Goal: Task Accomplishment & Management: Manage account settings

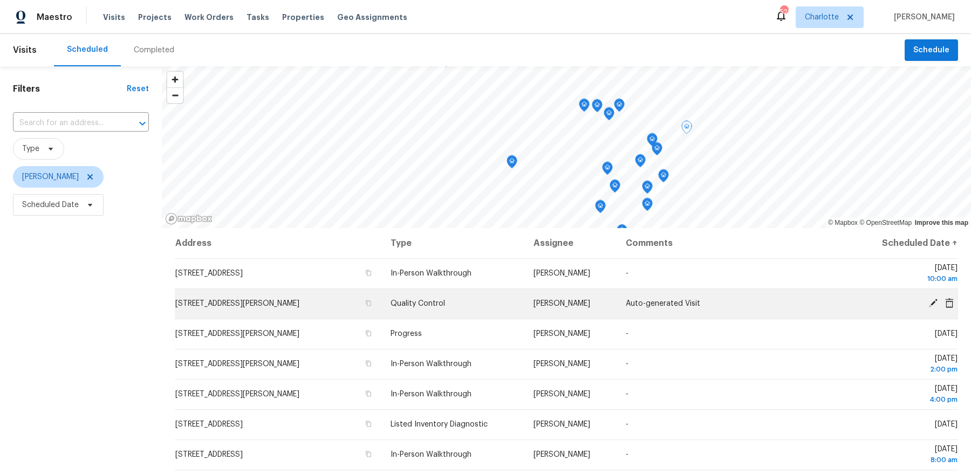
click at [931, 304] on icon at bounding box center [933, 303] width 9 height 9
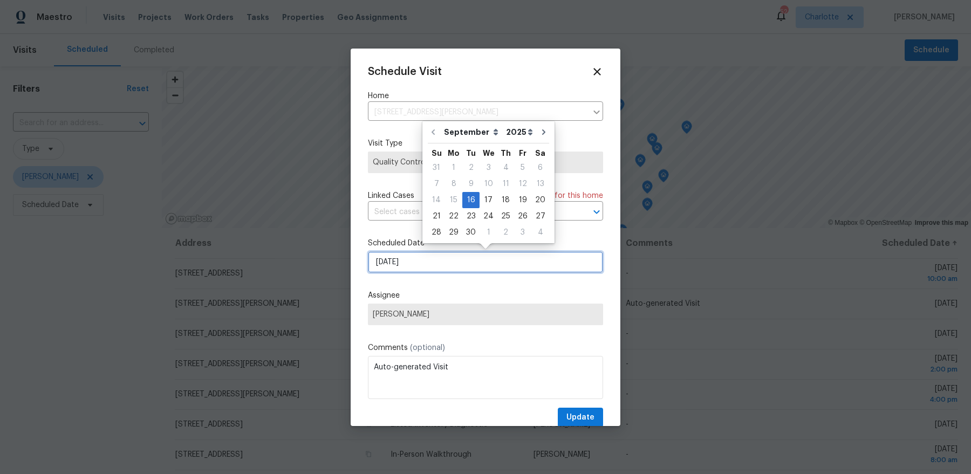
click at [463, 265] on input "9/16/2025" at bounding box center [485, 262] width 235 height 22
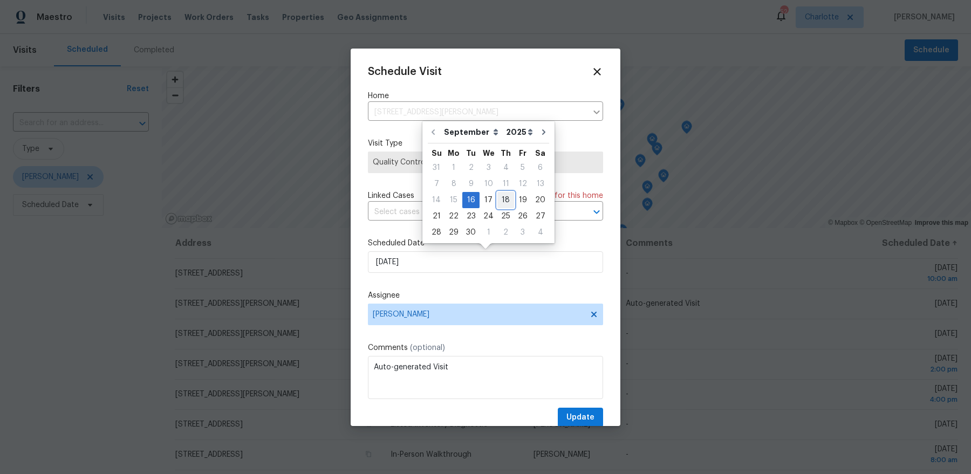
click at [498, 204] on div "18" at bounding box center [505, 200] width 17 height 15
type input "9/18/2025"
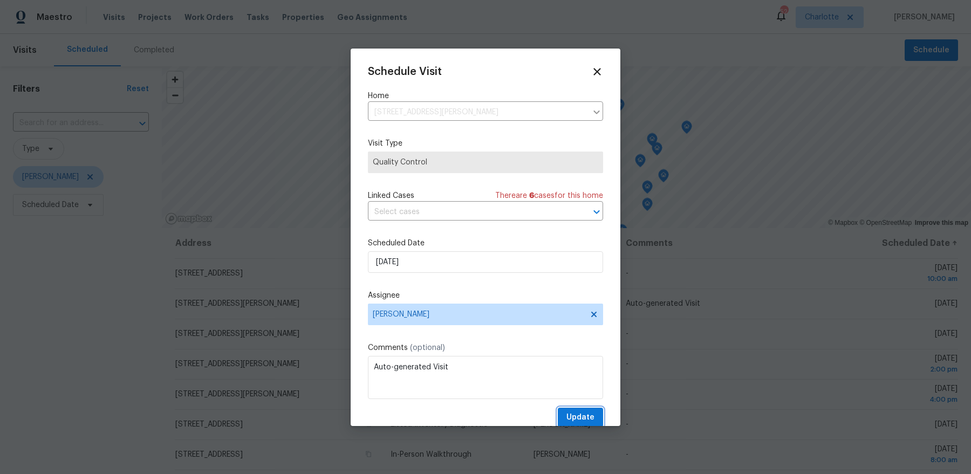
click at [581, 417] on span "Update" at bounding box center [580, 417] width 28 height 13
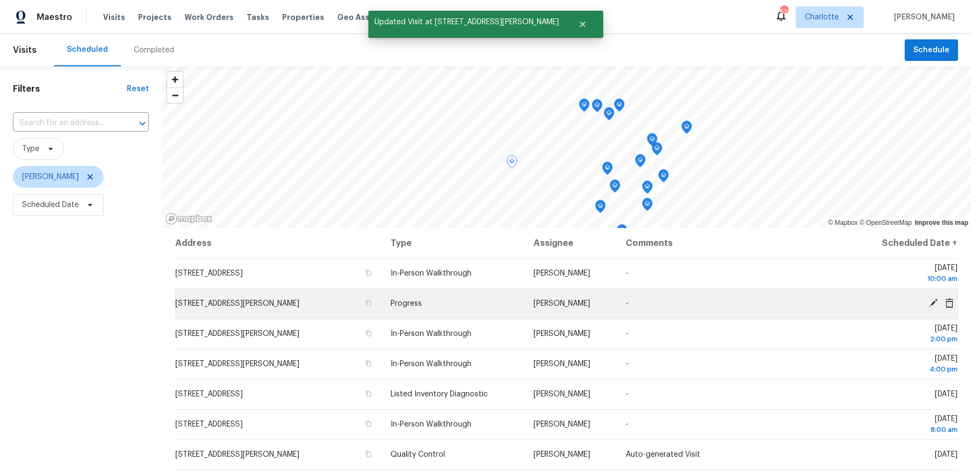
click at [265, 312] on td "133 Devynn Ridge Ct, Mount Holly, NC 28120" at bounding box center [278, 303] width 207 height 30
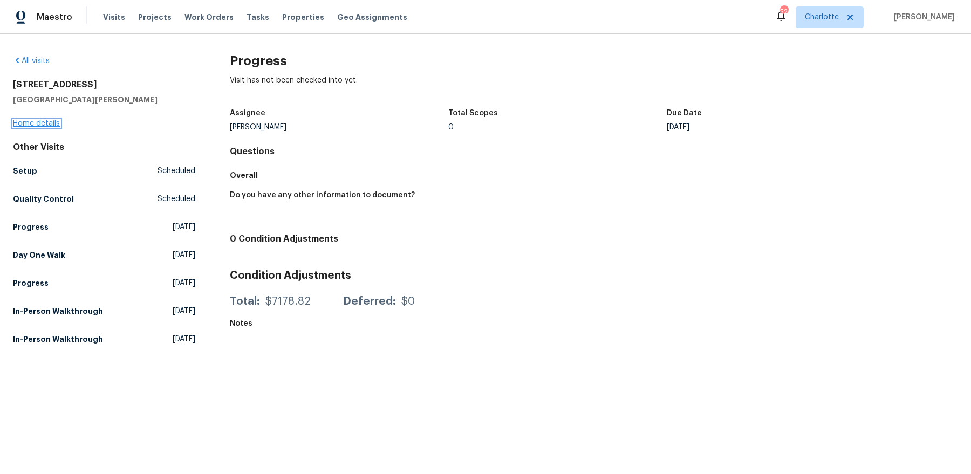
click at [38, 122] on link "Home details" at bounding box center [36, 124] width 47 height 8
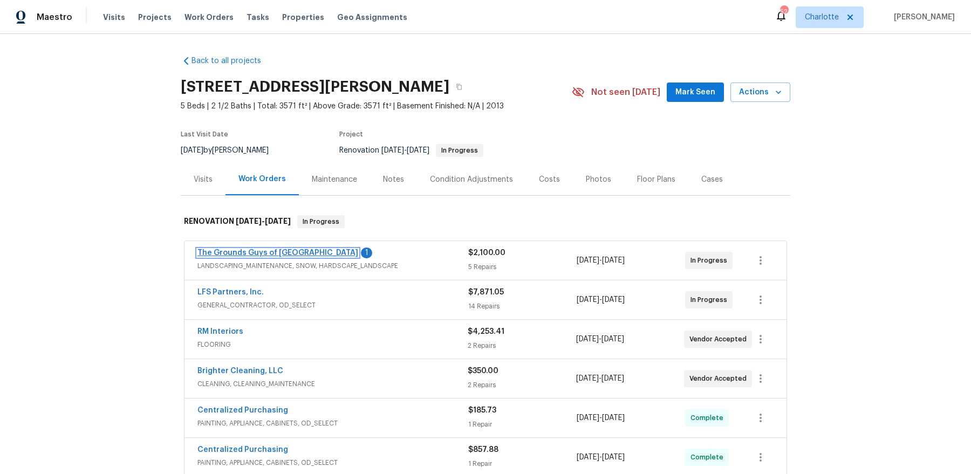
click at [297, 251] on link "The Grounds Guys of [GEOGRAPHIC_DATA]" at bounding box center [277, 253] width 161 height 8
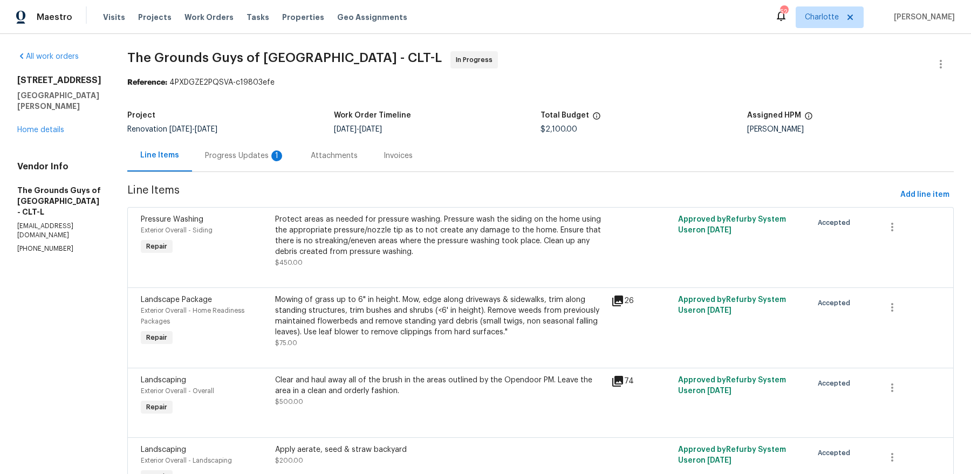
click at [285, 157] on div "Progress Updates 1" at bounding box center [245, 155] width 80 height 11
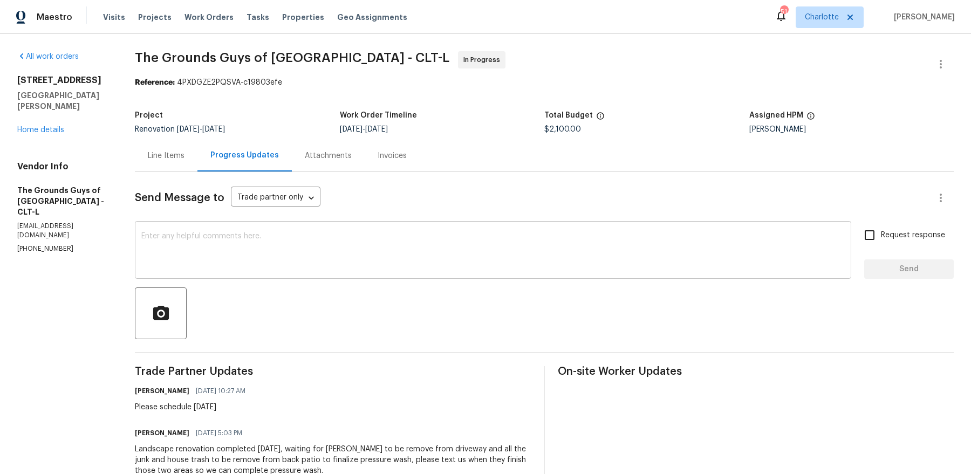
click at [321, 273] on div "x ​" at bounding box center [493, 251] width 716 height 55
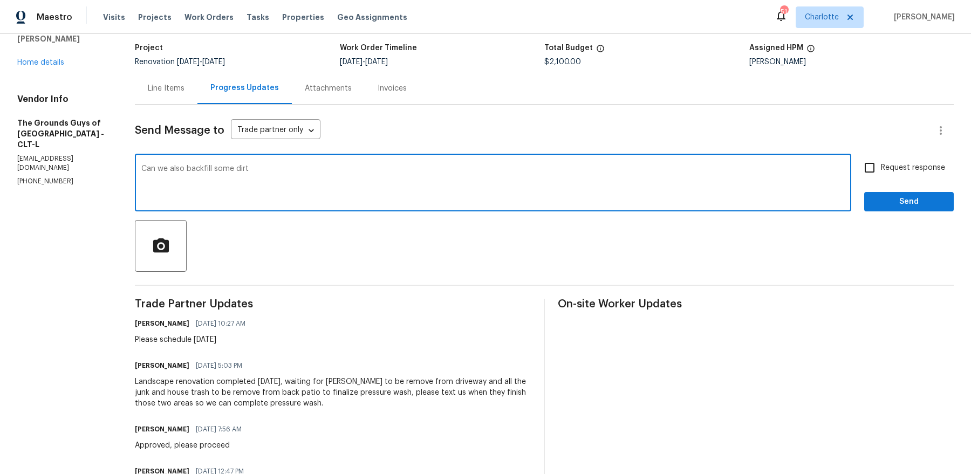
scroll to position [106, 0]
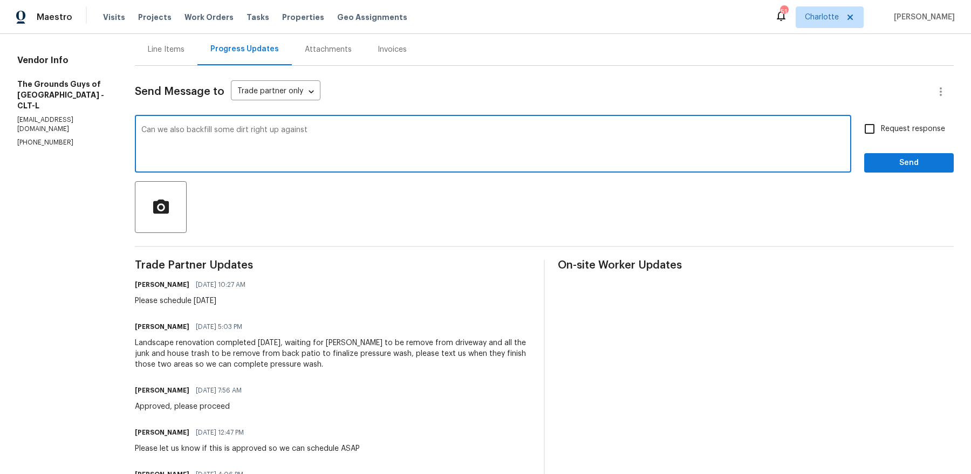
drag, startPoint x: 272, startPoint y: 129, endPoint x: 314, endPoint y: 130, distance: 41.5
click at [272, 129] on textarea "Can we also backfill some dirt right up against" at bounding box center [492, 145] width 703 height 38
click at [417, 132] on textarea "Can we also backfill some dirt and seed/straw right up against" at bounding box center [492, 145] width 703 height 38
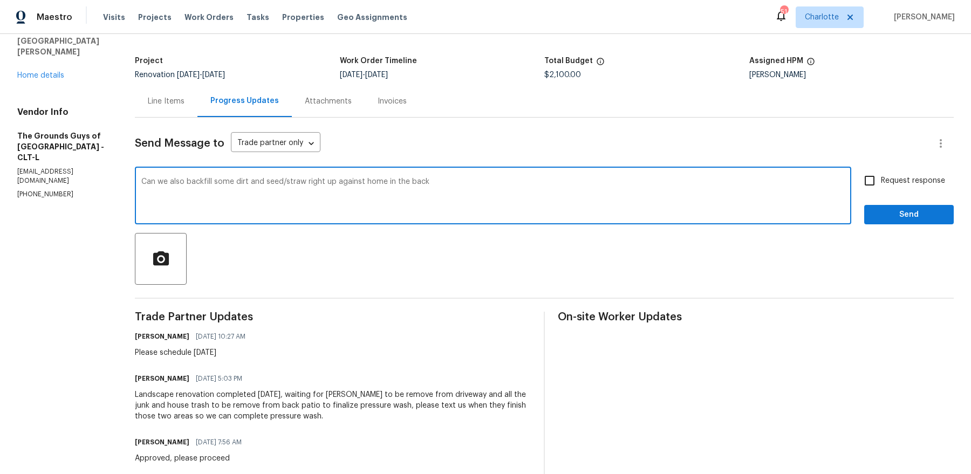
scroll to position [0, 0]
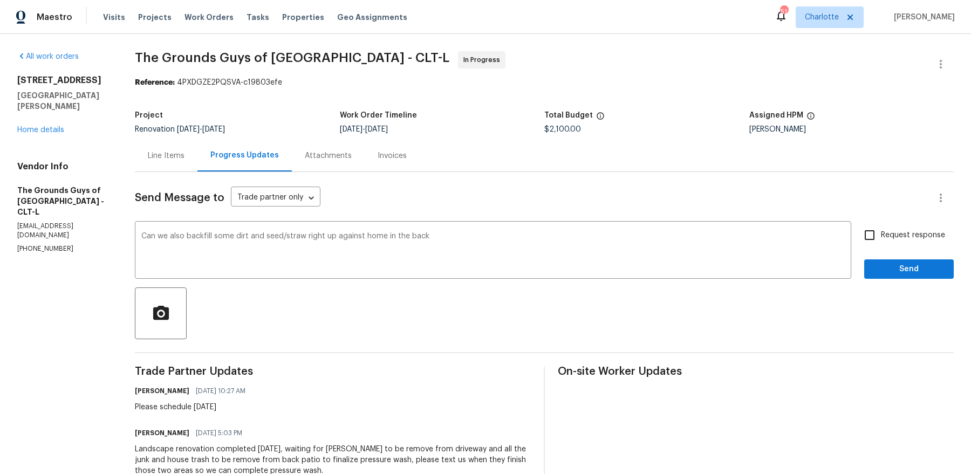
click at [78, 83] on h2 "[STREET_ADDRESS]" at bounding box center [63, 80] width 92 height 11
copy h2 "[STREET_ADDRESS]"
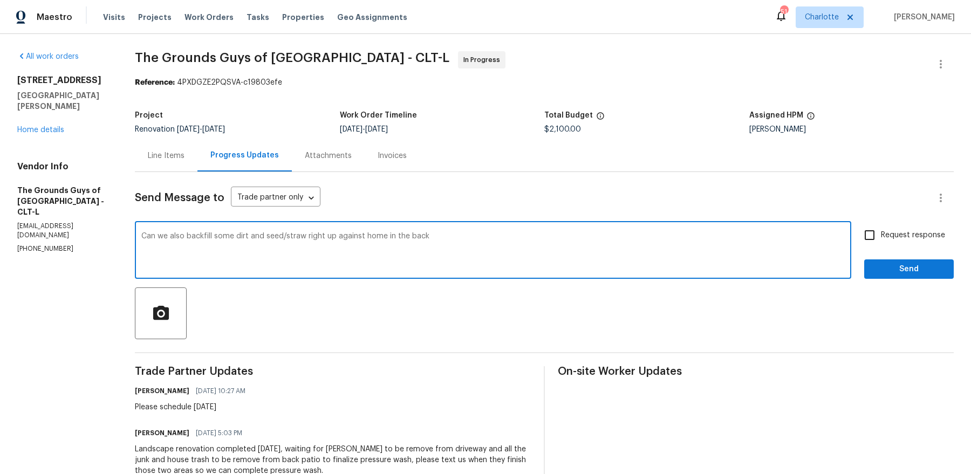
click at [471, 248] on textarea "Can we also backfill some dirt and seed/straw right up against home in the back" at bounding box center [492, 251] width 703 height 38
type textarea "Can we also backfill some dirt and seed/straw right up against home in the back…"
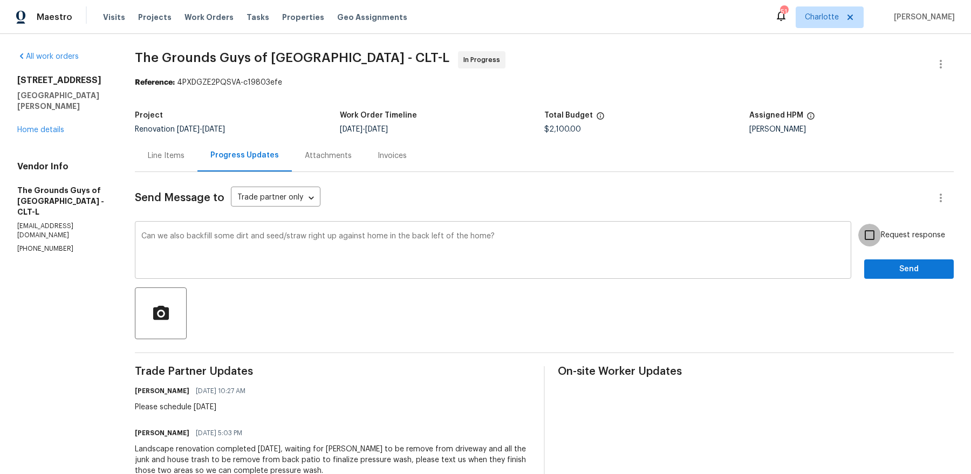
click at [858, 224] on input "Request response" at bounding box center [869, 235] width 23 height 23
checkbox input "true"
click at [864, 259] on button "Send" at bounding box center [909, 269] width 90 height 20
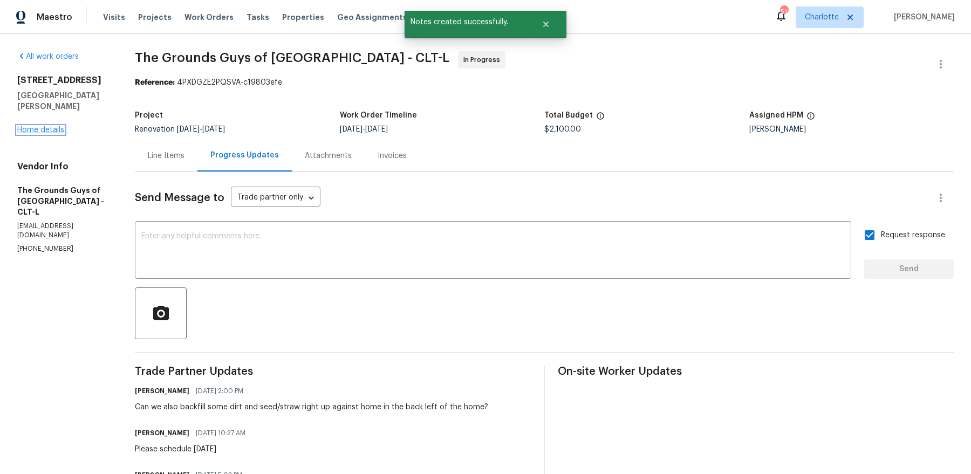
click at [29, 126] on link "Home details" at bounding box center [40, 130] width 47 height 8
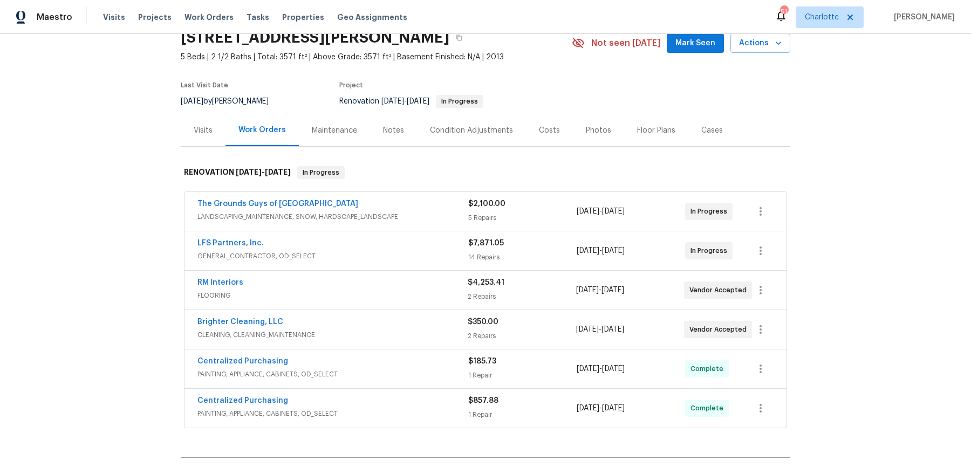
scroll to position [53, 0]
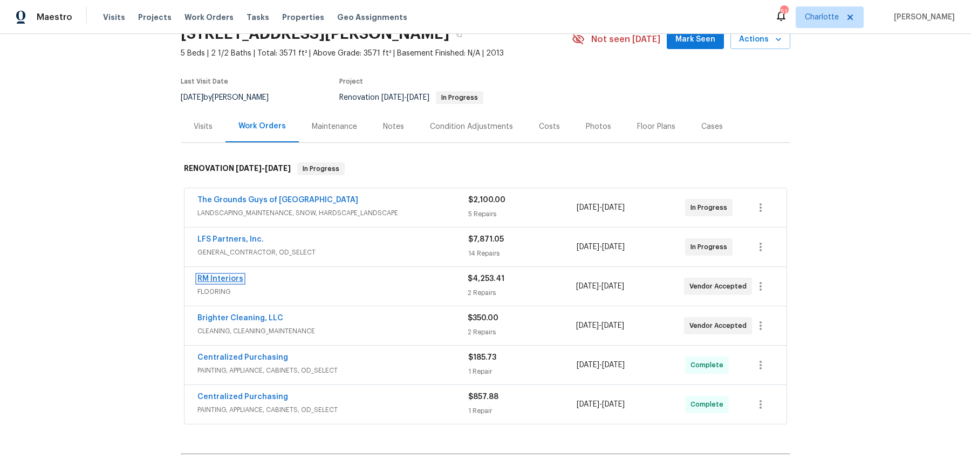
click at [210, 279] on link "RM Interiors" at bounding box center [220, 279] width 46 height 8
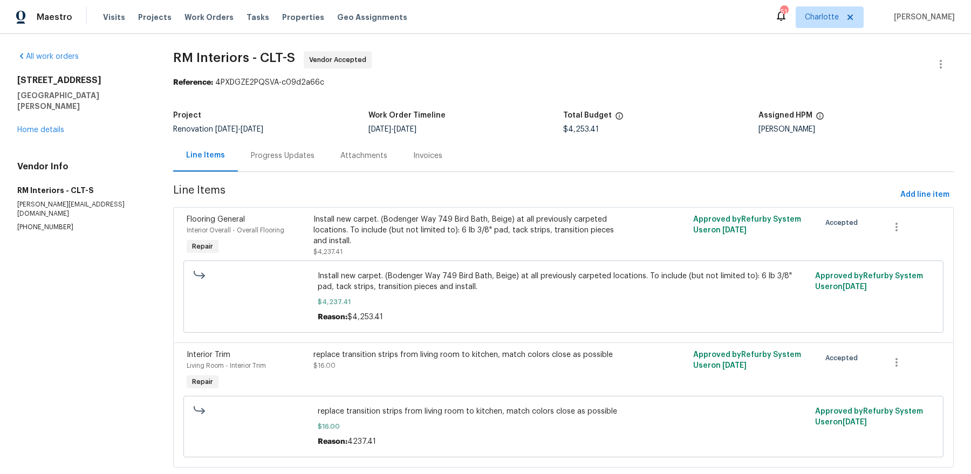
click at [278, 156] on div "Progress Updates" at bounding box center [283, 155] width 64 height 11
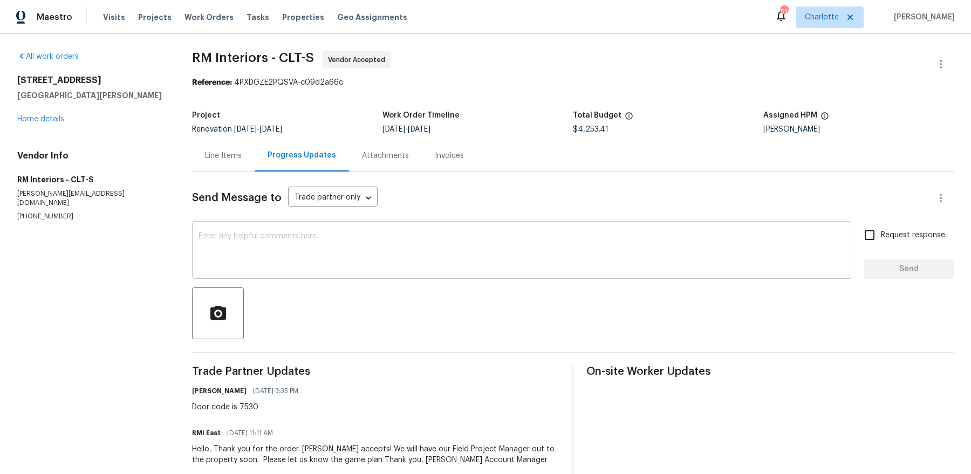
click at [363, 258] on textarea at bounding box center [521, 251] width 646 height 38
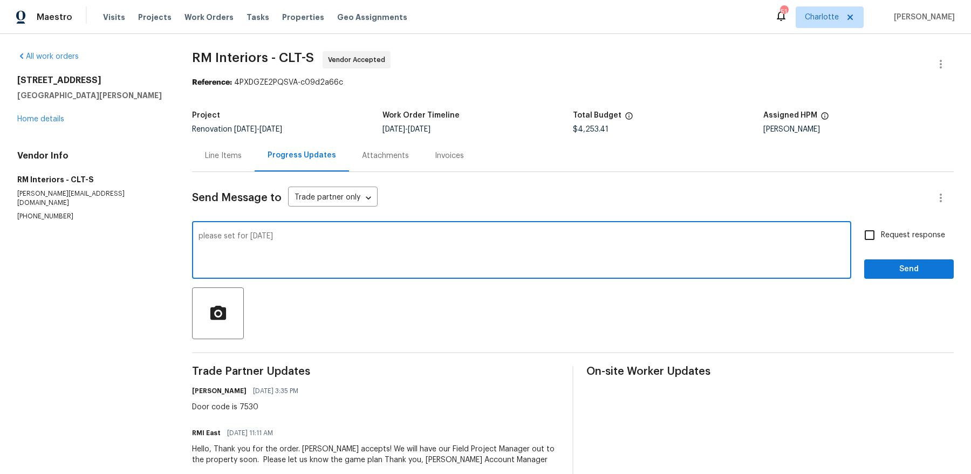
type textarea "please set for tomorrow"
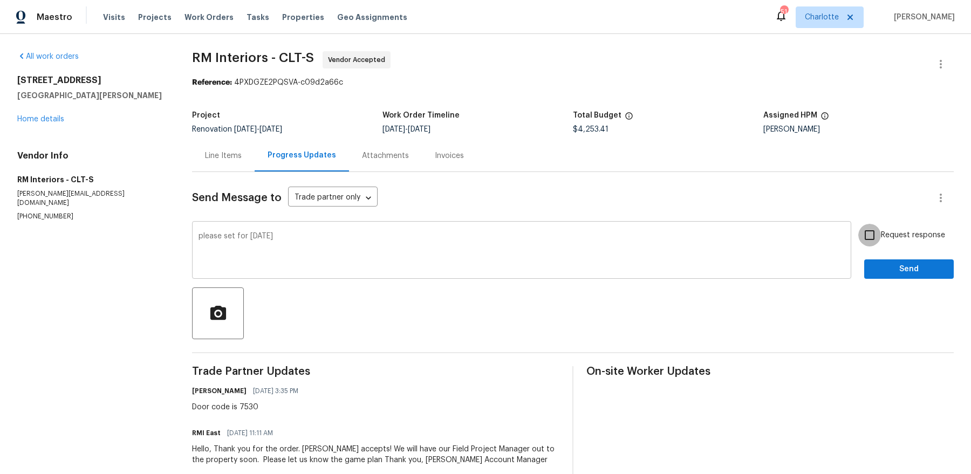
click at [858, 224] on input "Request response" at bounding box center [869, 235] width 23 height 23
checkbox input "true"
click at [864, 259] on button "Send" at bounding box center [909, 269] width 90 height 20
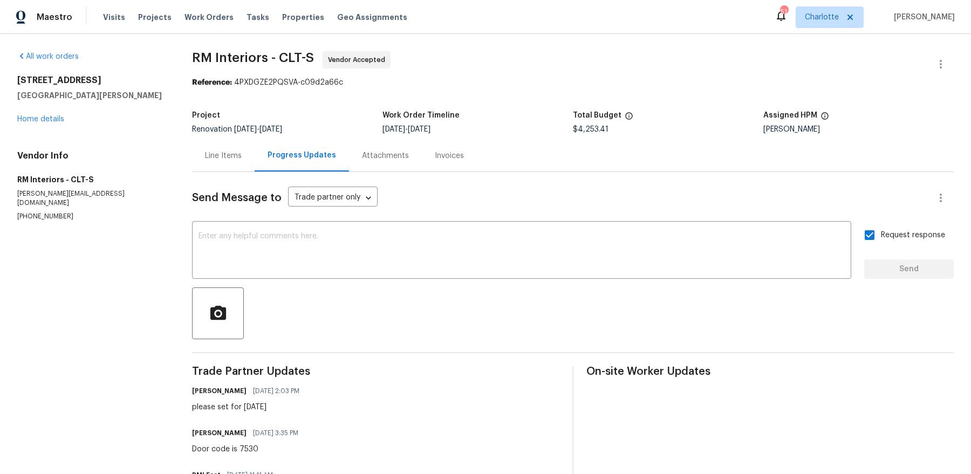
click at [53, 77] on h2 "133 Devynn Ridge Ct" at bounding box center [91, 80] width 149 height 11
copy h2 "133 Devynn Ridge Ct"
click at [52, 120] on link "Home details" at bounding box center [40, 119] width 47 height 8
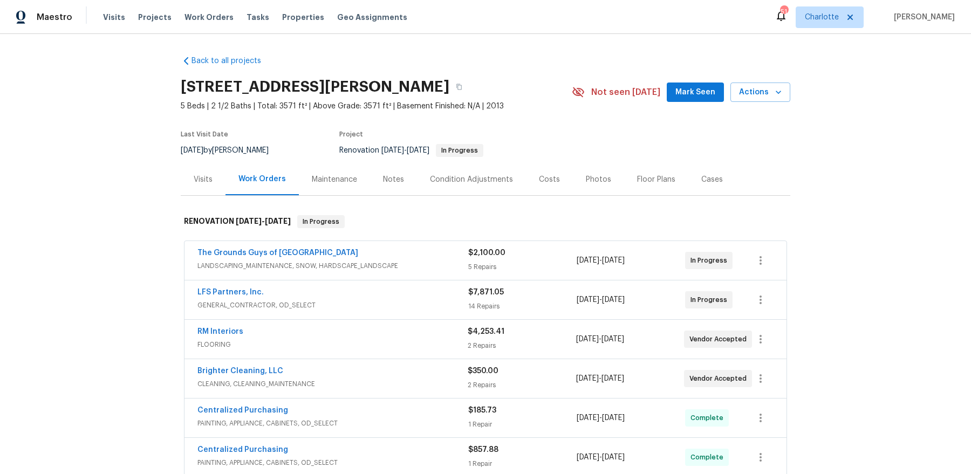
click at [397, 183] on div "Notes" at bounding box center [393, 179] width 21 height 11
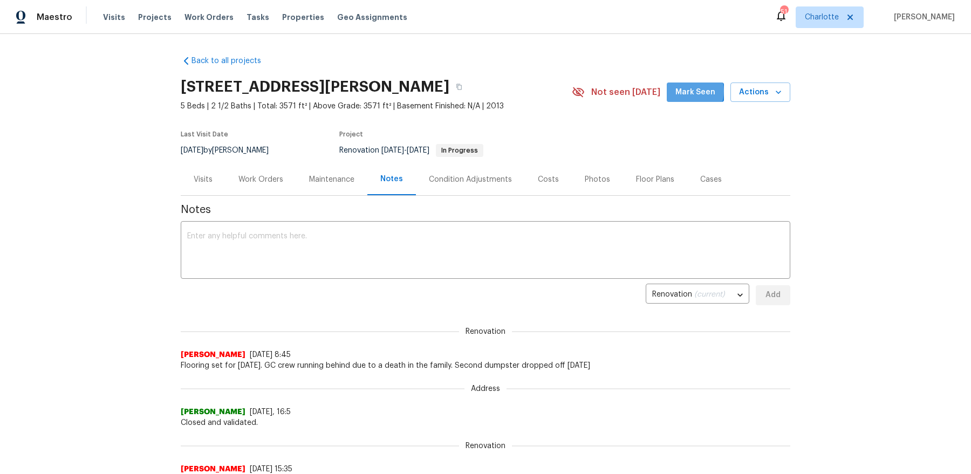
click at [691, 91] on span "Mark Seen" at bounding box center [695, 92] width 40 height 13
click at [367, 260] on textarea at bounding box center [485, 251] width 596 height 38
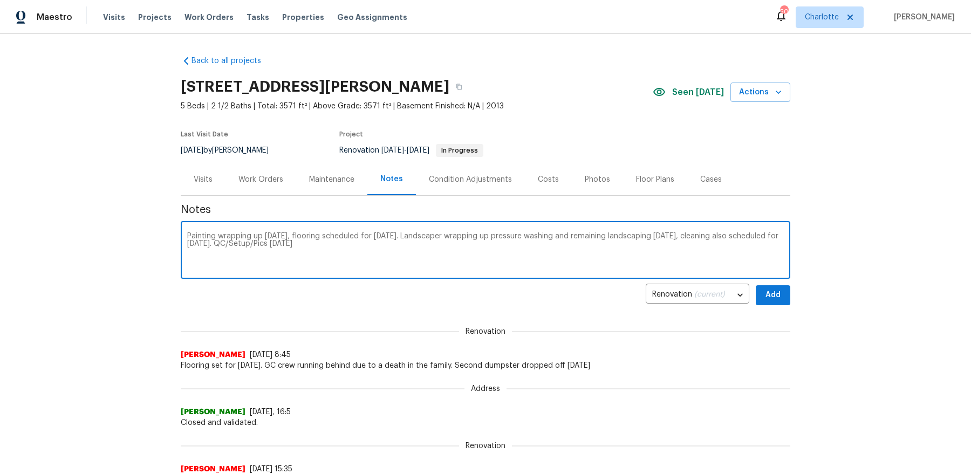
type textarea "Painting wrapping up today, flooring scheduled for tomorrow. Landscaper wrappin…"
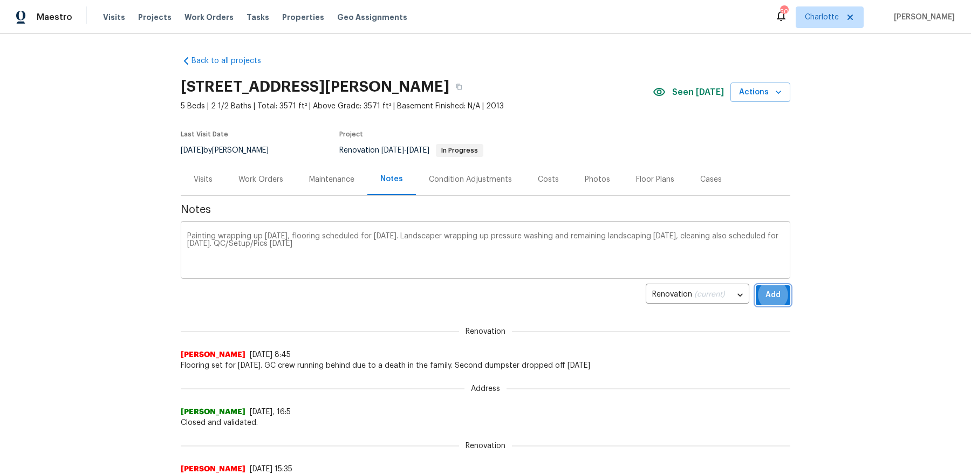
click at [755, 285] on button "Add" at bounding box center [772, 295] width 35 height 20
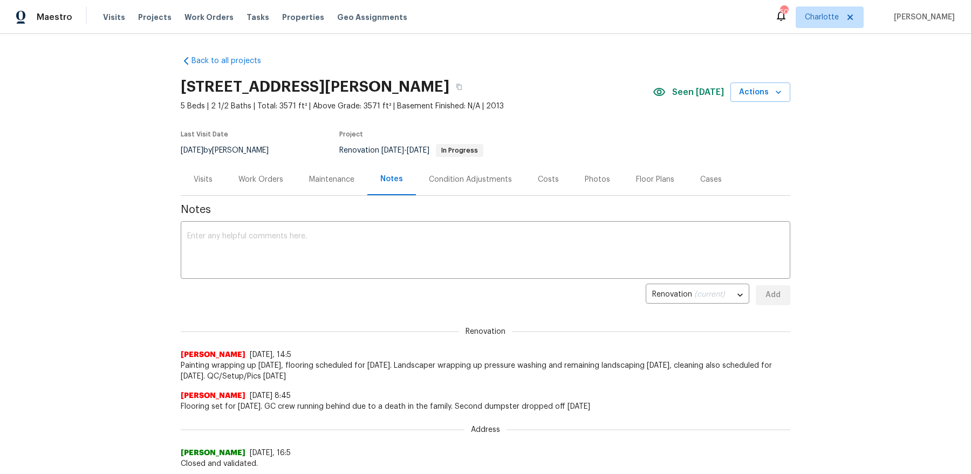
click at [205, 171] on div "Visits" at bounding box center [203, 179] width 45 height 32
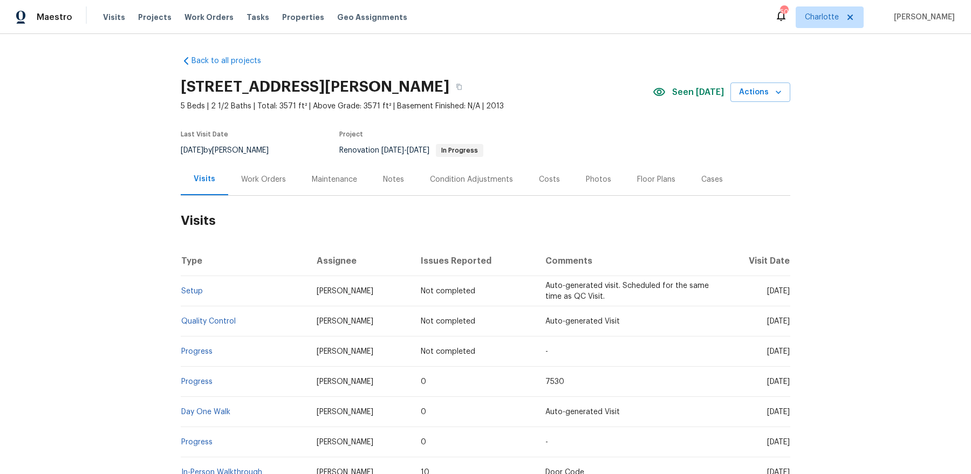
click at [403, 182] on div "Notes" at bounding box center [393, 179] width 47 height 32
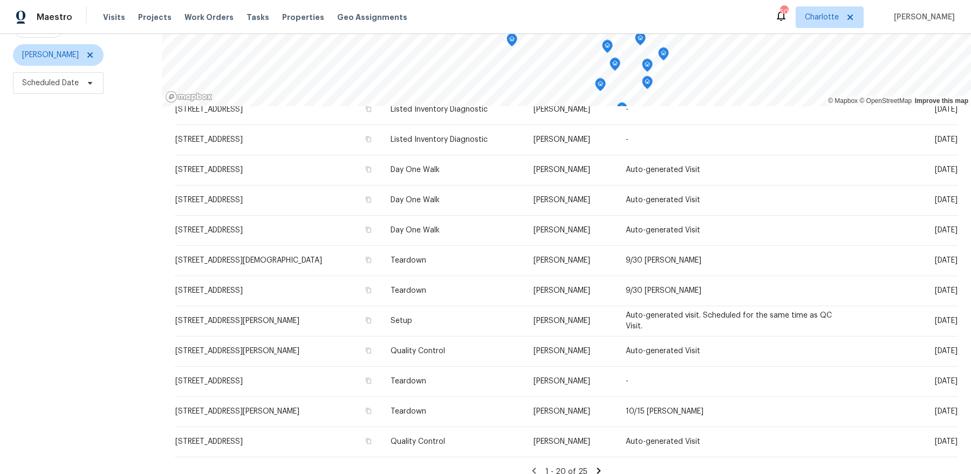
scroll to position [131, 0]
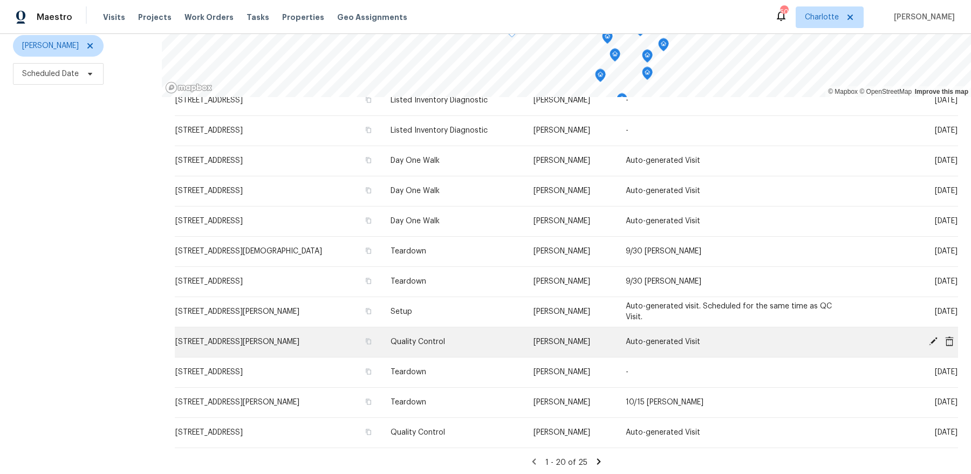
click at [931, 336] on icon at bounding box center [933, 341] width 10 height 10
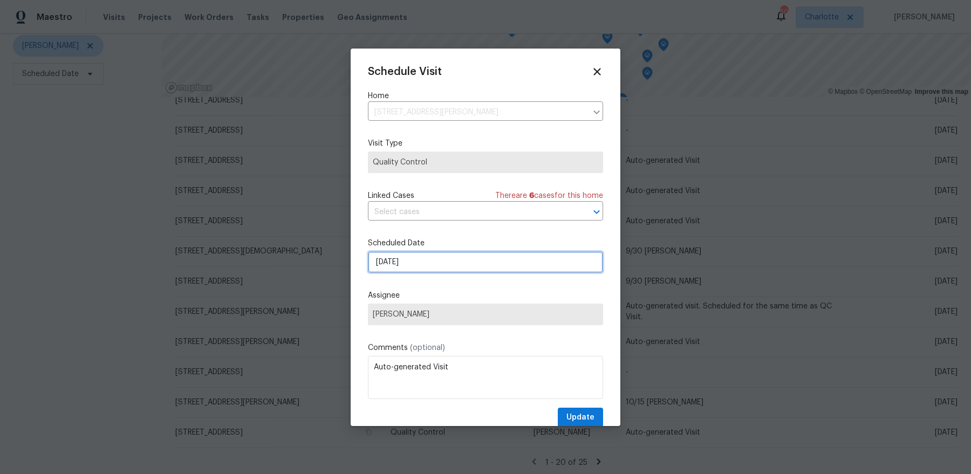
select select "9"
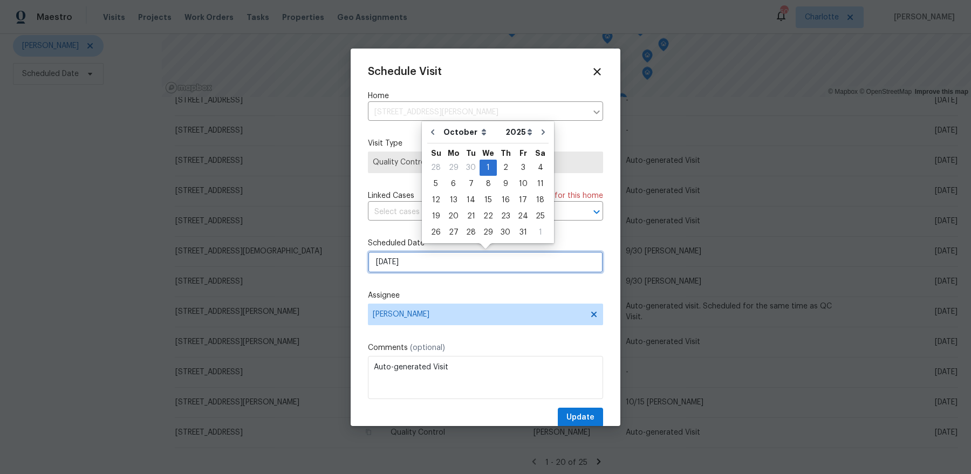
click at [450, 263] on input "10/1/2025" at bounding box center [485, 262] width 235 height 22
click at [431, 134] on icon "Go to previous month" at bounding box center [432, 132] width 9 height 9
type input "9/16/2025"
select select "8"
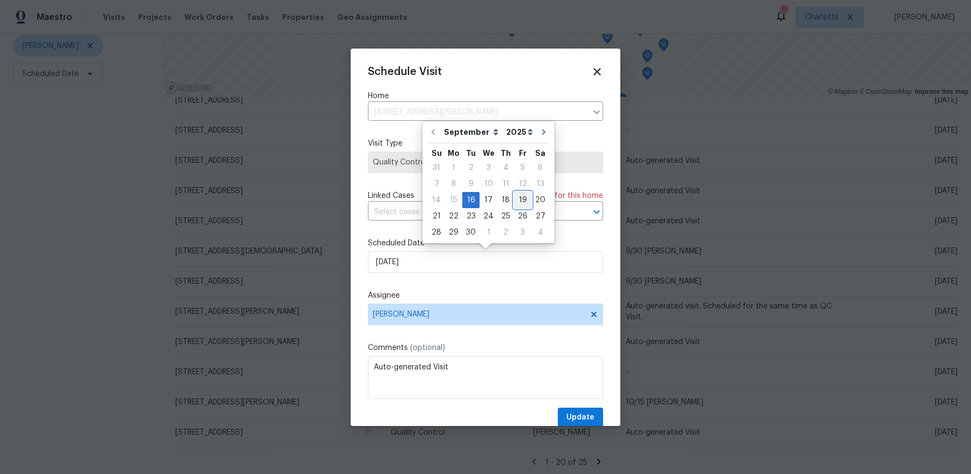
click at [523, 197] on div "19" at bounding box center [522, 200] width 17 height 15
type input "9/19/2025"
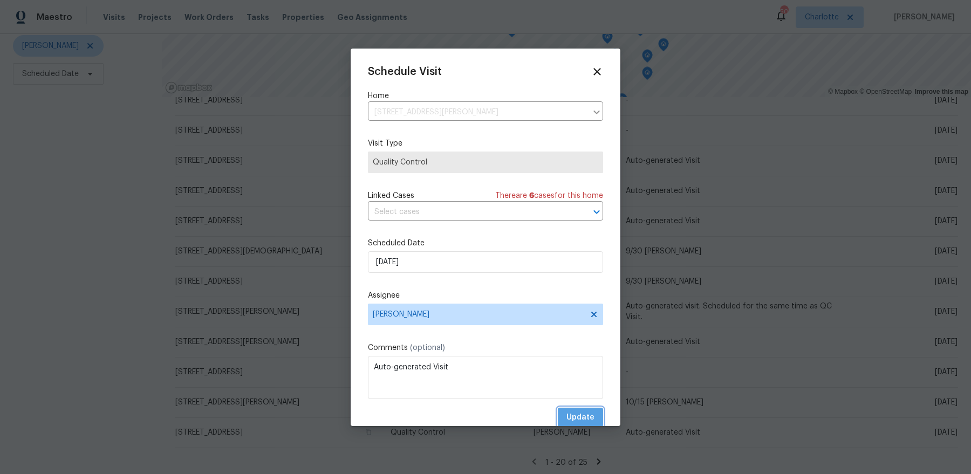
click at [592, 408] on button "Update" at bounding box center [580, 418] width 45 height 20
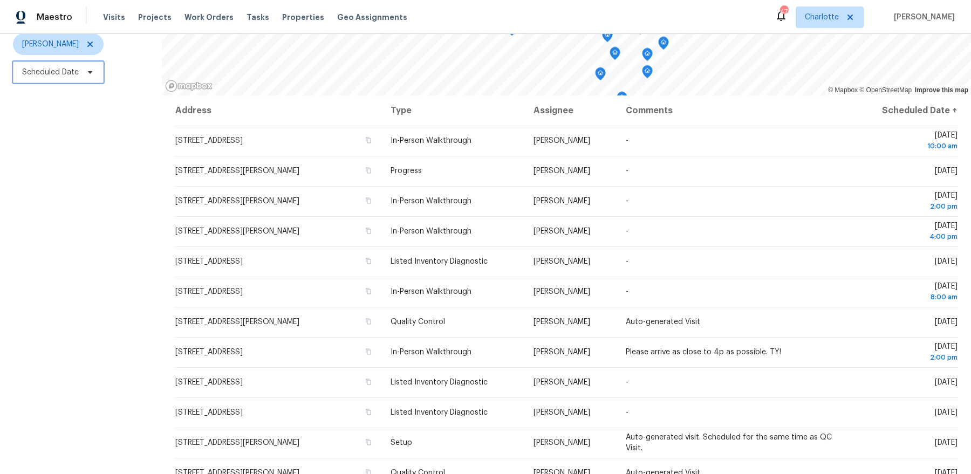
click at [67, 79] on span "Scheduled Date" at bounding box center [58, 72] width 91 height 22
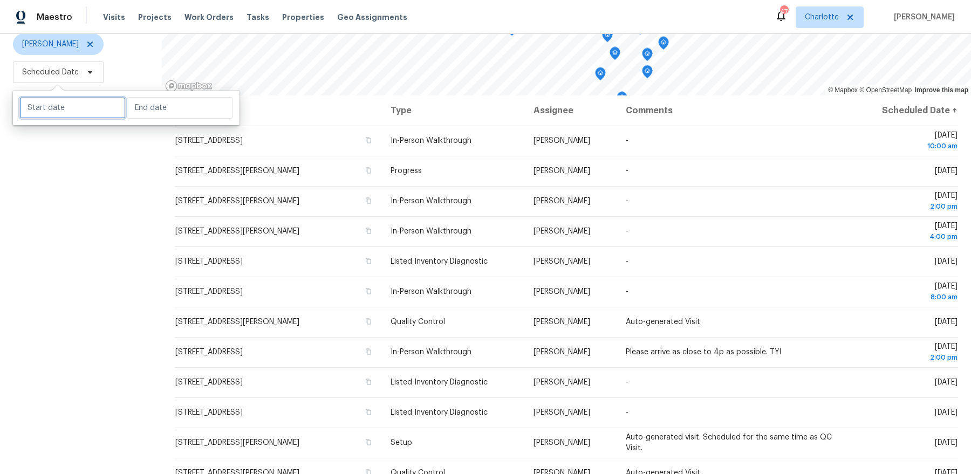
click at [66, 114] on input "text" at bounding box center [72, 108] width 106 height 22
select select "8"
select select "2025"
select select "9"
select select "2025"
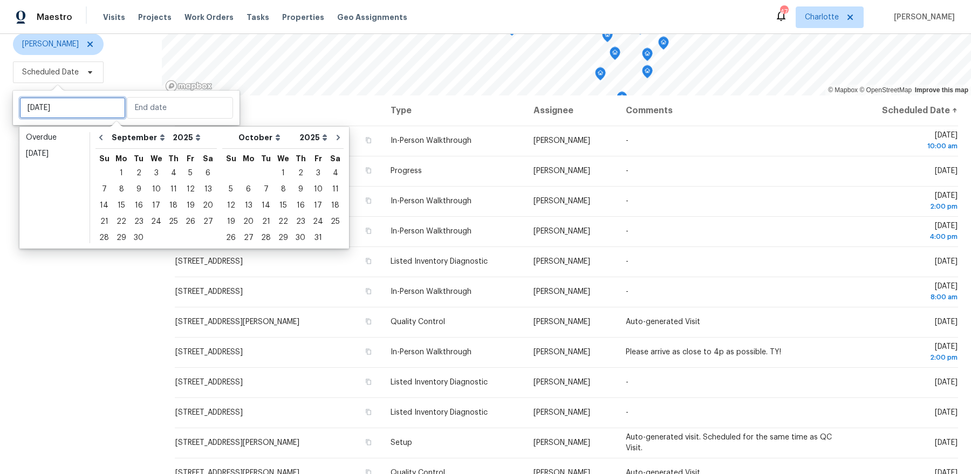
type input "Tue, Sep 23"
click at [153, 210] on div "17" at bounding box center [156, 205] width 18 height 15
type input "Wed, Sep 17"
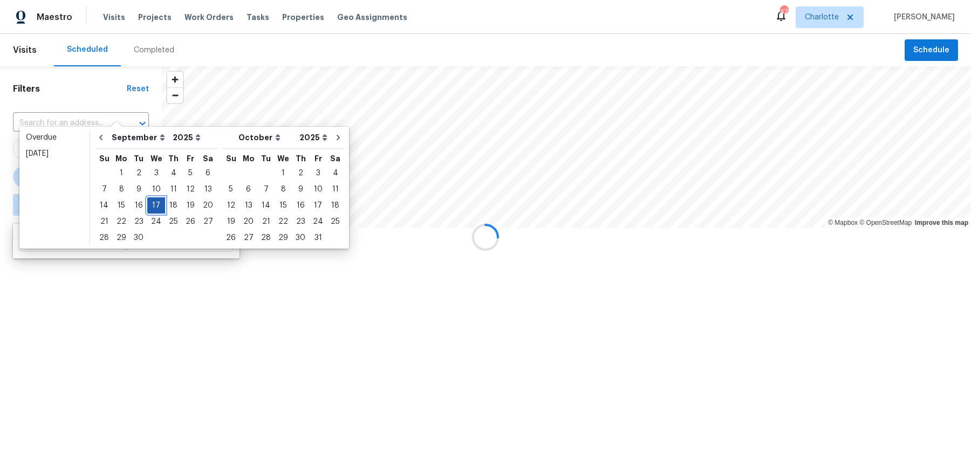
click at [153, 210] on div "17" at bounding box center [156, 205] width 18 height 15
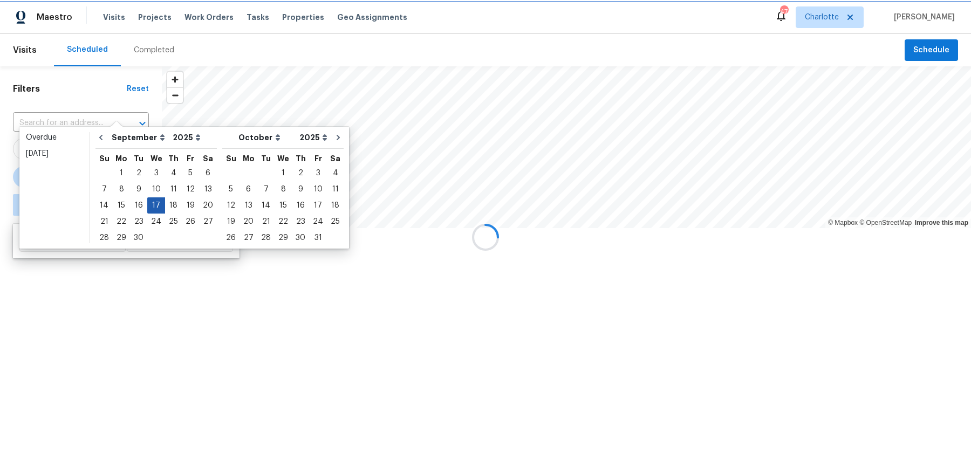
type input "Wed, Sep 17"
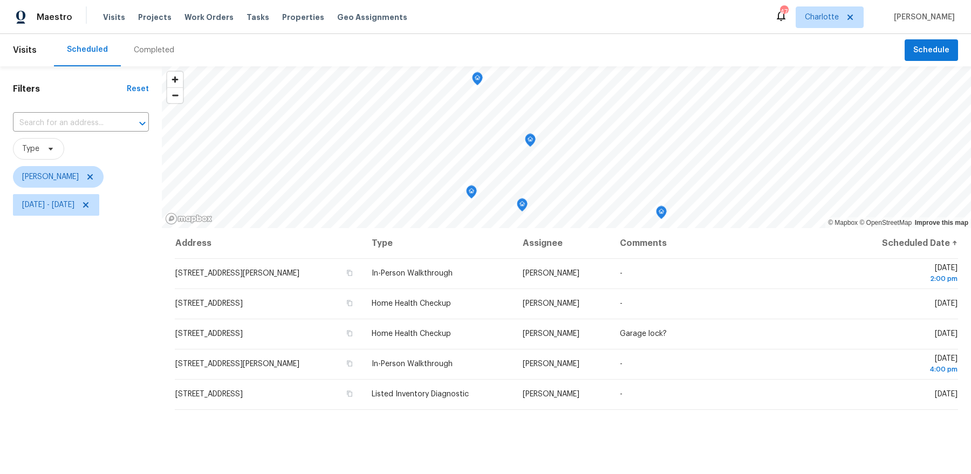
click at [114, 339] on div "Filters Reset ​ Type Dan Baquero Wed, Sep 17 - Wed, Sep 17" at bounding box center [81, 336] width 162 height 541
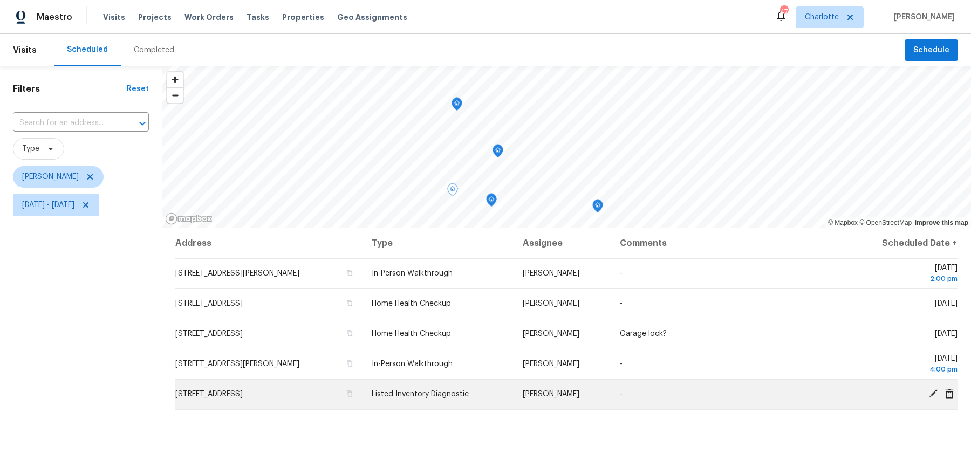
click at [949, 390] on icon at bounding box center [949, 393] width 9 height 10
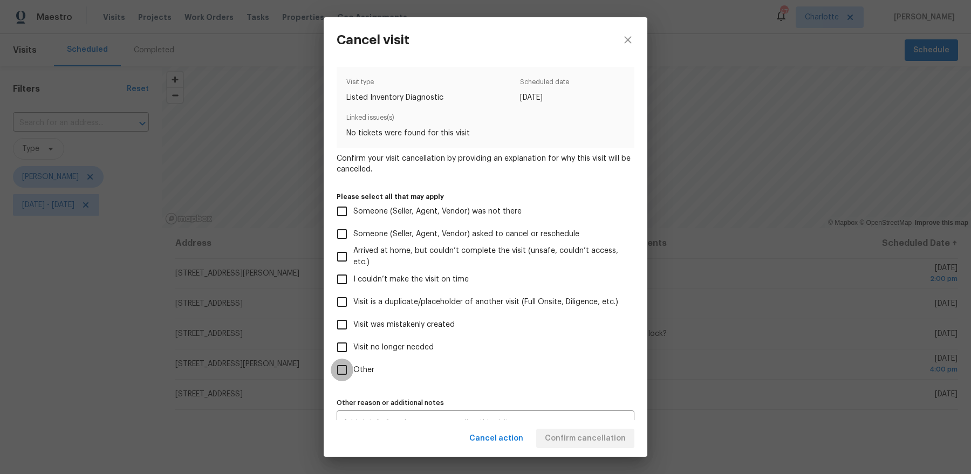
click at [350, 370] on input "Other" at bounding box center [342, 370] width 23 height 23
checkbox input "true"
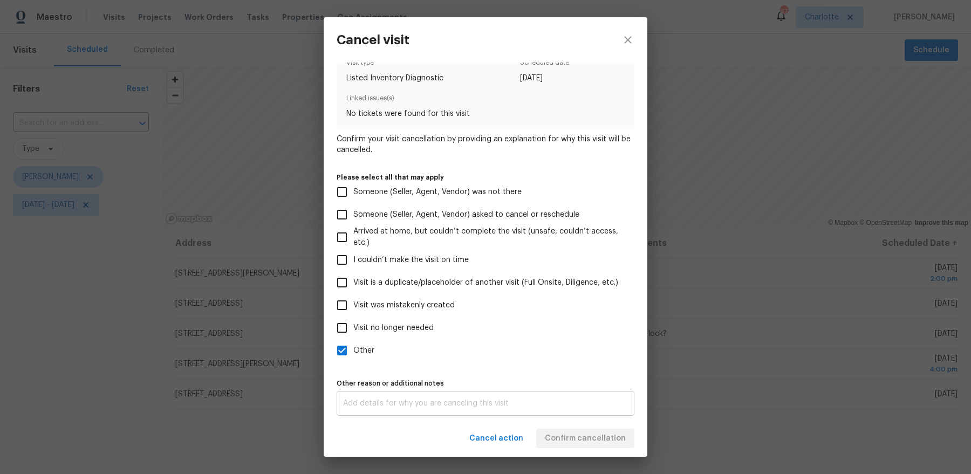
click at [386, 403] on textarea at bounding box center [485, 404] width 285 height 8
click at [594, 413] on div "x Other reason or additional notes" at bounding box center [485, 403] width 298 height 25
click at [593, 434] on span "Confirm cancellation" at bounding box center [585, 438] width 81 height 13
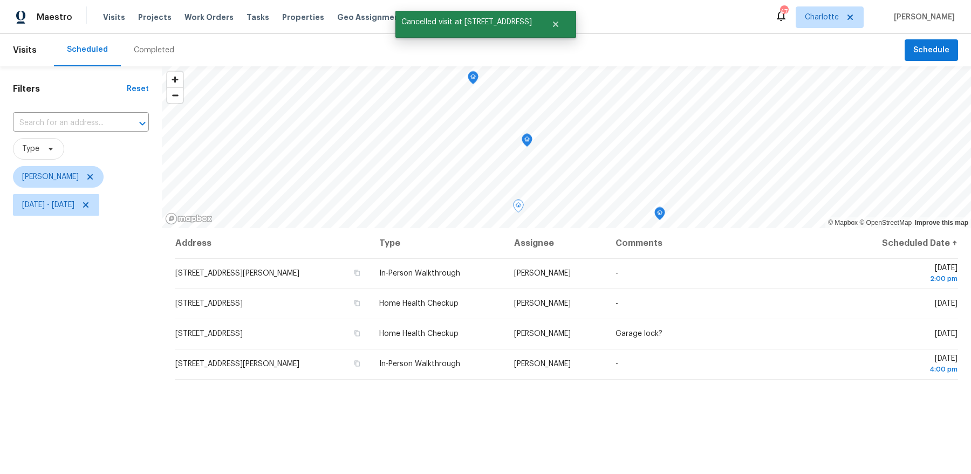
scroll to position [4, 0]
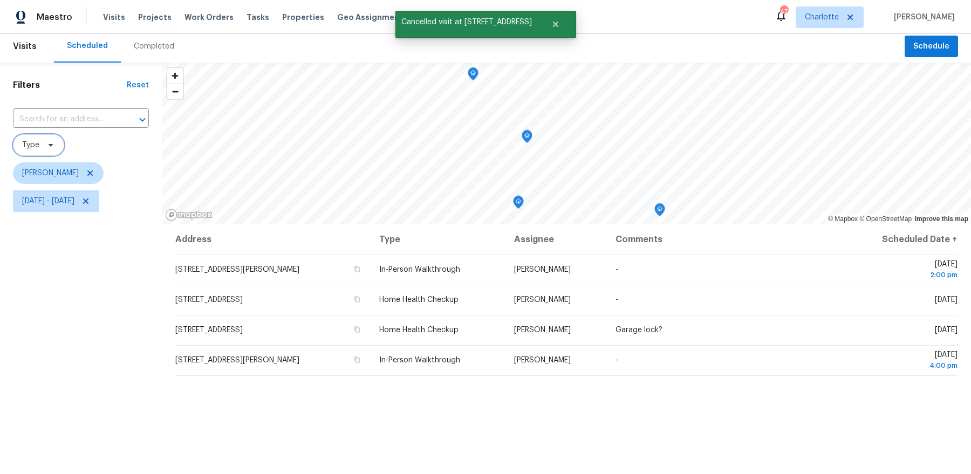
click at [37, 148] on span "Type" at bounding box center [30, 145] width 17 height 11
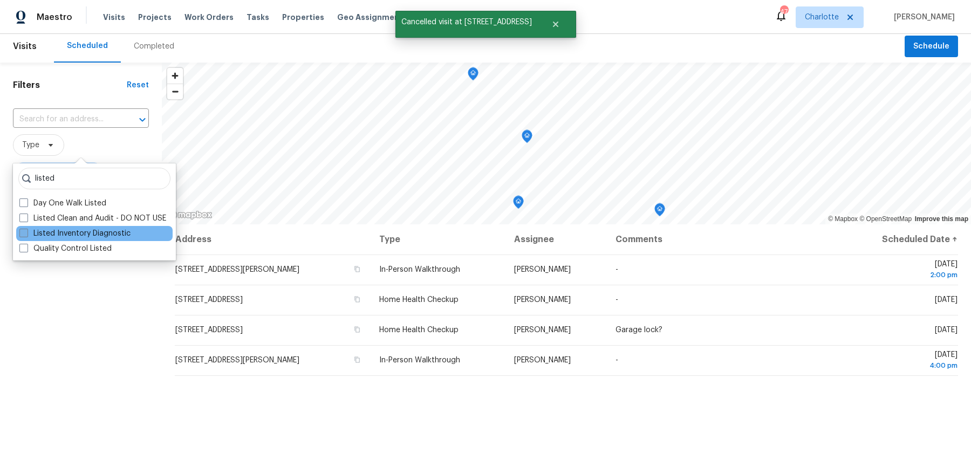
type input "listed"
click at [63, 235] on label "Listed Inventory Diagnostic" at bounding box center [74, 233] width 111 height 11
click at [26, 235] on input "Listed Inventory Diagnostic" at bounding box center [22, 231] width 7 height 7
checkbox input "true"
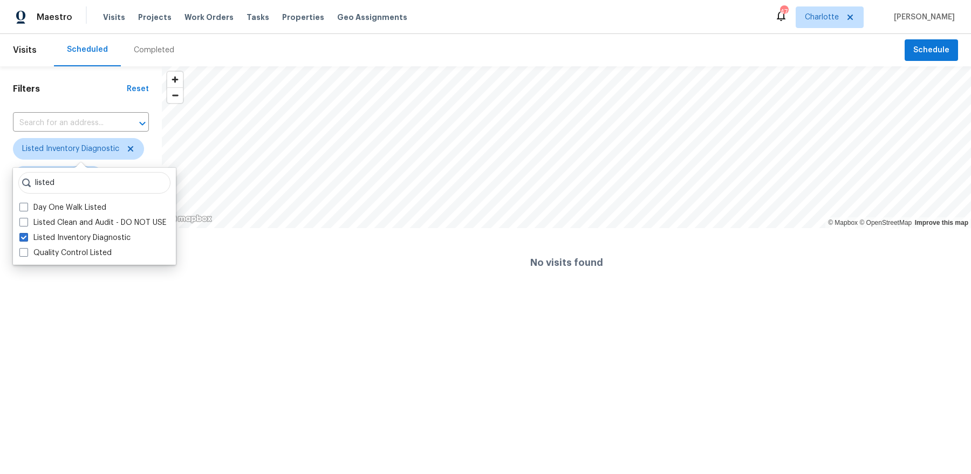
click at [156, 294] on div "Filters Reset ​ Listed Inventory Diagnostic Dan Baquero Wed, Sep 17 - Wed, Sep …" at bounding box center [81, 181] width 162 height 231
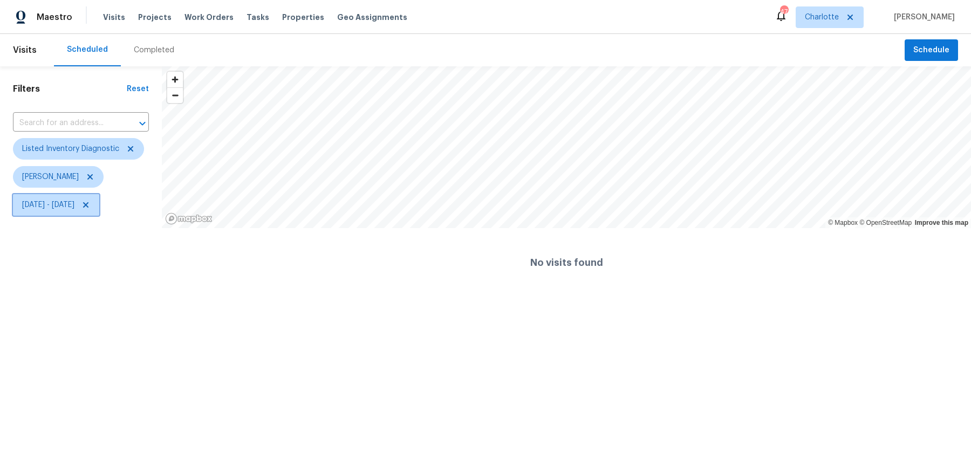
click at [90, 207] on icon at bounding box center [85, 205] width 9 height 9
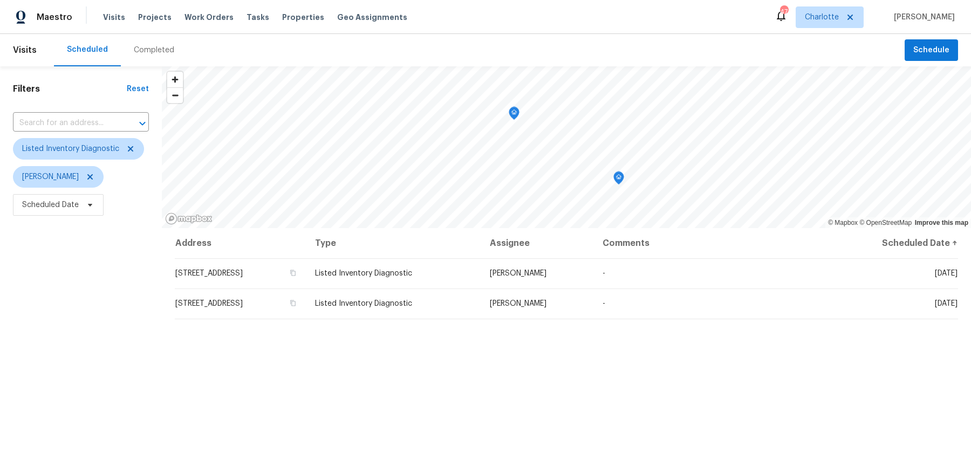
click at [105, 279] on div "Filters Reset ​ Listed Inventory Diagnostic Dan Baquero Scheduled Date" at bounding box center [81, 336] width 162 height 541
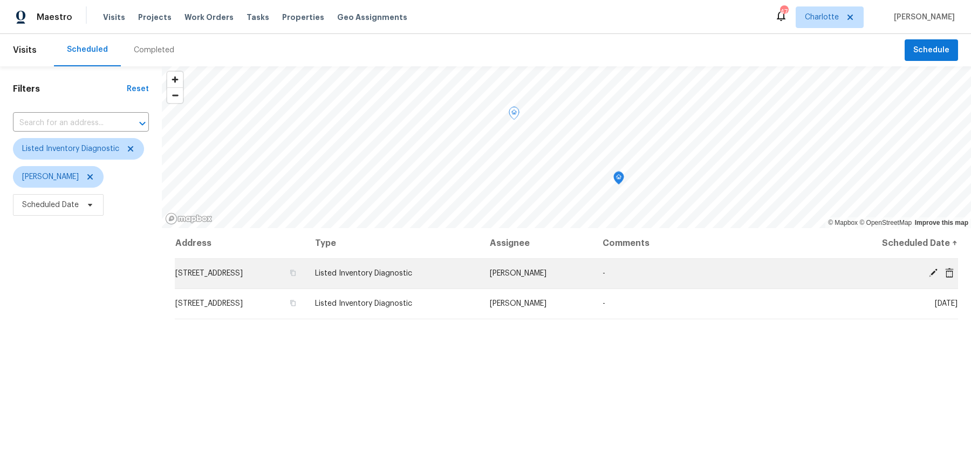
click at [949, 270] on icon at bounding box center [949, 272] width 9 height 10
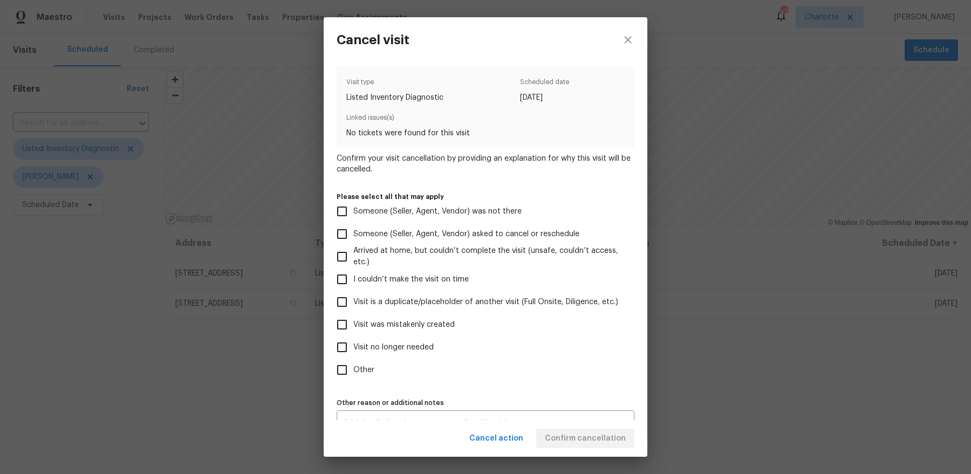
click at [373, 385] on div "Visit type Listed Inventory Diagnostic Scheduled date 9/18/2025 Linked issues(s…" at bounding box center [485, 251] width 298 height 368
click at [370, 372] on span "Other" at bounding box center [363, 370] width 21 height 11
click at [353, 372] on input "Other" at bounding box center [342, 370] width 23 height 23
checkbox input "true"
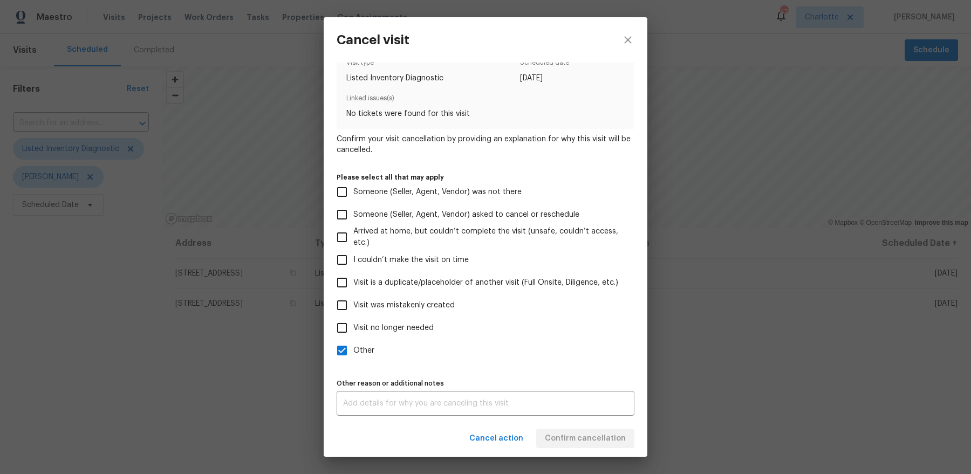
click at [564, 445] on div "Cancel action Confirm cancellation" at bounding box center [486, 438] width 324 height 37
click at [592, 432] on div "Cancel action Confirm cancellation" at bounding box center [486, 438] width 324 height 37
click at [547, 393] on div "x Other reason or additional notes" at bounding box center [485, 403] width 298 height 25
click at [624, 432] on div "Cancel action Confirm cancellation" at bounding box center [486, 438] width 324 height 37
click at [607, 437] on span "Confirm cancellation" at bounding box center [585, 438] width 81 height 13
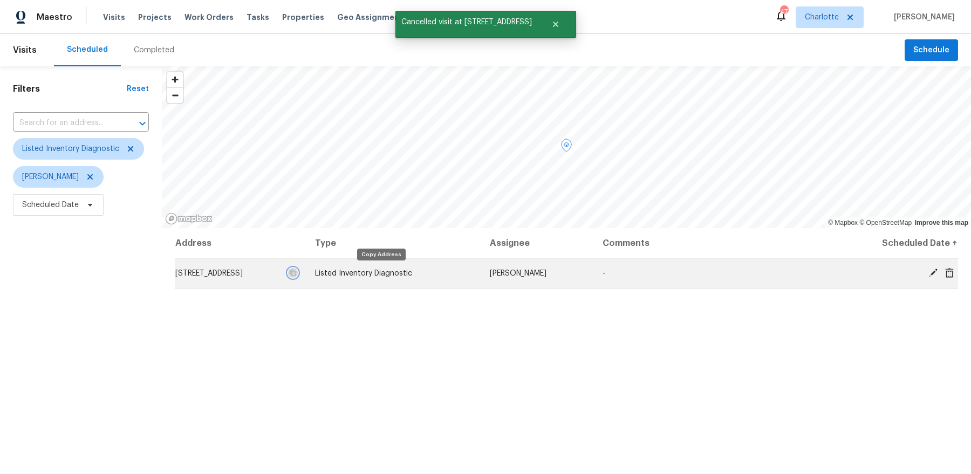
click at [296, 272] on icon "button" at bounding box center [292, 273] width 5 height 6
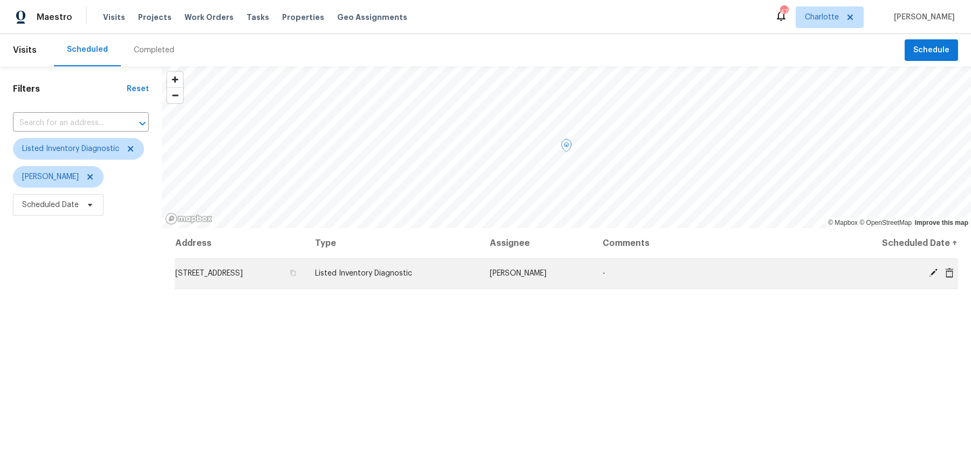
click at [951, 271] on icon at bounding box center [949, 272] width 9 height 10
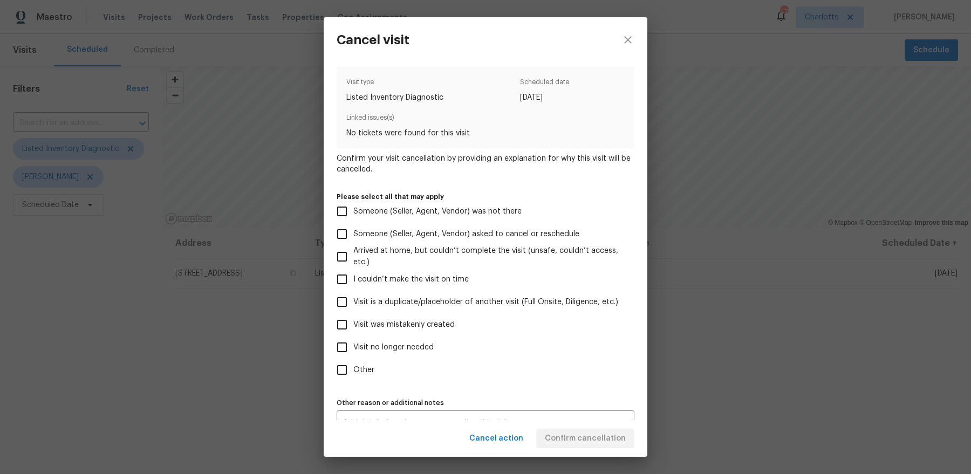
click at [356, 370] on span "Other" at bounding box center [363, 370] width 21 height 11
click at [353, 370] on input "Other" at bounding box center [342, 370] width 23 height 23
checkbox input "true"
click at [573, 436] on div "Cancel action Confirm cancellation" at bounding box center [486, 438] width 324 height 37
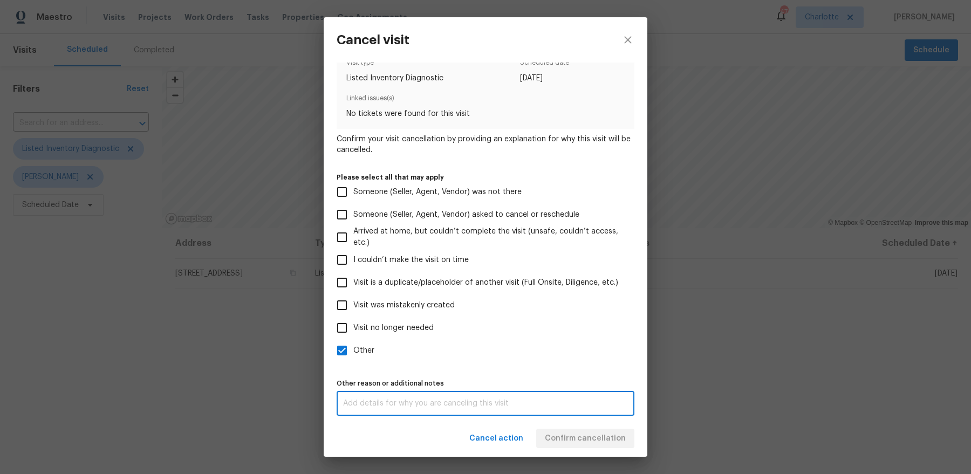
click at [531, 406] on textarea at bounding box center [485, 404] width 285 height 8
click at [555, 425] on div "Cancel action Confirm cancellation" at bounding box center [486, 438] width 324 height 37
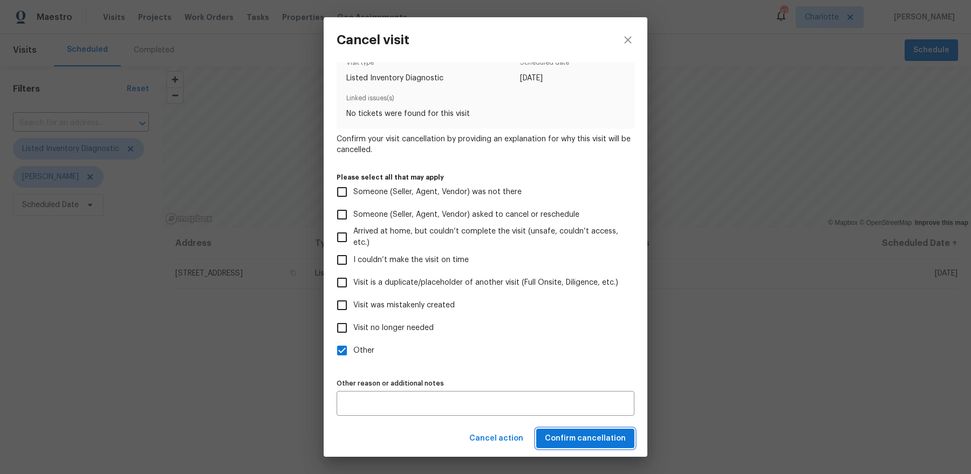
click at [556, 445] on button "Confirm cancellation" at bounding box center [585, 439] width 98 height 20
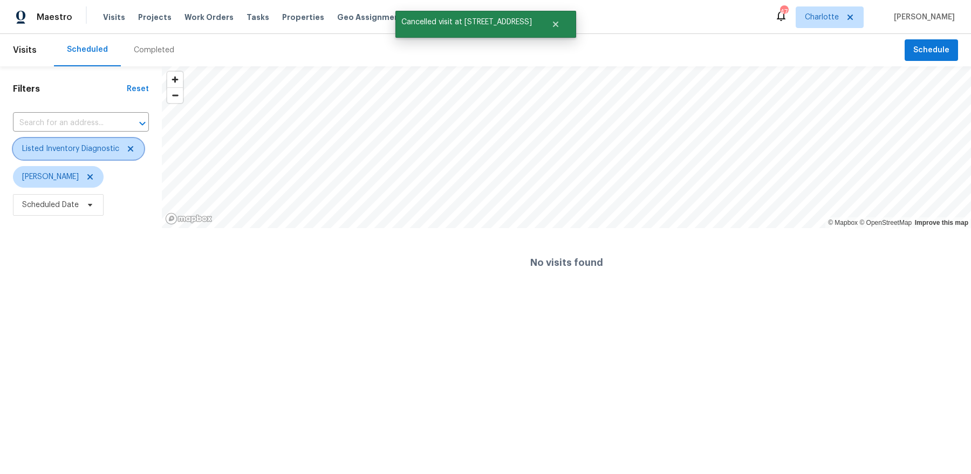
click at [129, 145] on icon at bounding box center [130, 149] width 9 height 9
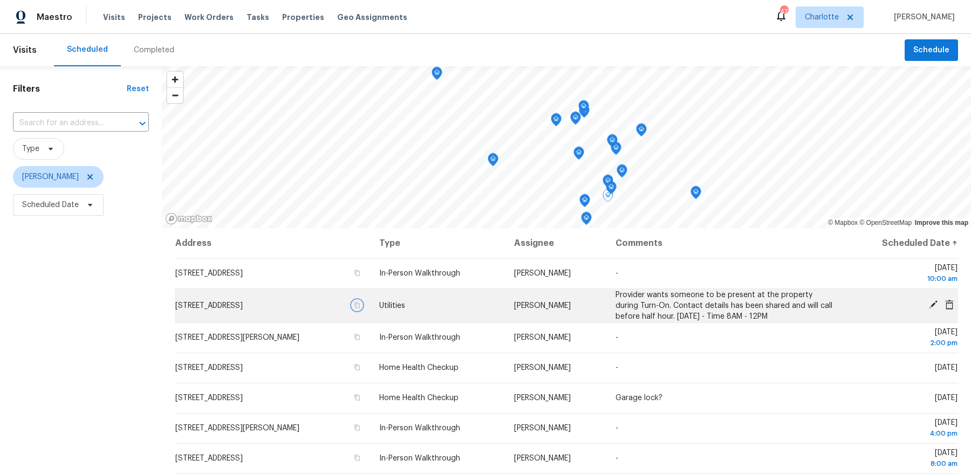
click at [360, 306] on icon "button" at bounding box center [357, 305] width 6 height 6
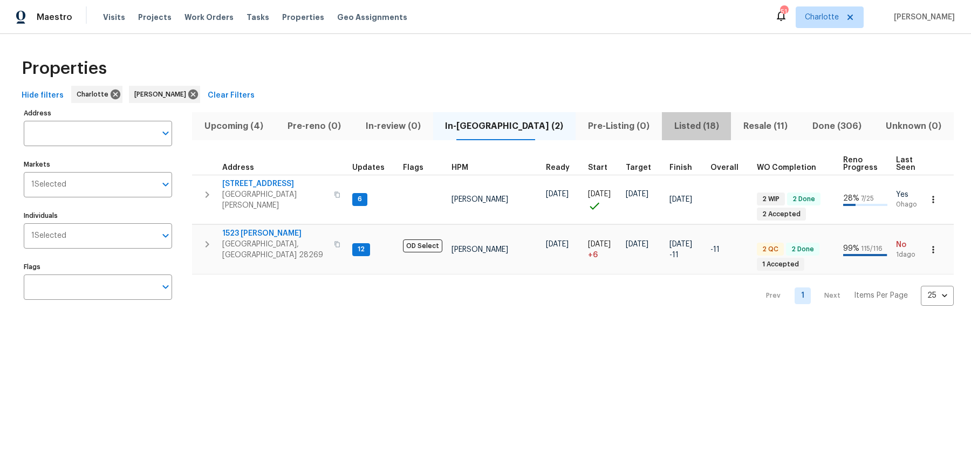
click at [668, 129] on span "Listed (18)" at bounding box center [696, 126] width 57 height 15
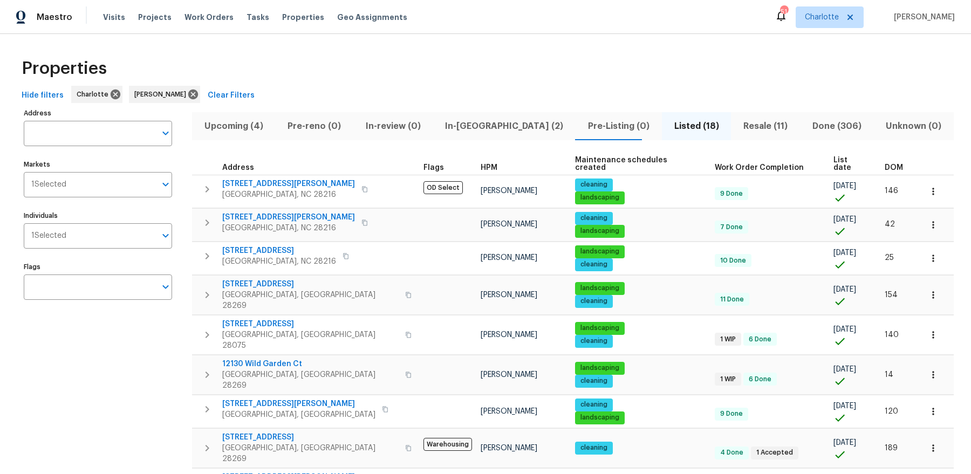
click at [829, 154] on th "List date" at bounding box center [854, 164] width 51 height 22
click at [833, 159] on span "List date" at bounding box center [849, 163] width 33 height 15
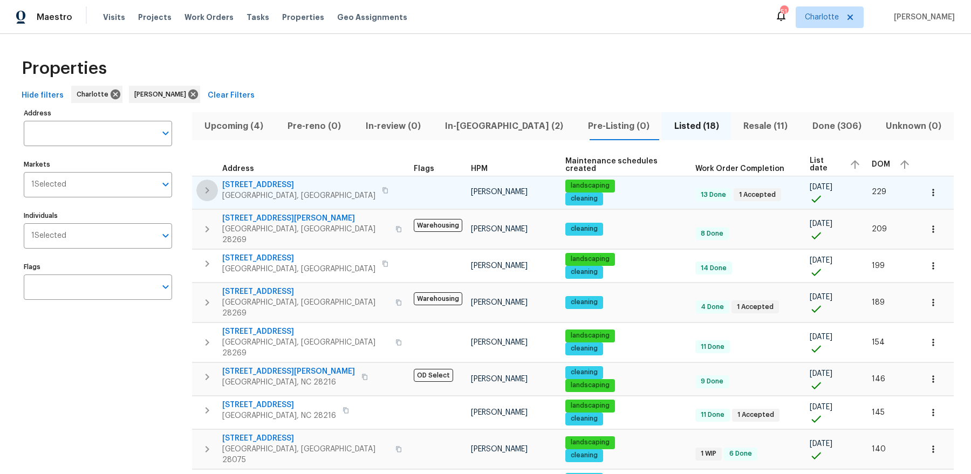
click at [208, 192] on icon "button" at bounding box center [207, 190] width 13 height 13
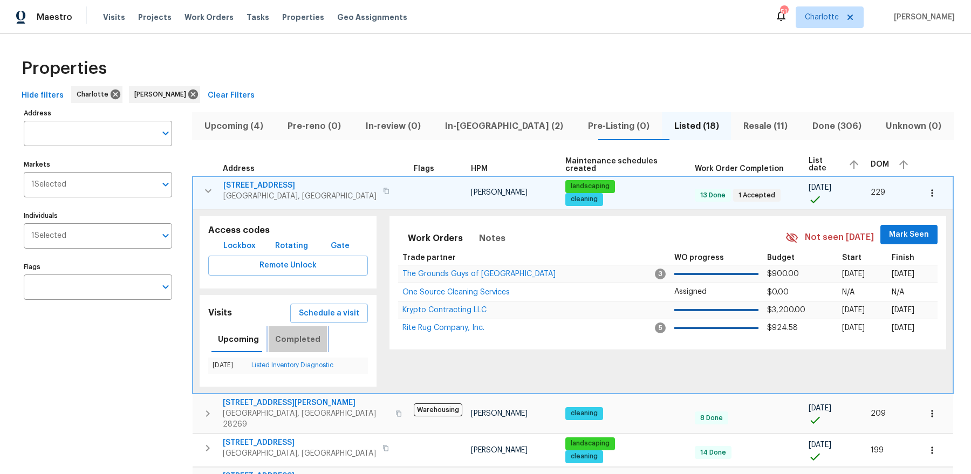
click at [296, 333] on span "Completed" at bounding box center [297, 339] width 45 height 13
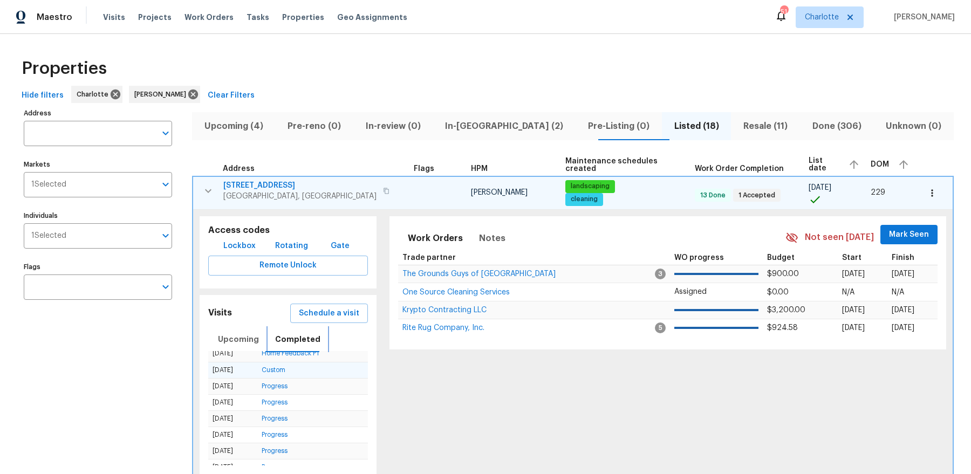
scroll to position [12, 0]
click at [210, 191] on icon "button" at bounding box center [208, 190] width 13 height 13
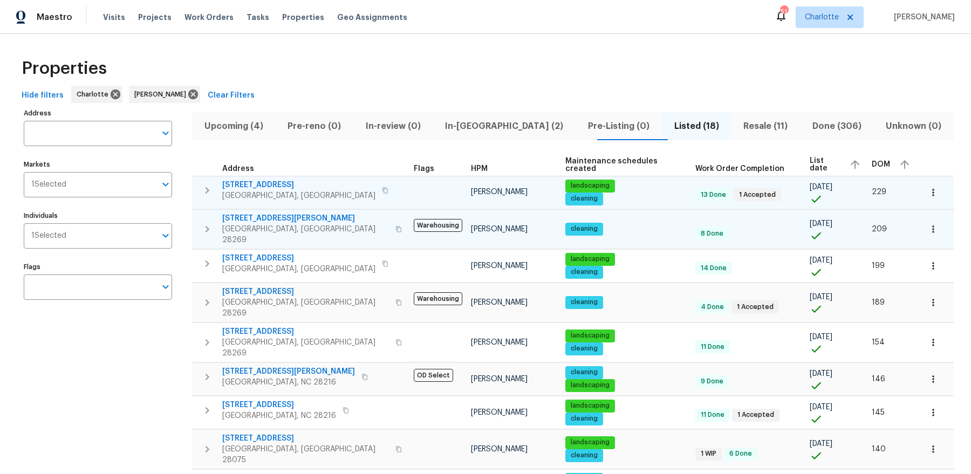
click at [205, 223] on icon "button" at bounding box center [207, 229] width 13 height 13
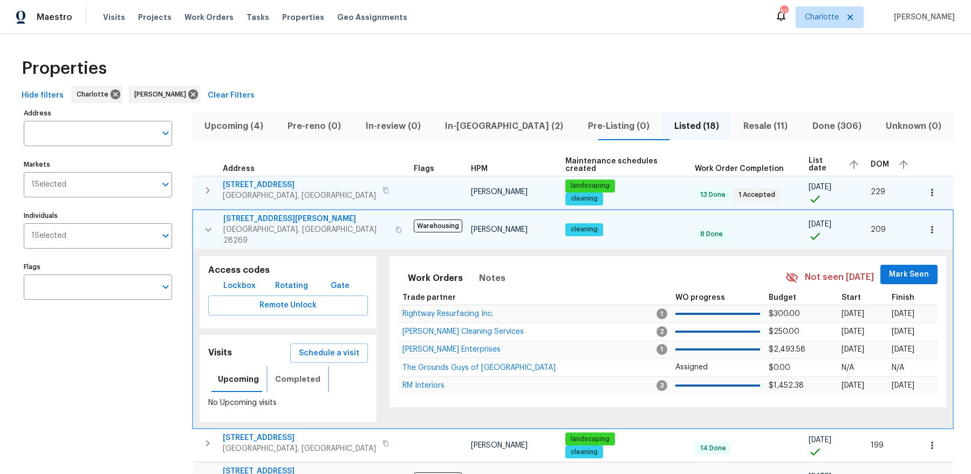
click at [300, 373] on span "Completed" at bounding box center [297, 379] width 45 height 13
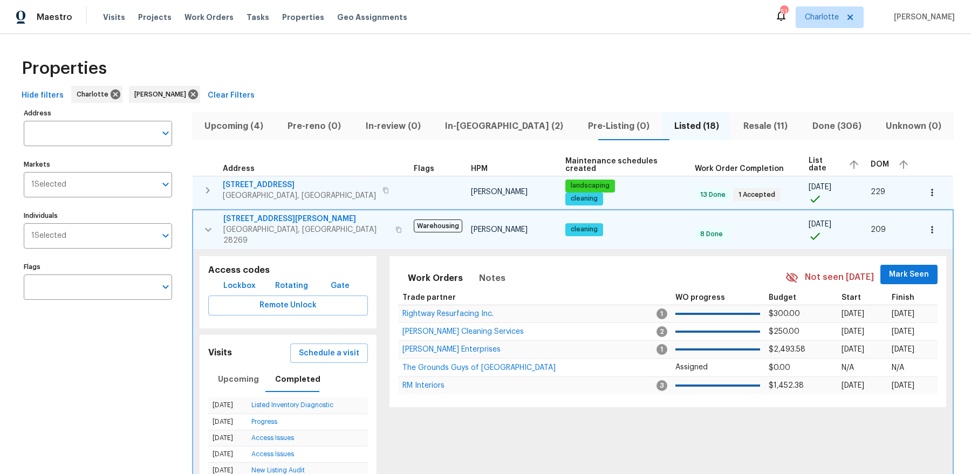
click at [279, 215] on span "2643 Meadow Knoll Dr" at bounding box center [306, 219] width 166 height 11
click at [206, 224] on icon "button" at bounding box center [208, 229] width 13 height 13
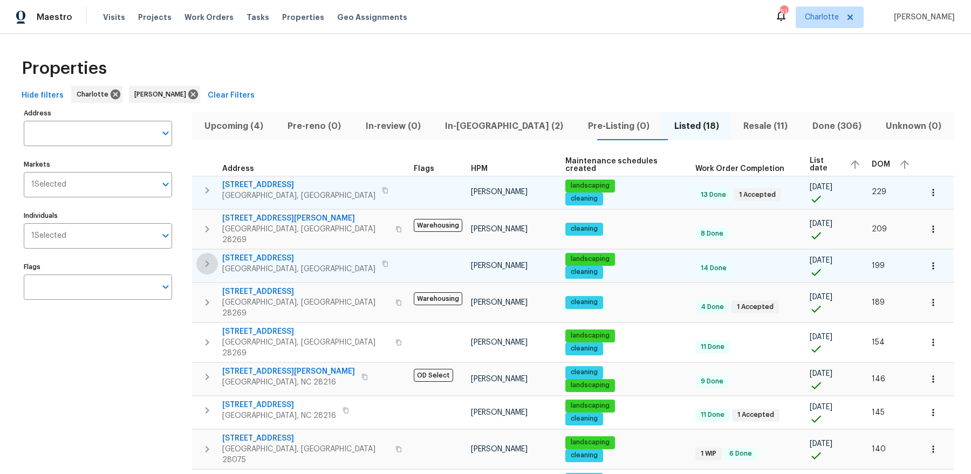
click at [209, 257] on icon "button" at bounding box center [207, 263] width 13 height 13
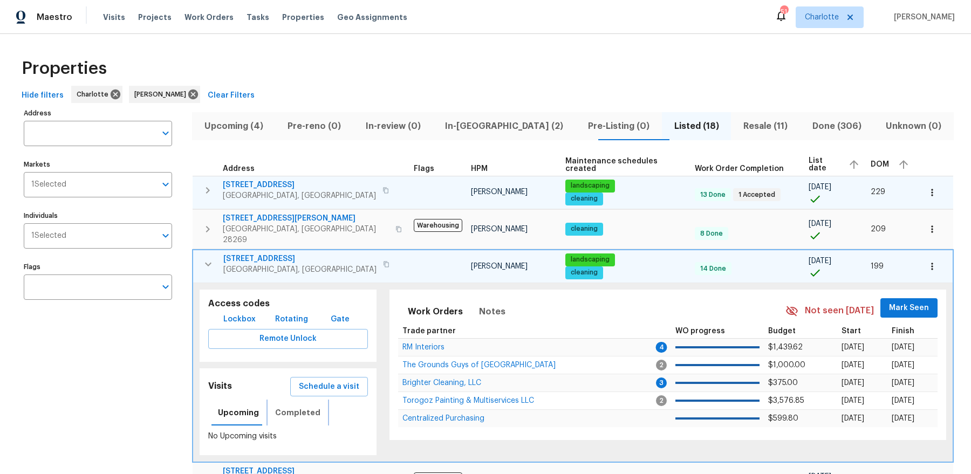
click at [291, 406] on span "Completed" at bounding box center [297, 412] width 45 height 13
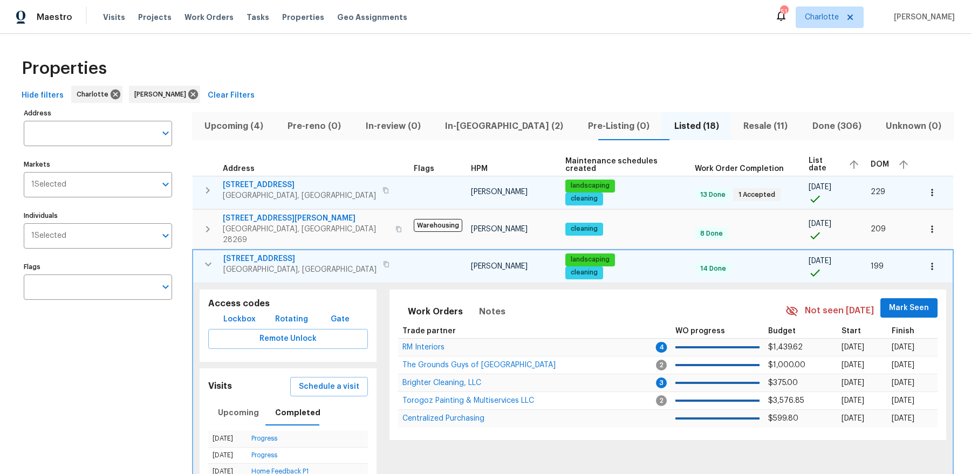
click at [263, 253] on span "7400 Gilead Rd" at bounding box center [299, 258] width 153 height 11
click at [207, 258] on icon "button" at bounding box center [208, 264] width 13 height 13
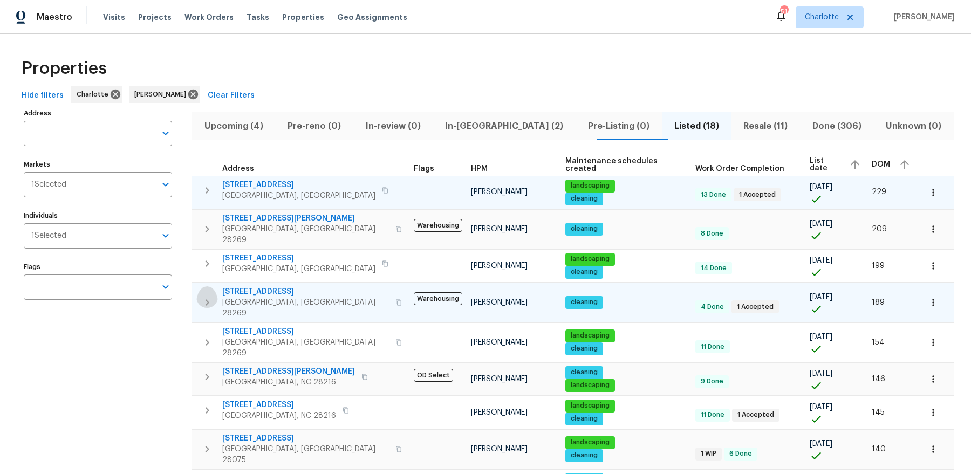
click at [208, 296] on icon "button" at bounding box center [207, 302] width 13 height 13
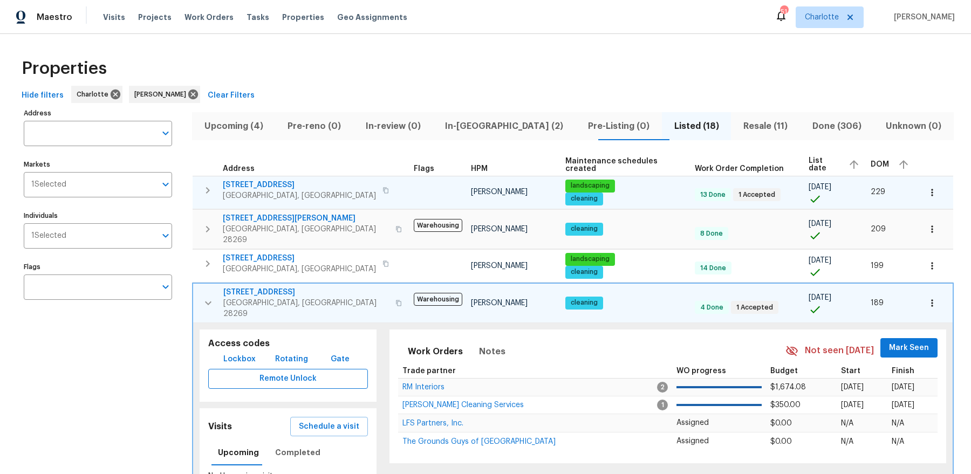
scroll to position [46, 0]
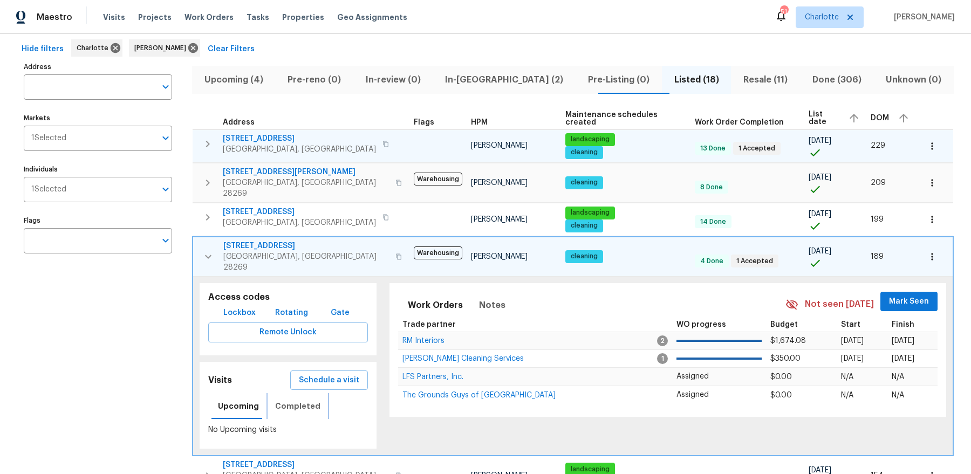
click at [296, 400] on span "Completed" at bounding box center [297, 406] width 45 height 13
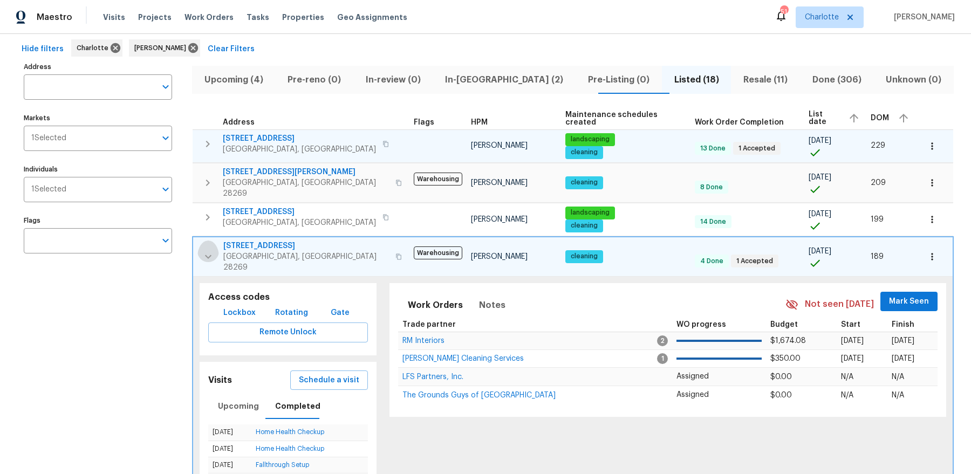
click at [214, 250] on icon "button" at bounding box center [208, 256] width 13 height 13
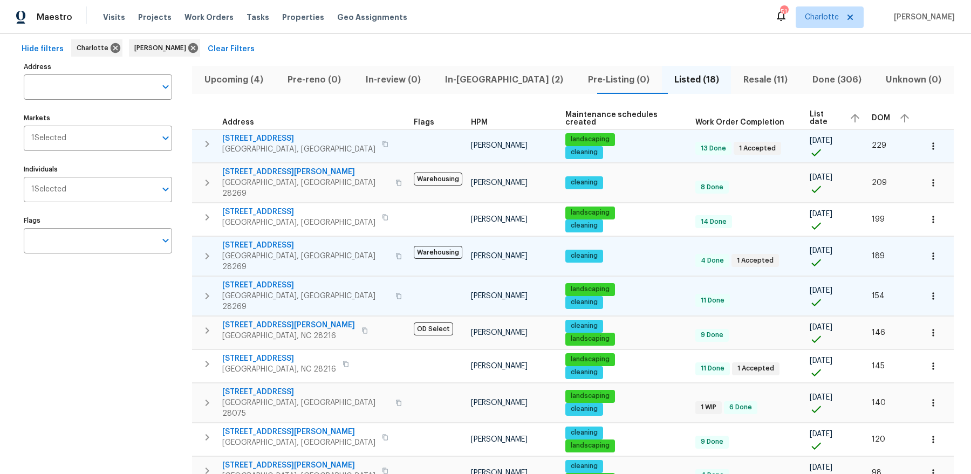
click at [211, 290] on icon "button" at bounding box center [207, 296] width 13 height 13
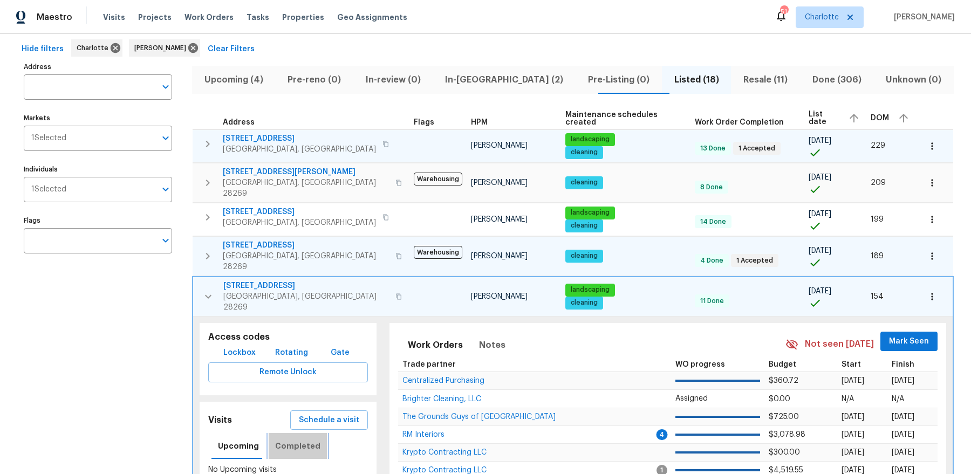
click at [304, 439] on span "Completed" at bounding box center [297, 445] width 45 height 13
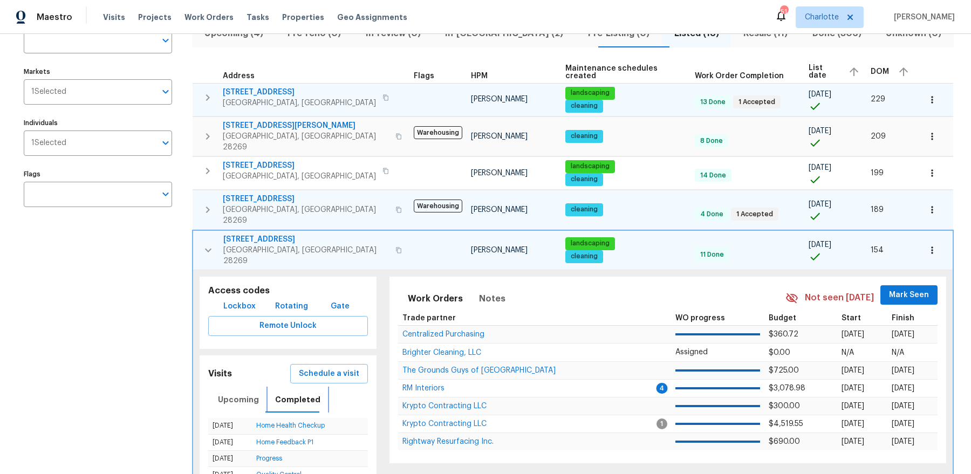
scroll to position [95, 0]
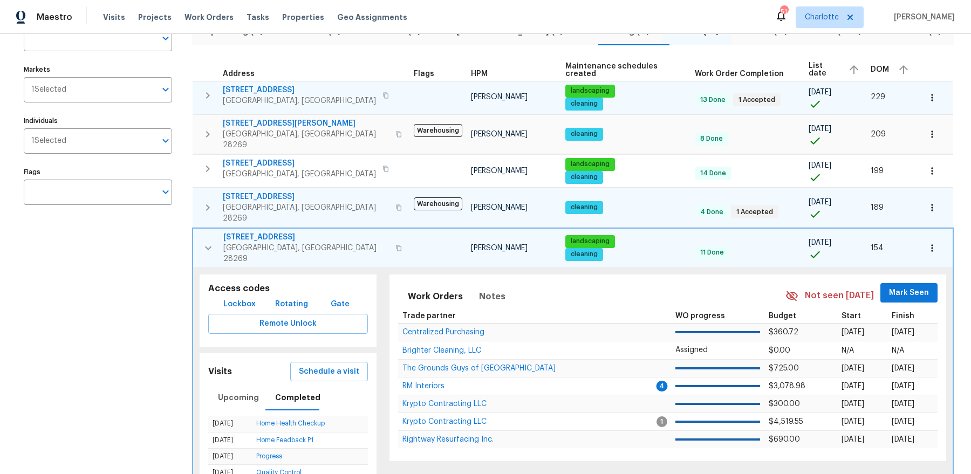
click at [206, 242] on icon "button" at bounding box center [208, 248] width 13 height 13
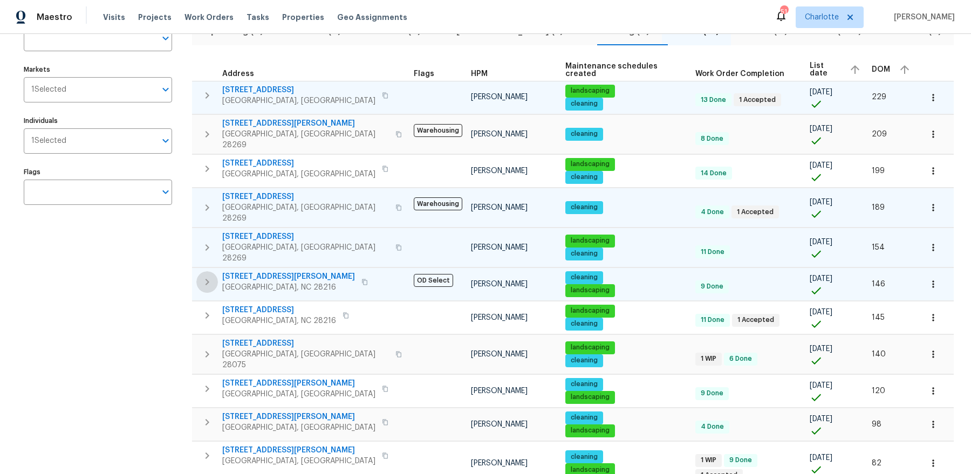
click at [203, 276] on icon "button" at bounding box center [207, 282] width 13 height 13
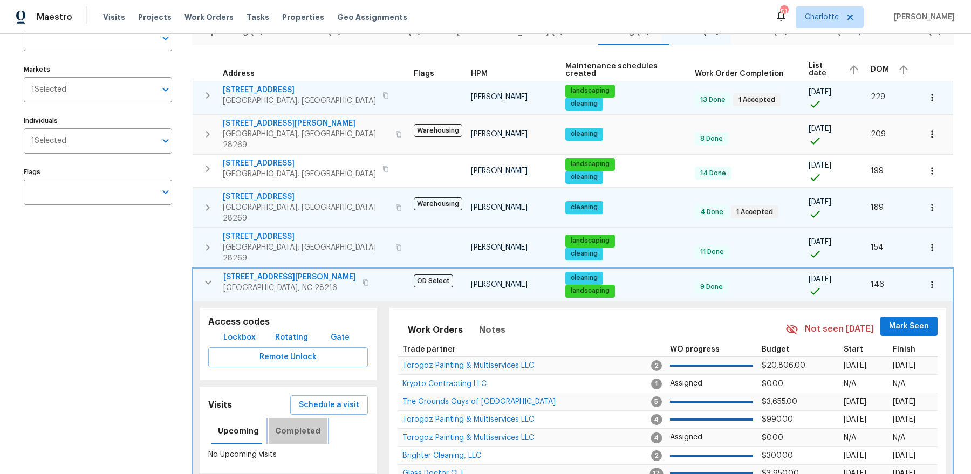
click at [297, 424] on span "Completed" at bounding box center [297, 430] width 45 height 13
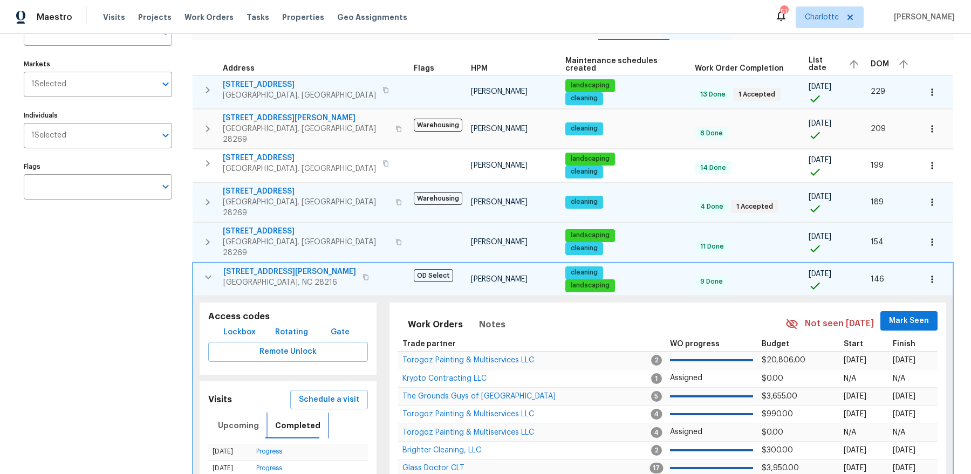
scroll to position [101, 0]
click at [258, 266] on span "9830 Sandman Ln" at bounding box center [289, 271] width 133 height 11
click at [204, 156] on icon "button" at bounding box center [207, 162] width 13 height 13
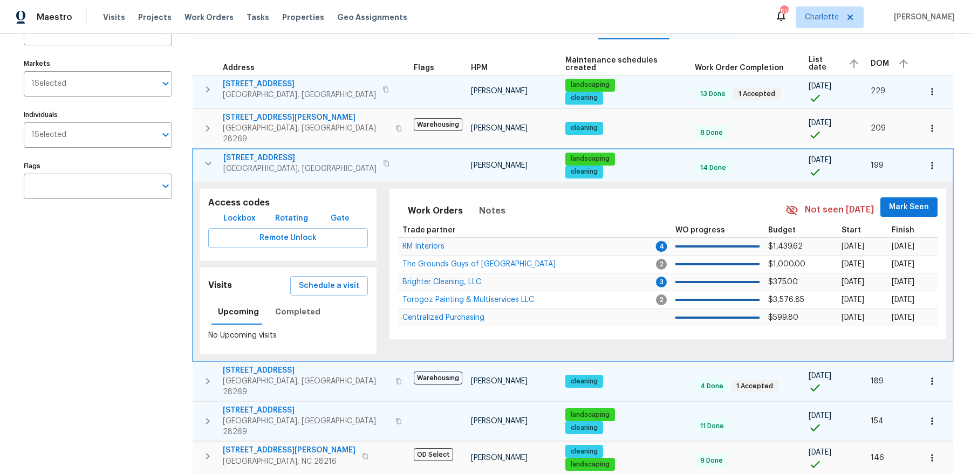
click at [307, 324] on div "No Upcoming visits" at bounding box center [288, 333] width 160 height 18
click at [307, 305] on span "Completed" at bounding box center [297, 311] width 45 height 13
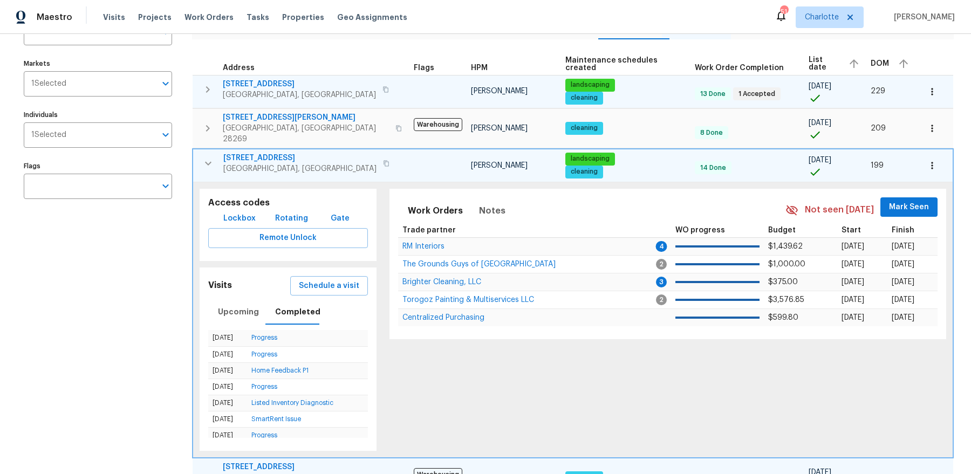
click at [210, 157] on icon "button" at bounding box center [208, 163] width 13 height 13
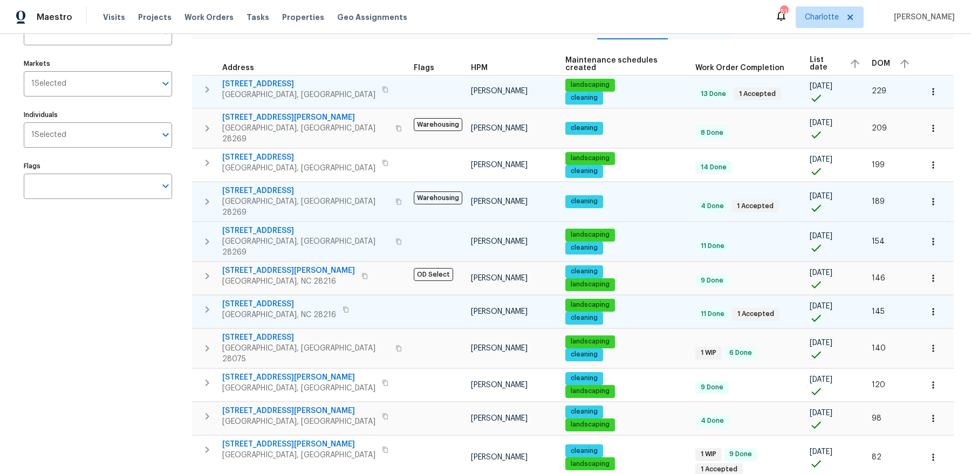
click at [207, 306] on icon "button" at bounding box center [207, 309] width 4 height 6
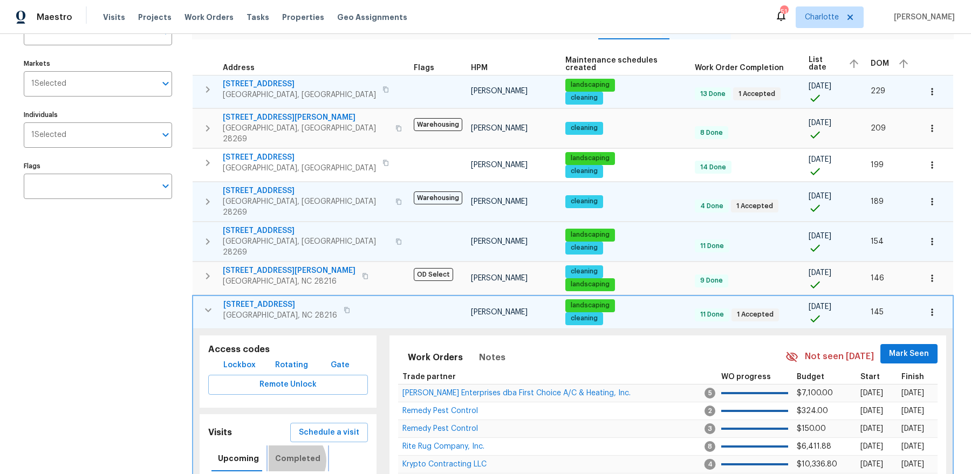
click at [290, 452] on span "Completed" at bounding box center [297, 458] width 45 height 13
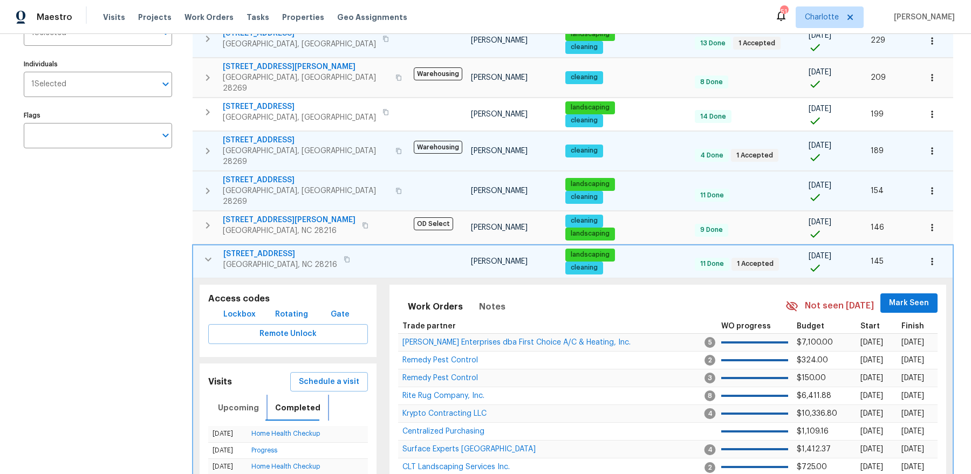
scroll to position [154, 0]
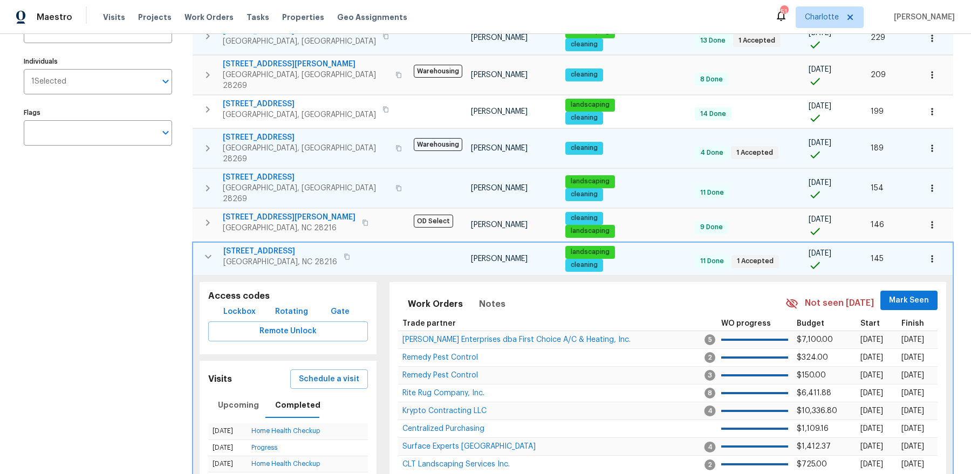
click at [208, 250] on icon "button" at bounding box center [208, 256] width 13 height 13
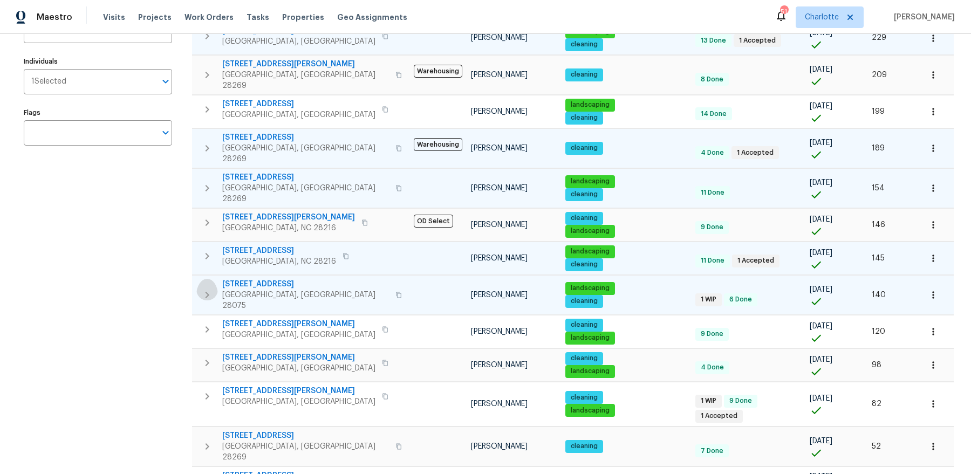
click at [202, 288] on icon "button" at bounding box center [207, 294] width 13 height 13
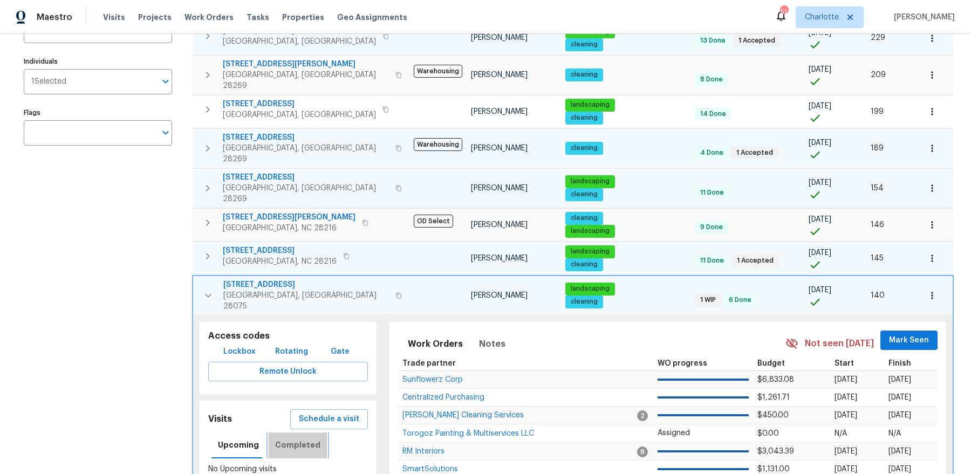
click at [308, 438] on span "Completed" at bounding box center [297, 444] width 45 height 13
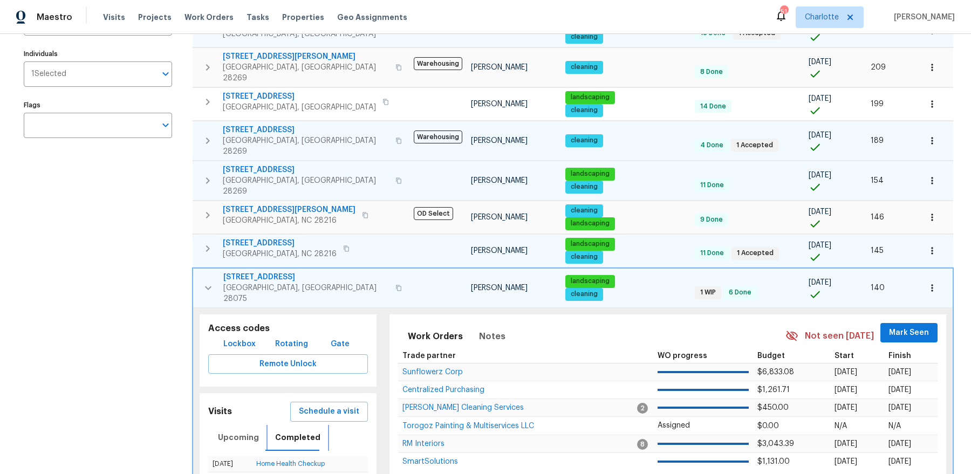
scroll to position [166, 0]
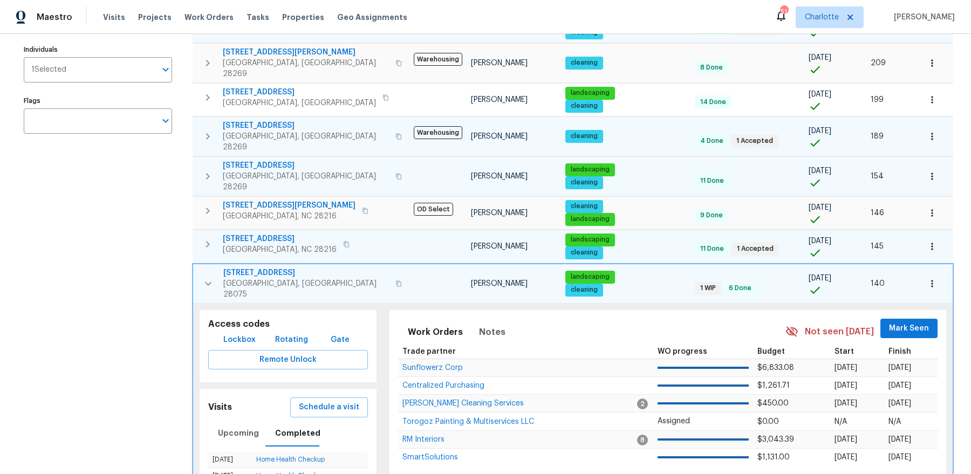
click at [276, 267] on span "3904 Hounslow Ln" at bounding box center [306, 272] width 166 height 11
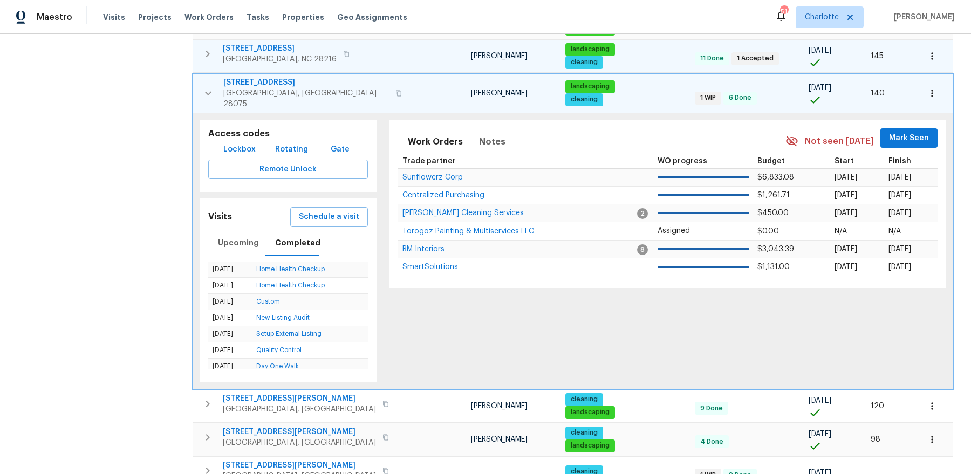
scroll to position [325, 0]
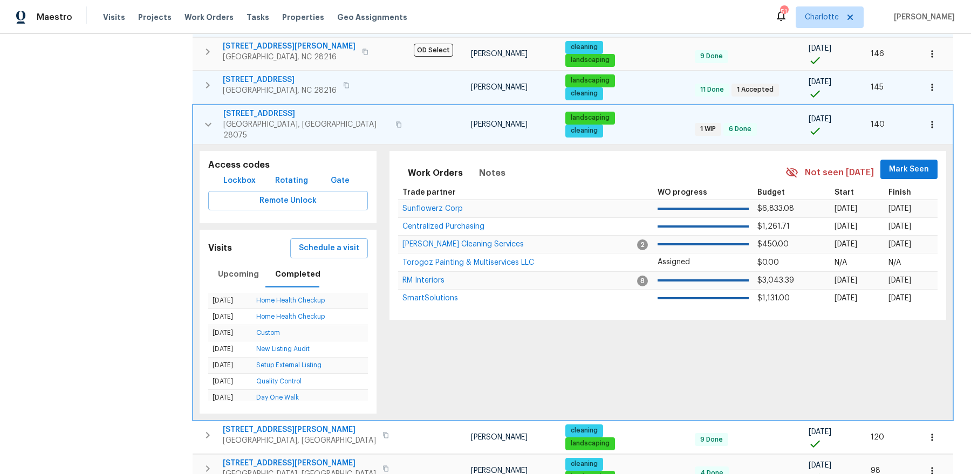
click at [210, 118] on icon "button" at bounding box center [208, 124] width 13 height 13
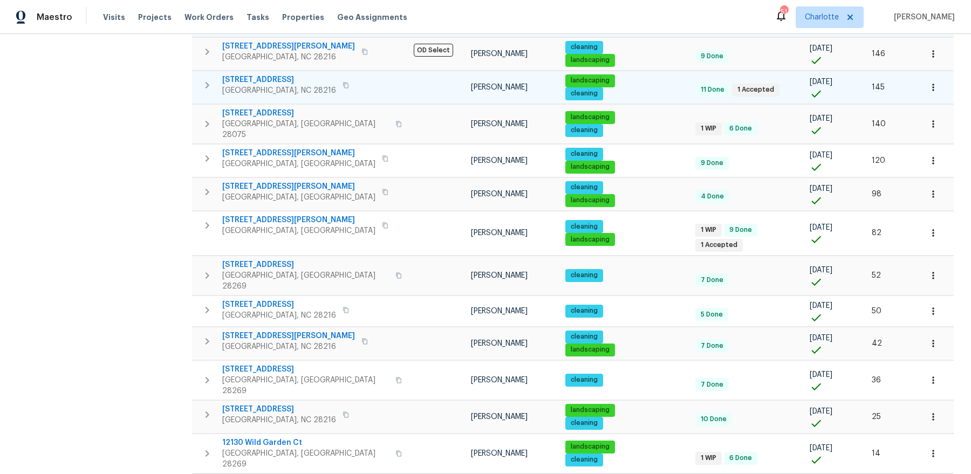
scroll to position [328, 0]
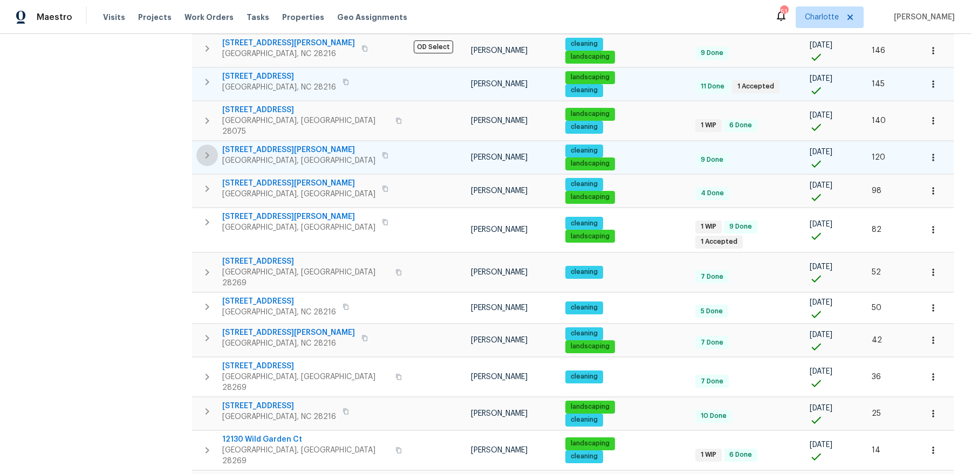
click at [208, 149] on icon "button" at bounding box center [207, 155] width 13 height 13
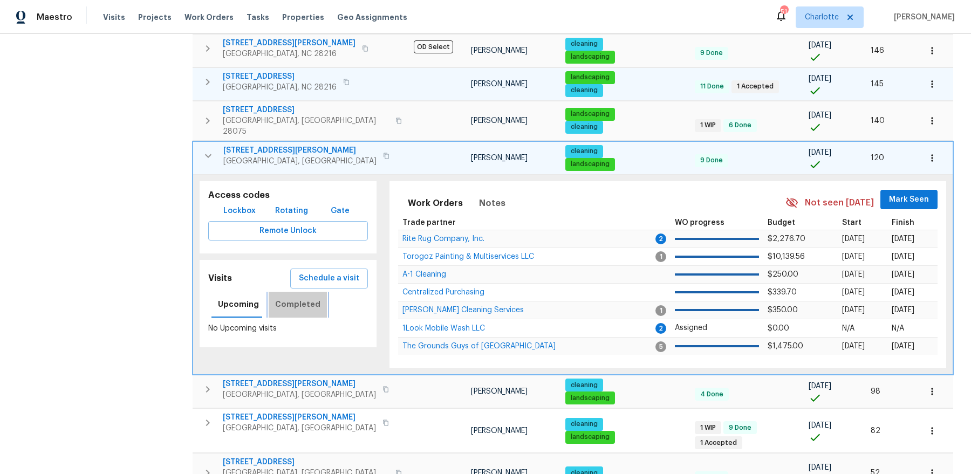
click at [296, 298] on span "Completed" at bounding box center [297, 304] width 45 height 13
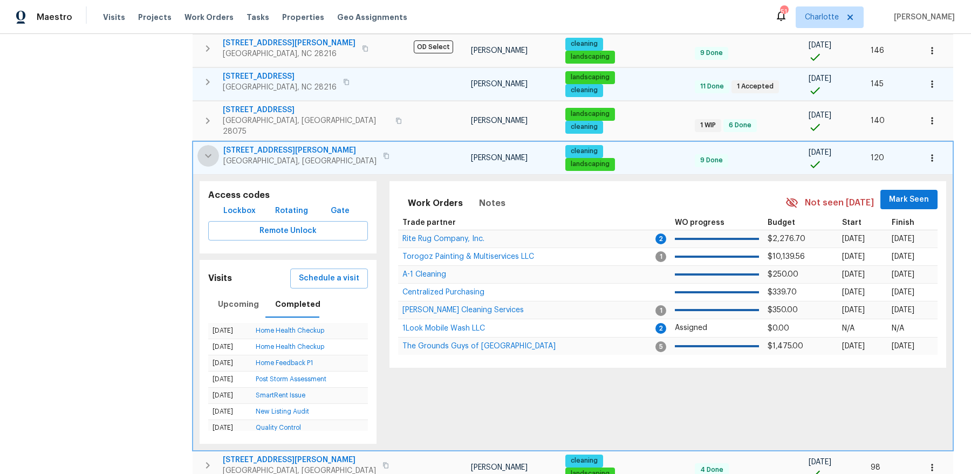
click at [201, 145] on button "button" at bounding box center [208, 156] width 22 height 22
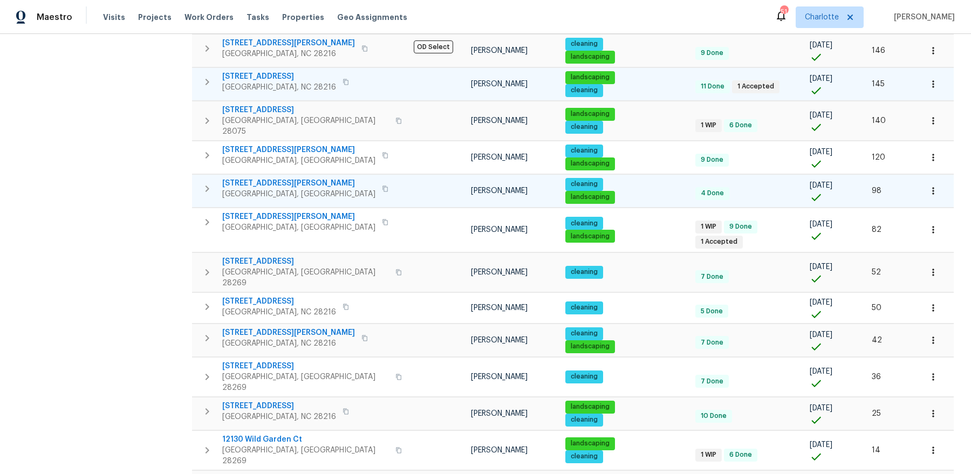
click at [203, 182] on icon "button" at bounding box center [207, 188] width 13 height 13
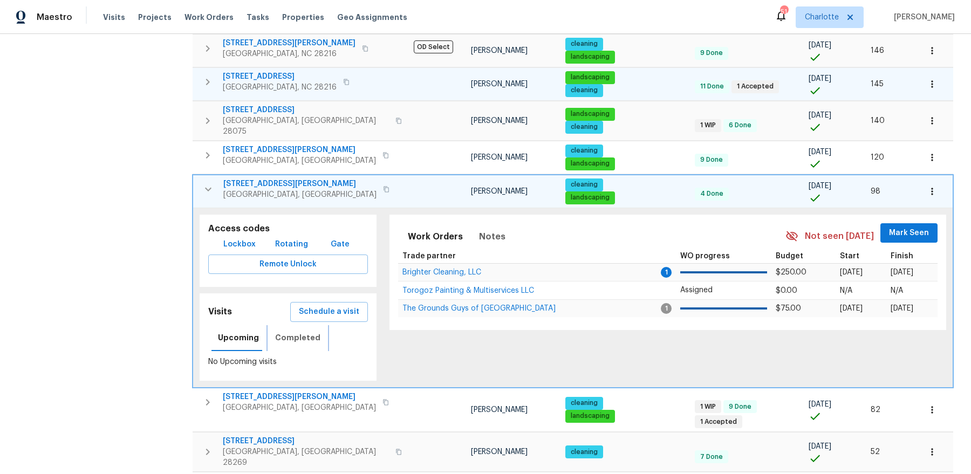
click at [287, 331] on span "Completed" at bounding box center [297, 337] width 45 height 13
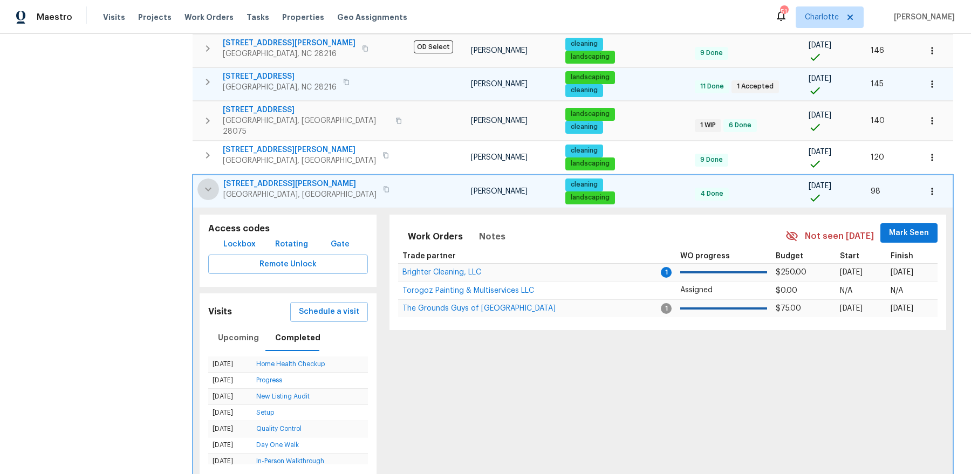
click at [208, 187] on icon "button" at bounding box center [208, 189] width 6 height 4
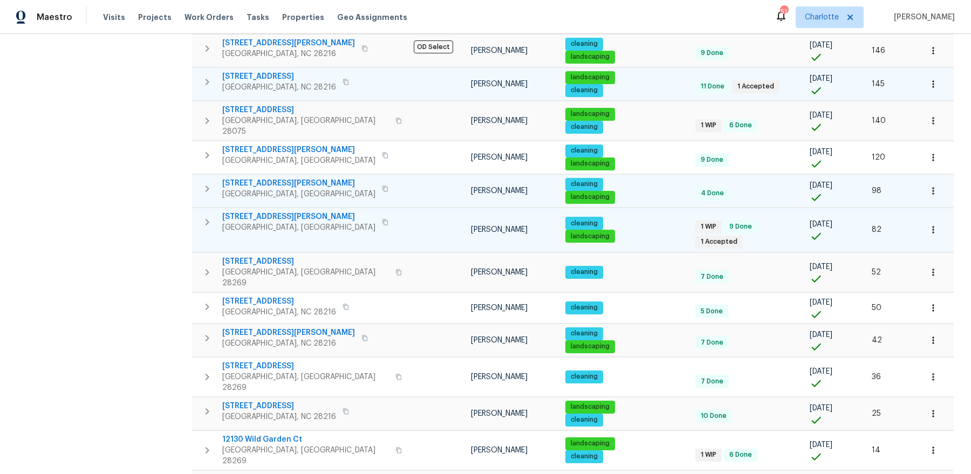
click at [204, 216] on icon "button" at bounding box center [207, 222] width 13 height 13
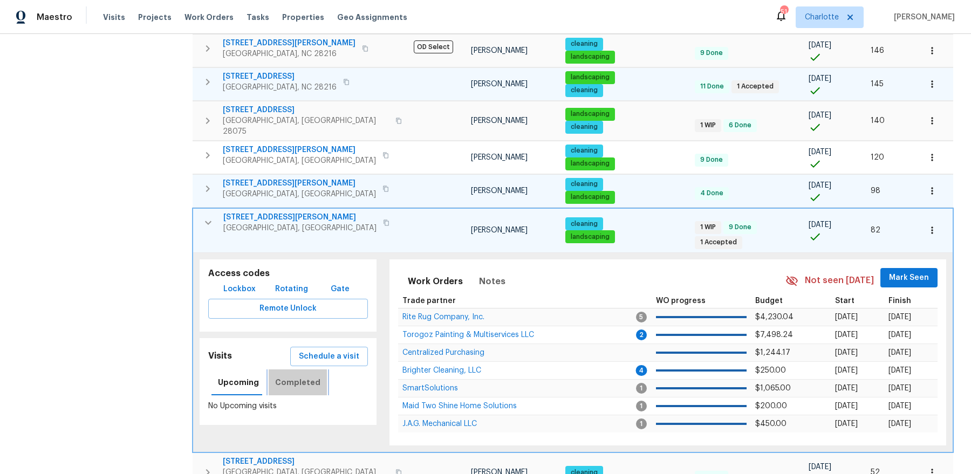
click at [300, 376] on span "Completed" at bounding box center [297, 382] width 45 height 13
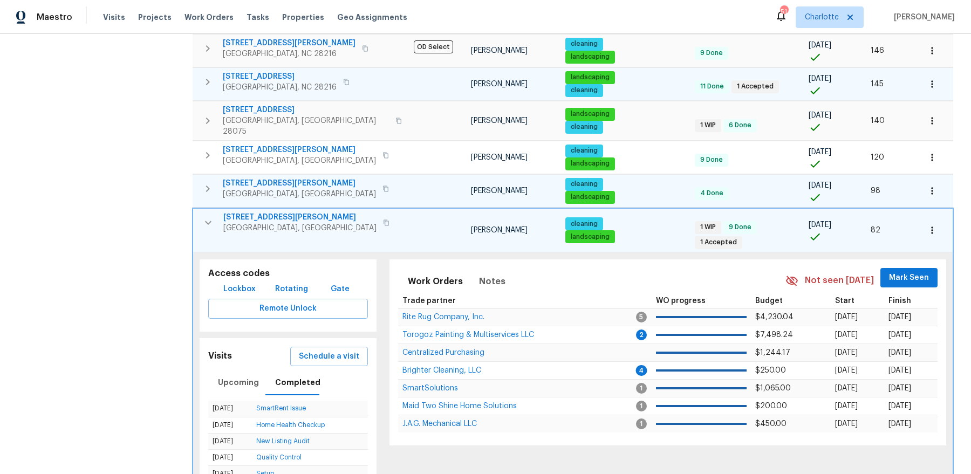
click at [249, 212] on span "16815 Spruell St" at bounding box center [299, 217] width 153 height 11
click at [209, 216] on icon "button" at bounding box center [208, 222] width 13 height 13
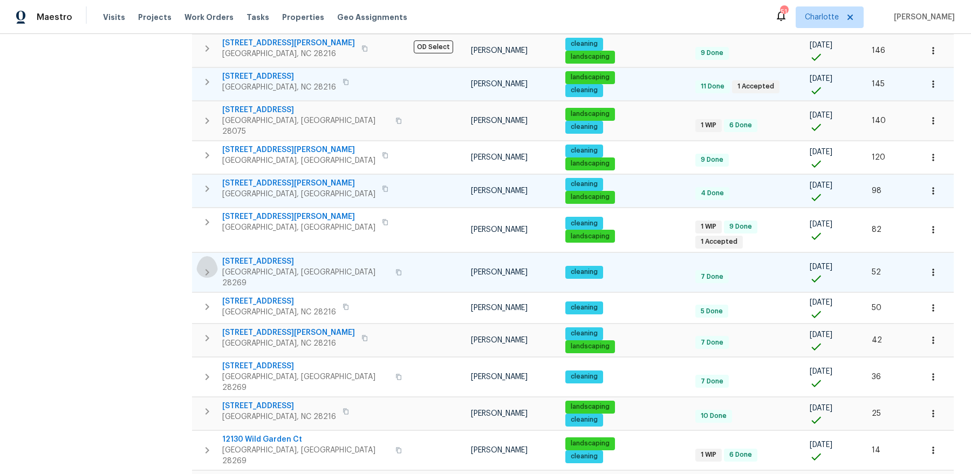
click at [208, 266] on icon "button" at bounding box center [207, 272] width 13 height 13
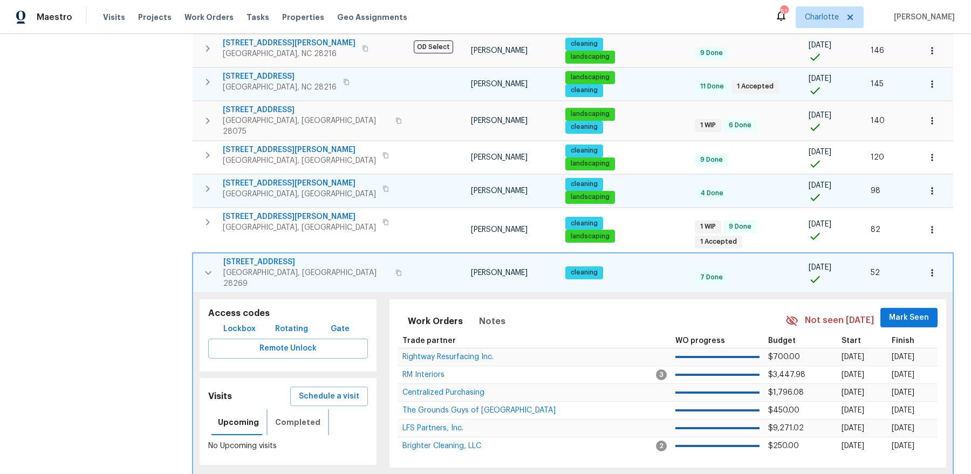
click at [297, 416] on span "Completed" at bounding box center [297, 422] width 45 height 13
click at [267, 257] on span "6350 Royal Celadon Way" at bounding box center [306, 262] width 166 height 11
click at [204, 266] on icon "button" at bounding box center [208, 272] width 13 height 13
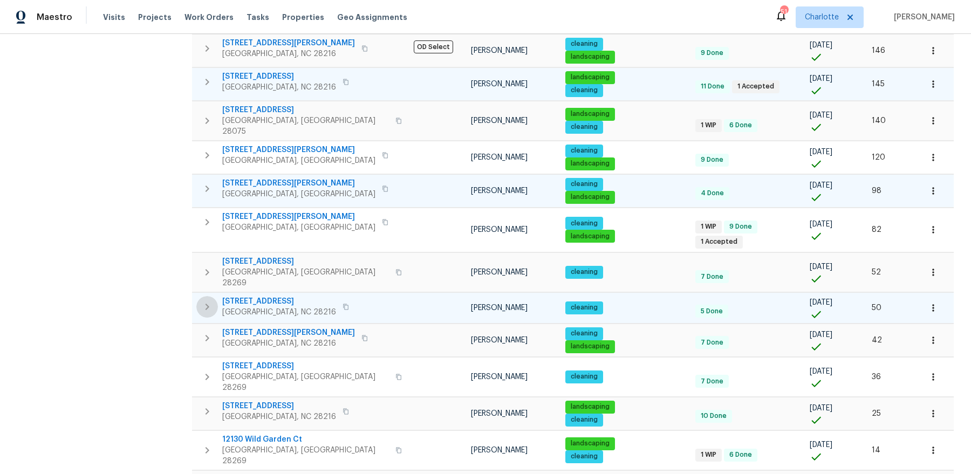
click at [208, 300] on icon "button" at bounding box center [207, 306] width 13 height 13
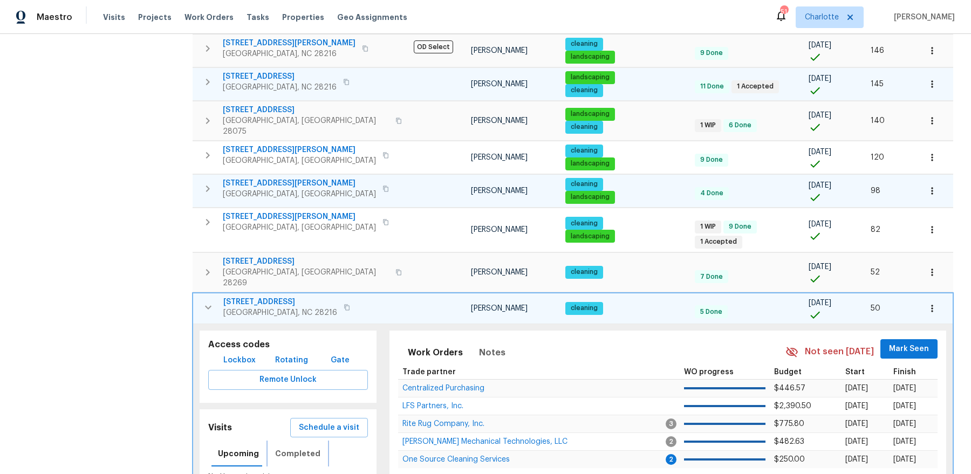
click at [294, 447] on span "Completed" at bounding box center [297, 453] width 45 height 13
click at [204, 301] on icon "button" at bounding box center [208, 307] width 13 height 13
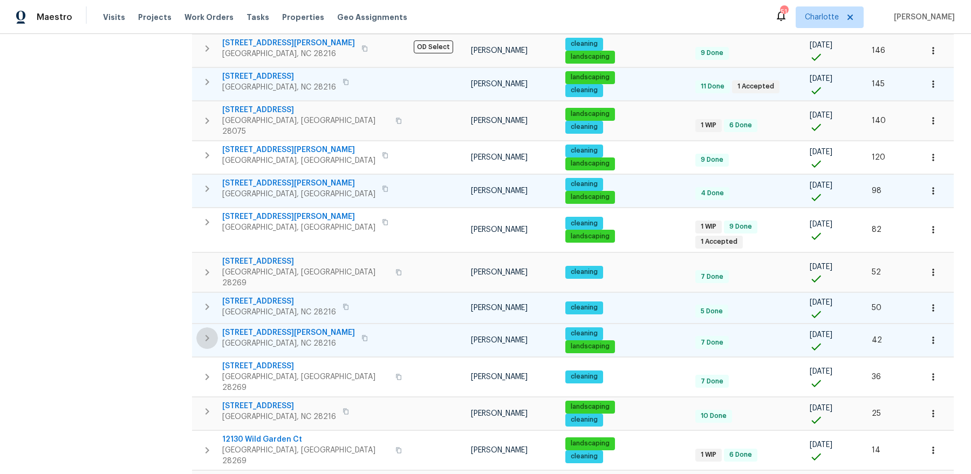
click at [207, 327] on button "button" at bounding box center [207, 338] width 22 height 22
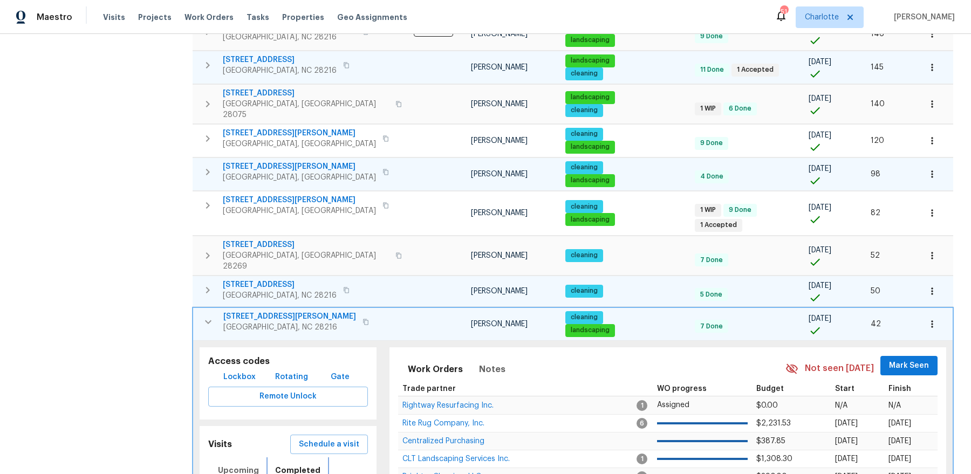
scroll to position [346, 0]
click at [210, 311] on button "button" at bounding box center [208, 322] width 22 height 22
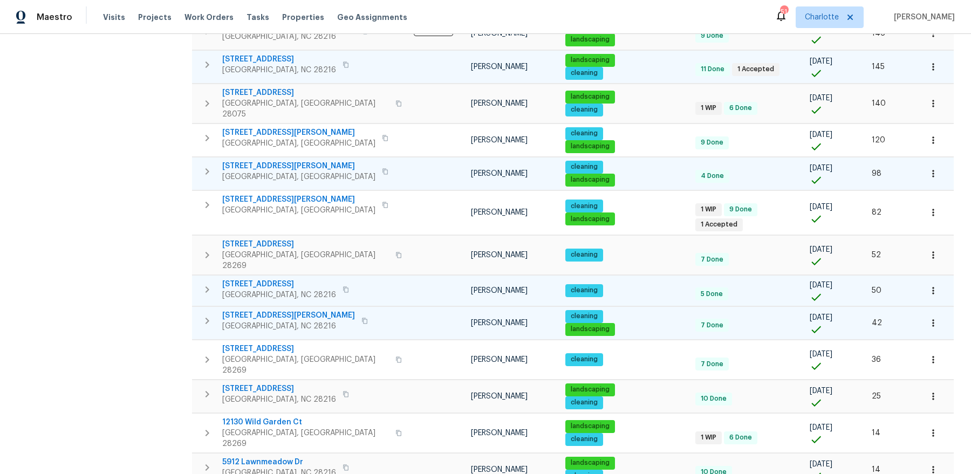
scroll to position [328, 0]
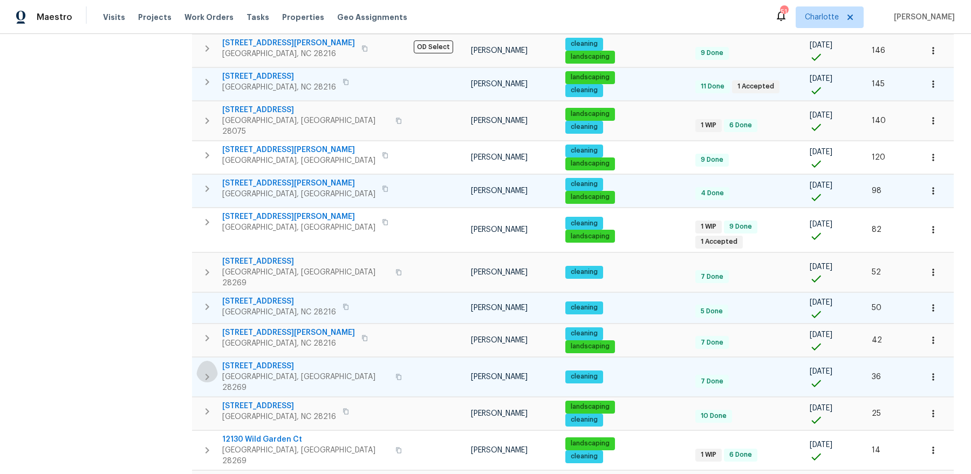
click at [209, 370] on icon "button" at bounding box center [207, 376] width 13 height 13
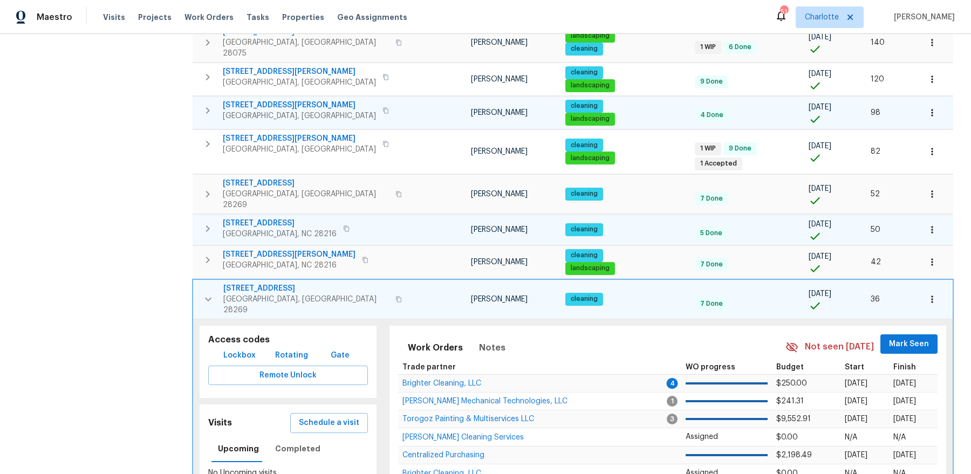
scroll to position [426, 0]
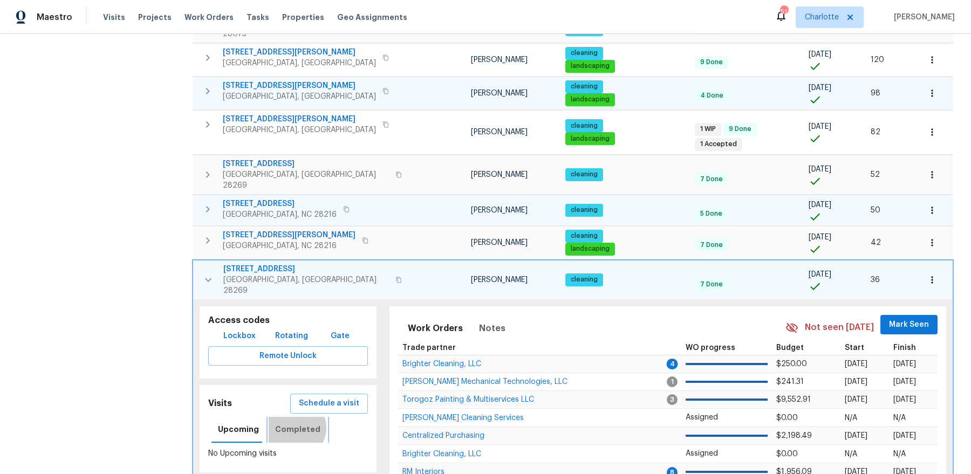
click at [290, 423] on span "Completed" at bounding box center [297, 429] width 45 height 13
click at [208, 273] on icon "button" at bounding box center [208, 279] width 13 height 13
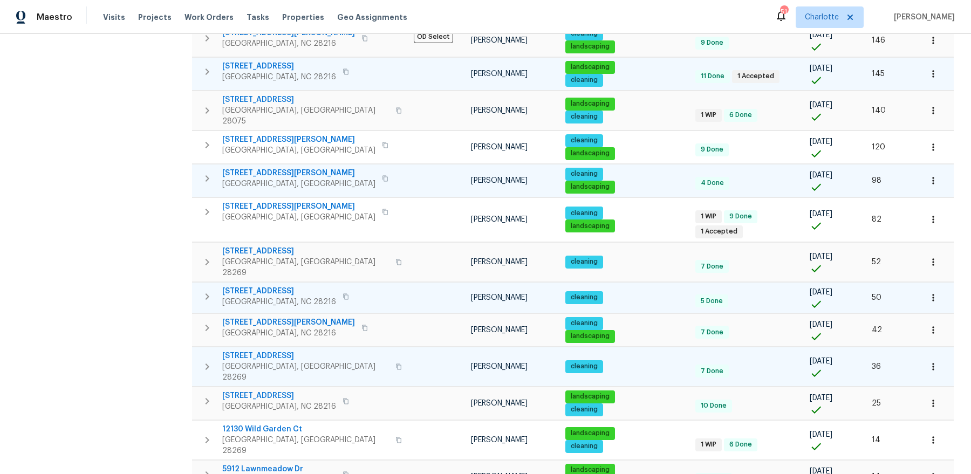
scroll to position [328, 0]
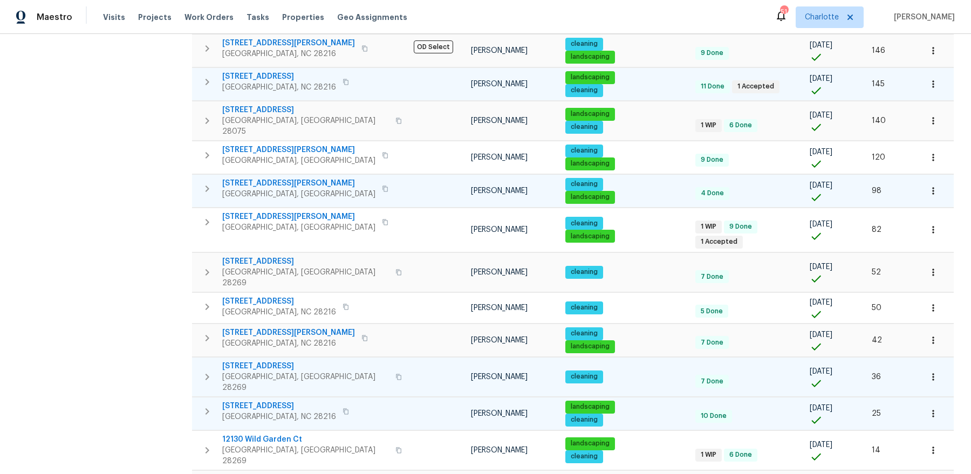
click at [211, 405] on icon "button" at bounding box center [207, 411] width 13 height 13
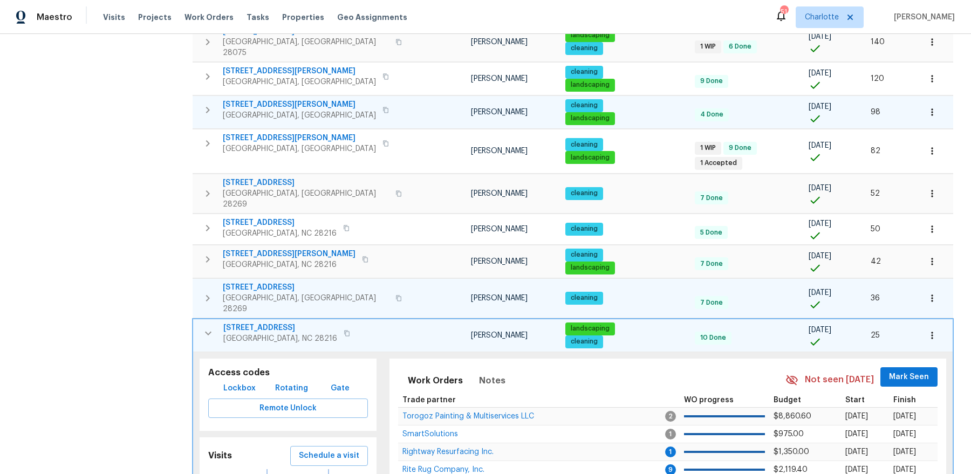
click at [297, 473] on span "Completed" at bounding box center [297, 481] width 45 height 13
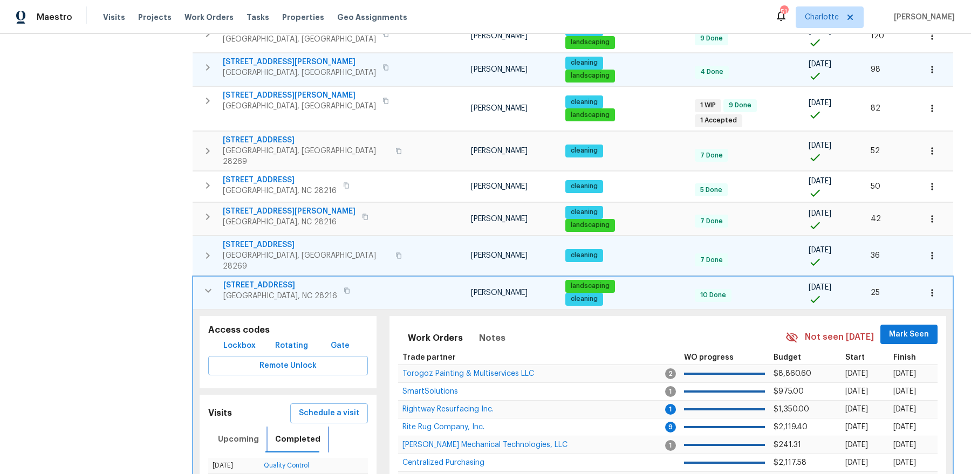
scroll to position [472, 0]
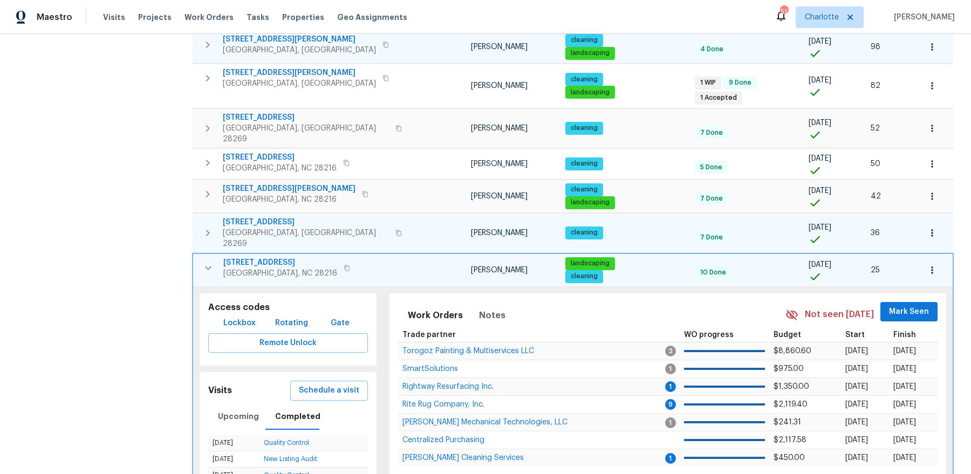
click at [256, 257] on span "5204 Grass Ridge Dr" at bounding box center [280, 262] width 114 height 11
click at [198, 254] on td "5204 Grass Ridge Dr Charlotte, NC 28216" at bounding box center [301, 268] width 216 height 28
click at [202, 262] on icon "button" at bounding box center [208, 268] width 13 height 13
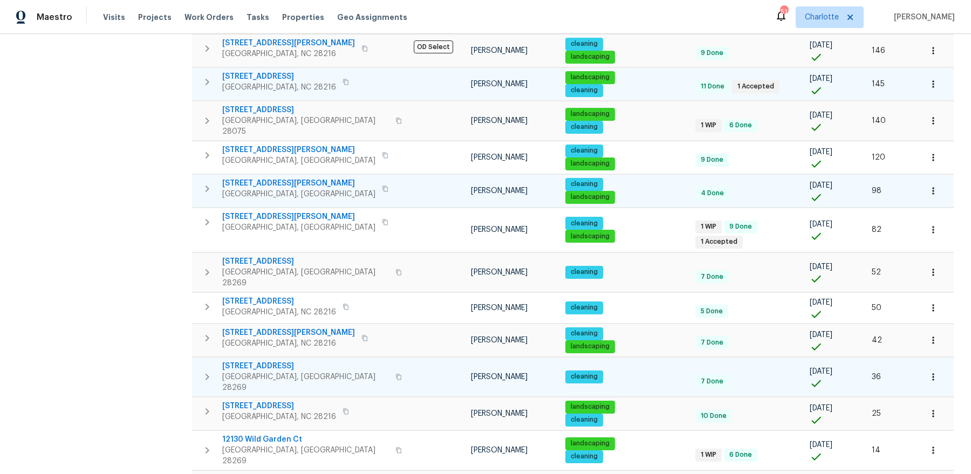
scroll to position [328, 0]
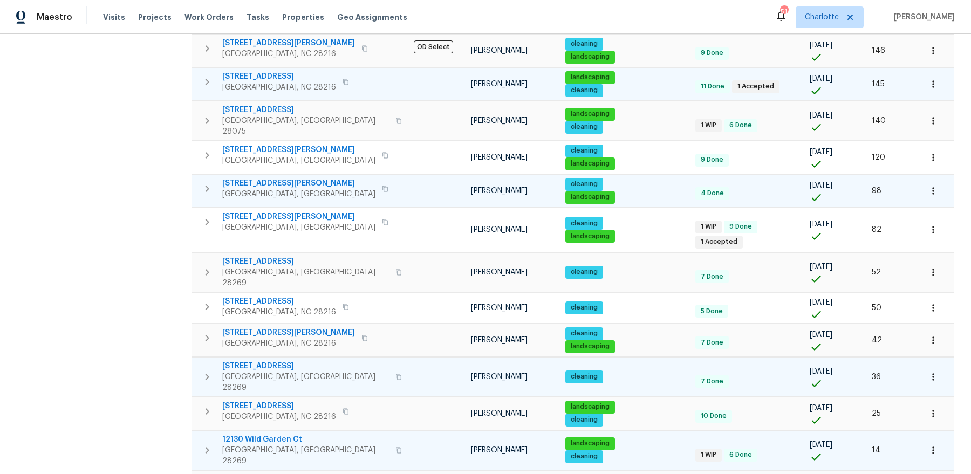
click at [209, 444] on icon "button" at bounding box center [207, 450] width 13 height 13
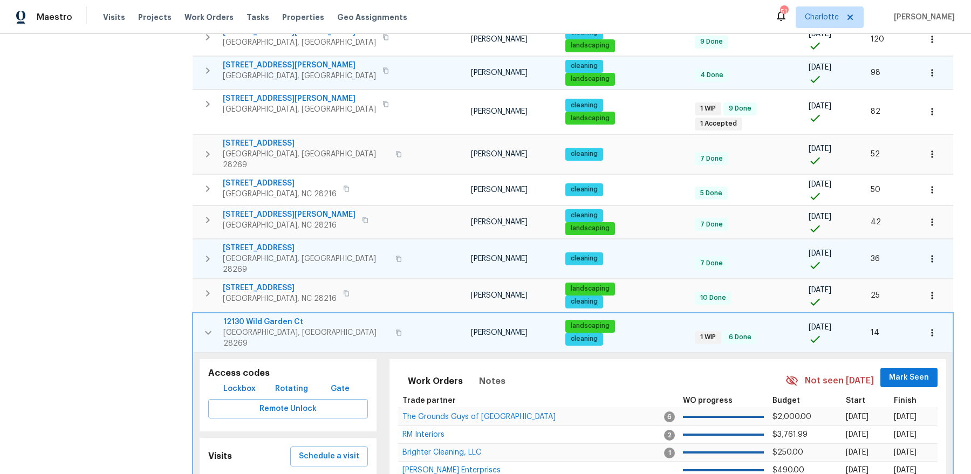
scroll to position [469, 0]
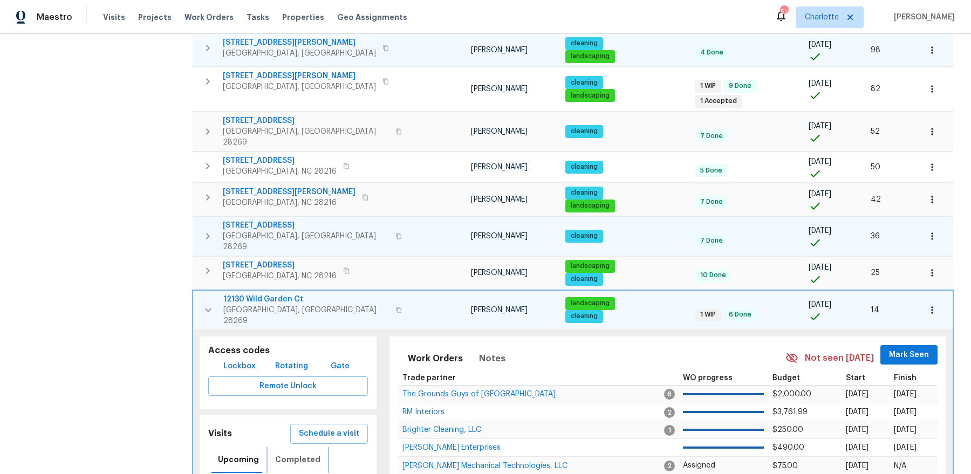
click at [307, 453] on span "Completed" at bounding box center [297, 459] width 45 height 13
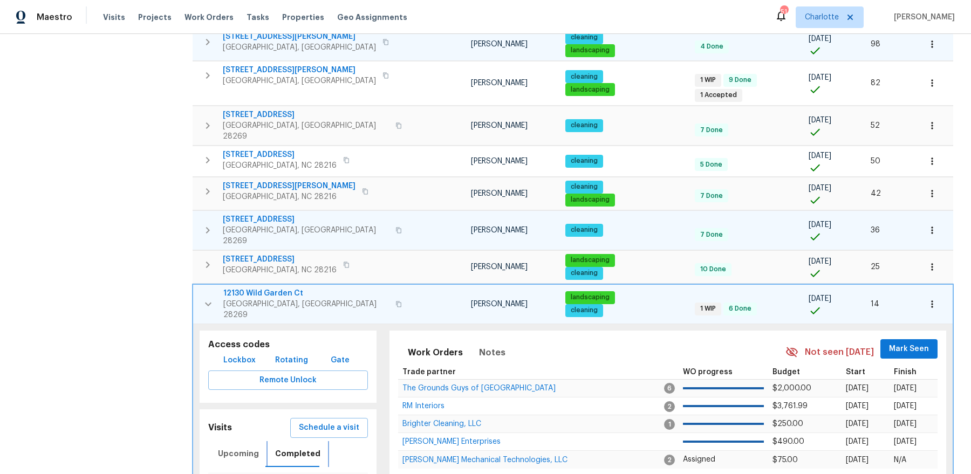
scroll to position [476, 0]
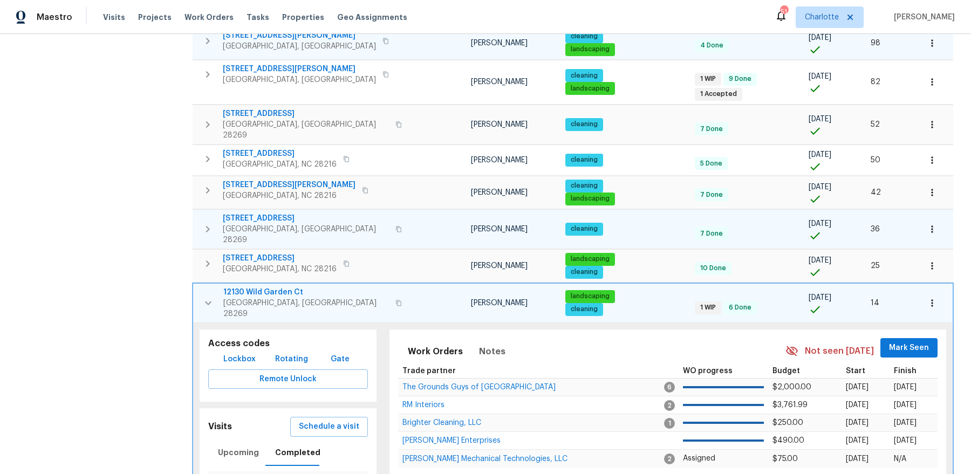
click at [253, 287] on span "12130 Wild Garden Ct" at bounding box center [306, 292] width 166 height 11
click at [205, 297] on icon "button" at bounding box center [208, 303] width 13 height 13
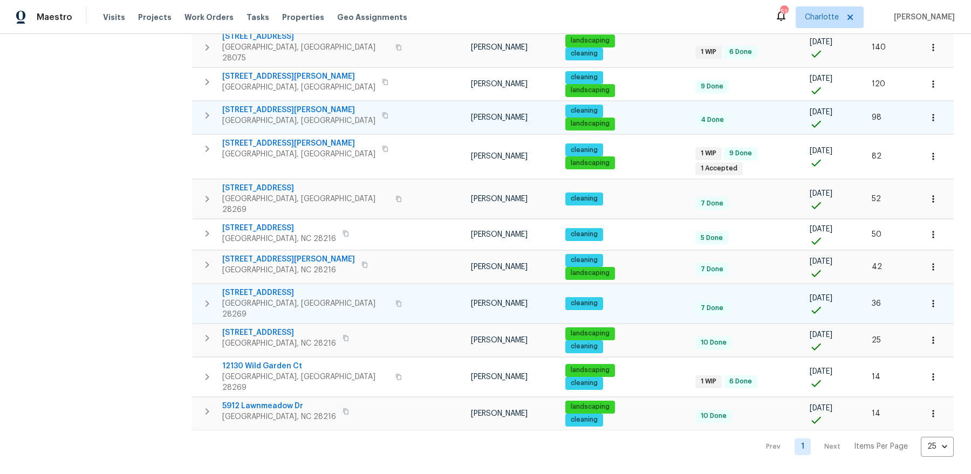
scroll to position [328, 0]
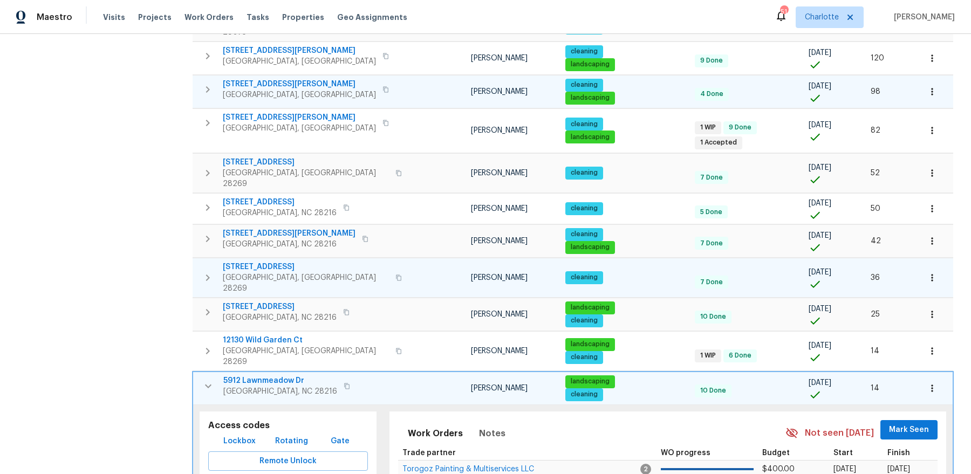
scroll to position [463, 0]
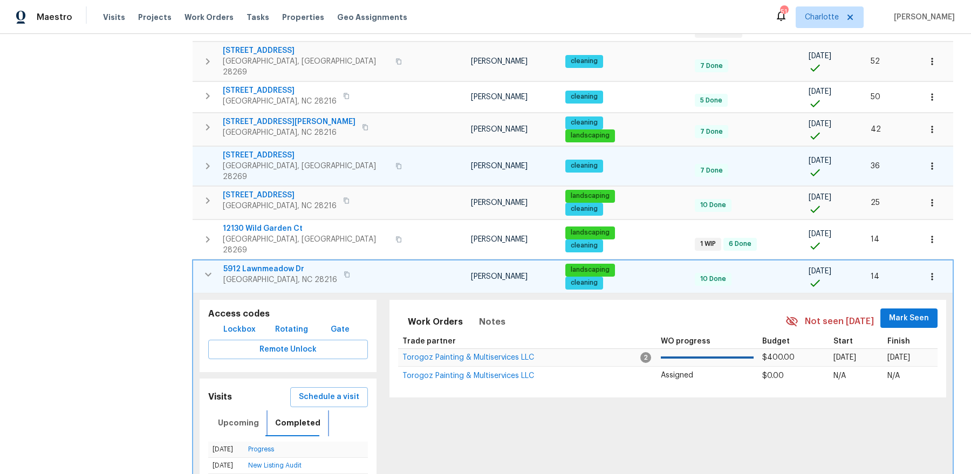
scroll to position [574, 0]
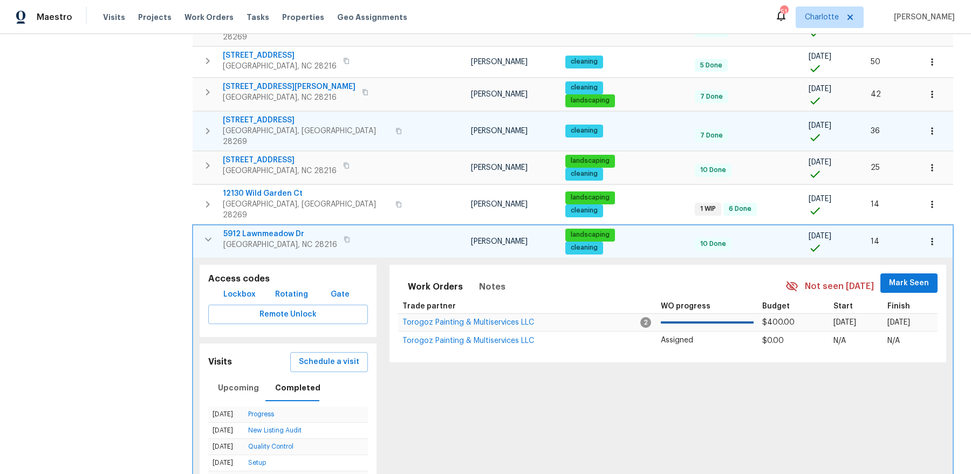
click at [210, 159] on icon "button" at bounding box center [207, 165] width 13 height 13
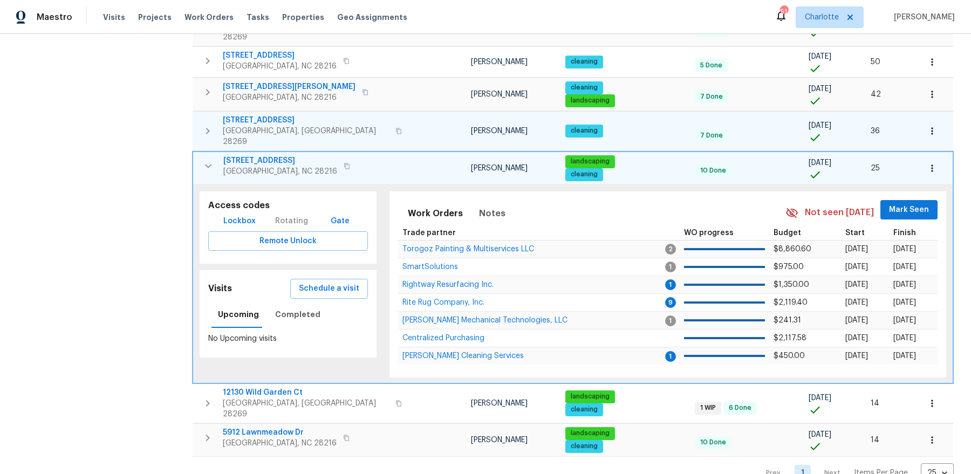
scroll to position [527, 0]
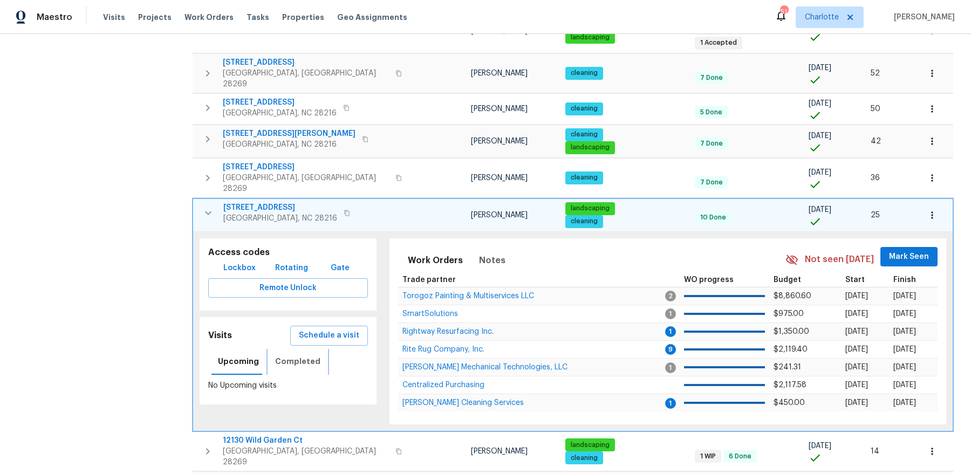
click at [305, 355] on span "Completed" at bounding box center [297, 361] width 45 height 13
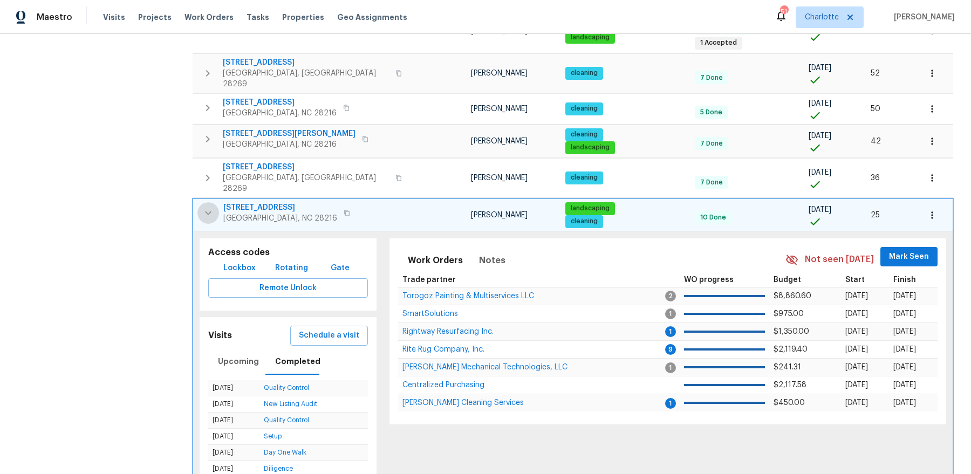
click at [210, 207] on icon "button" at bounding box center [208, 213] width 13 height 13
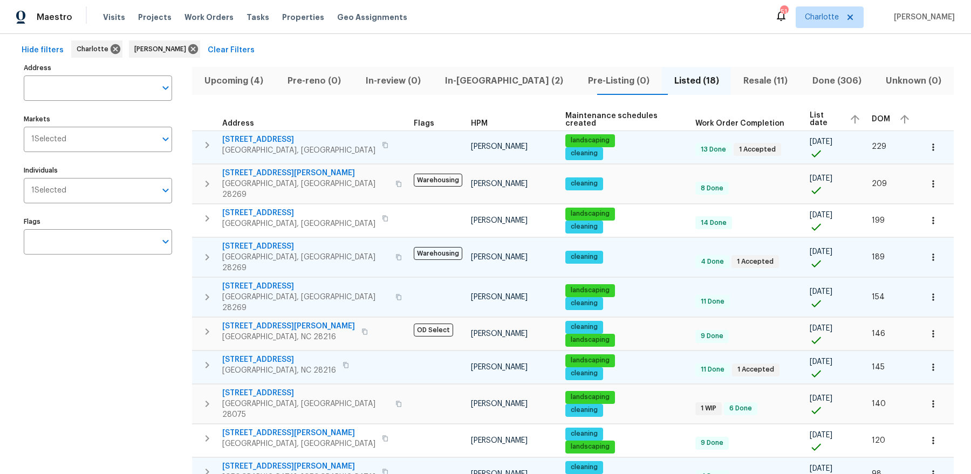
scroll to position [0, 0]
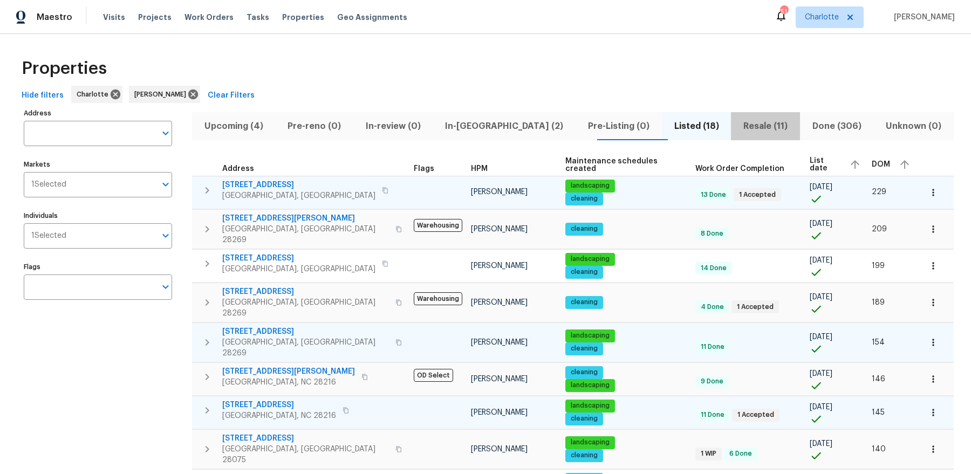
click at [737, 120] on span "Resale (11)" at bounding box center [765, 126] width 56 height 15
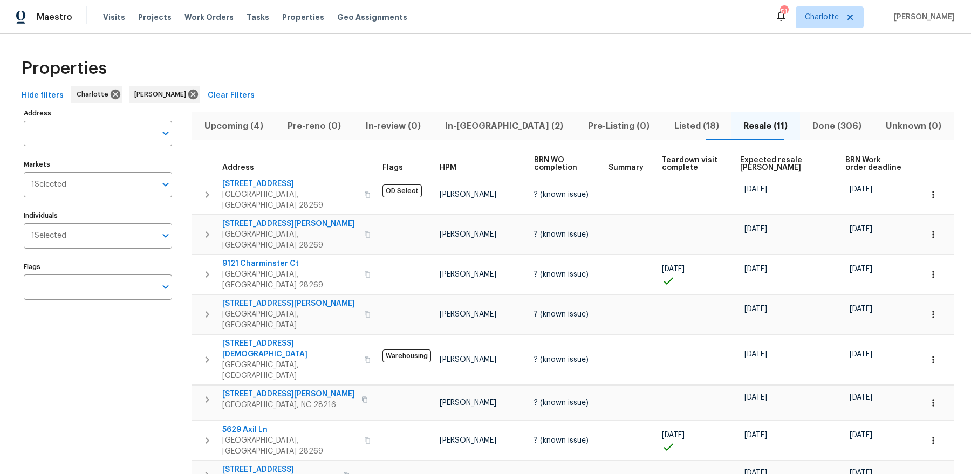
click at [238, 126] on span "Upcoming (4)" at bounding box center [233, 126] width 71 height 15
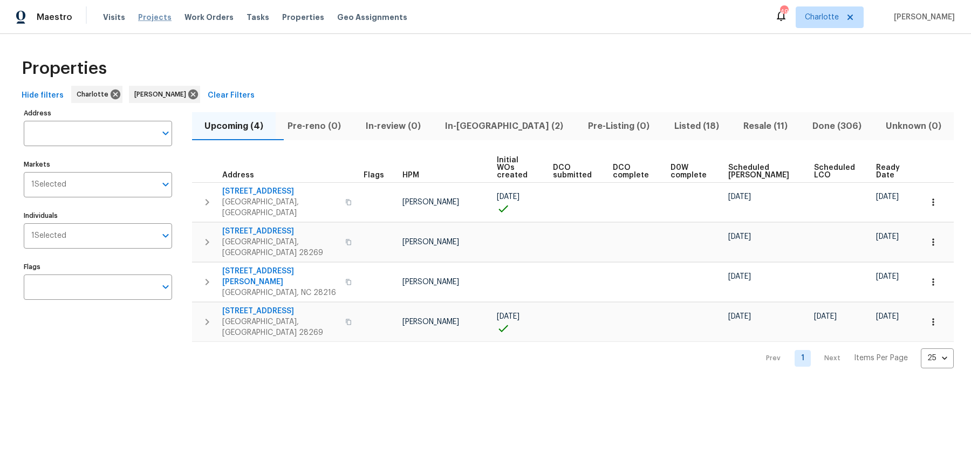
click at [142, 19] on span "Projects" at bounding box center [154, 17] width 33 height 11
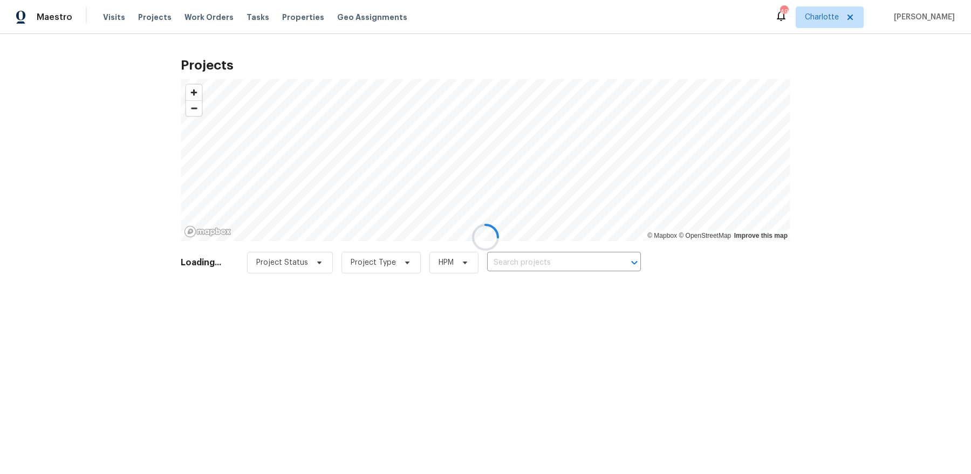
click at [569, 259] on div at bounding box center [485, 237] width 971 height 474
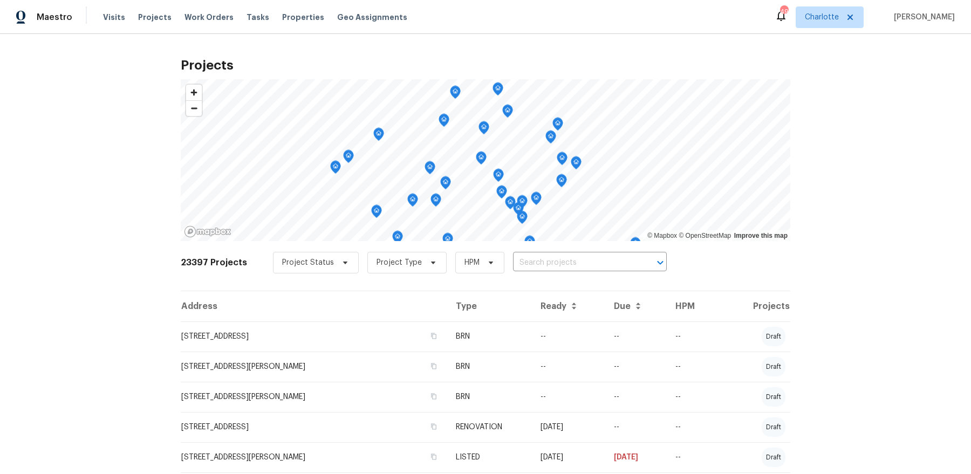
click at [542, 266] on input "text" at bounding box center [574, 263] width 123 height 17
type input "9420 misty"
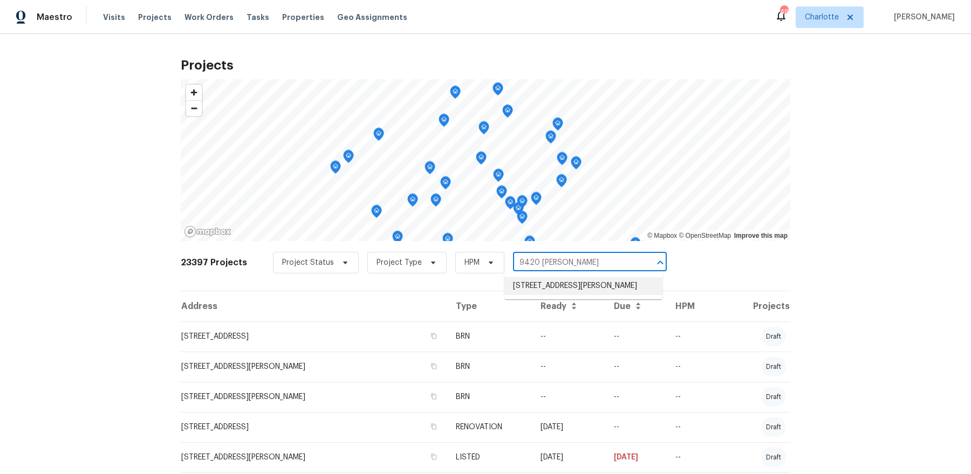
click at [528, 291] on li "9420 Misty Arbor Way, Charlotte, NC 28269" at bounding box center [583, 286] width 158 height 18
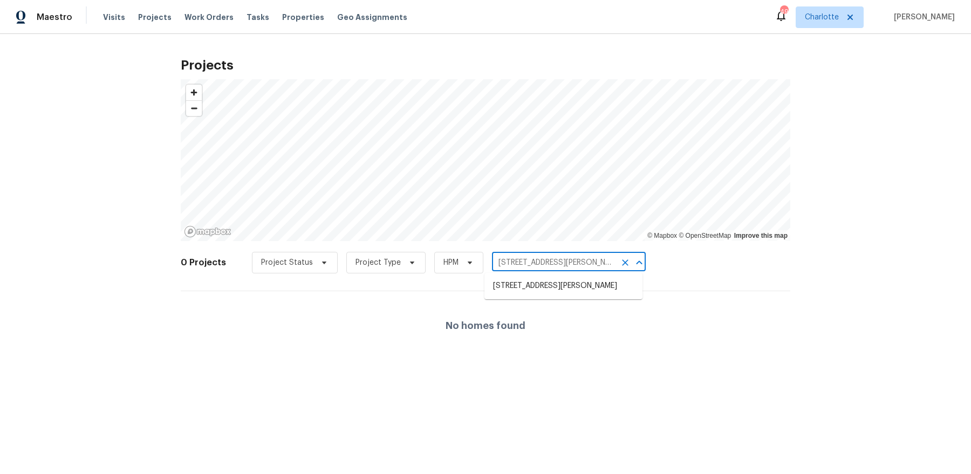
click at [508, 265] on input "9420 Misty Arbor Way, Charlotte, NC 28269" at bounding box center [553, 263] width 123 height 17
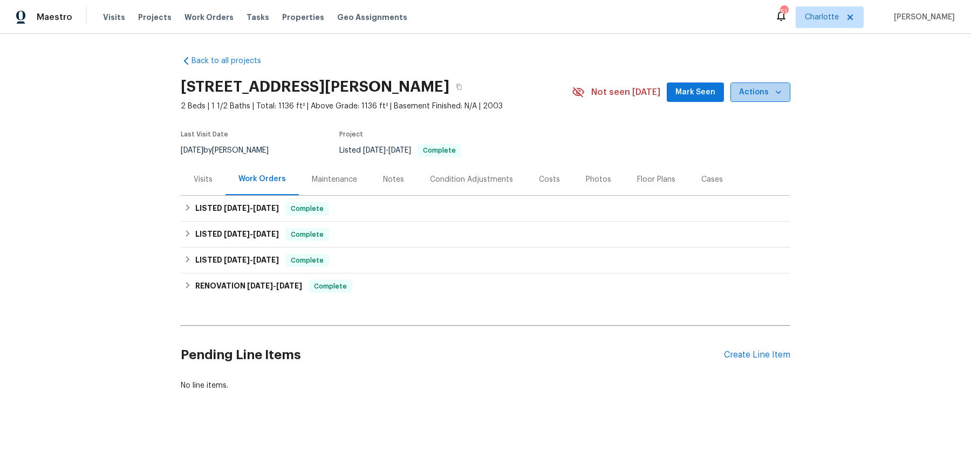
click at [765, 93] on span "Actions" at bounding box center [760, 92] width 43 height 13
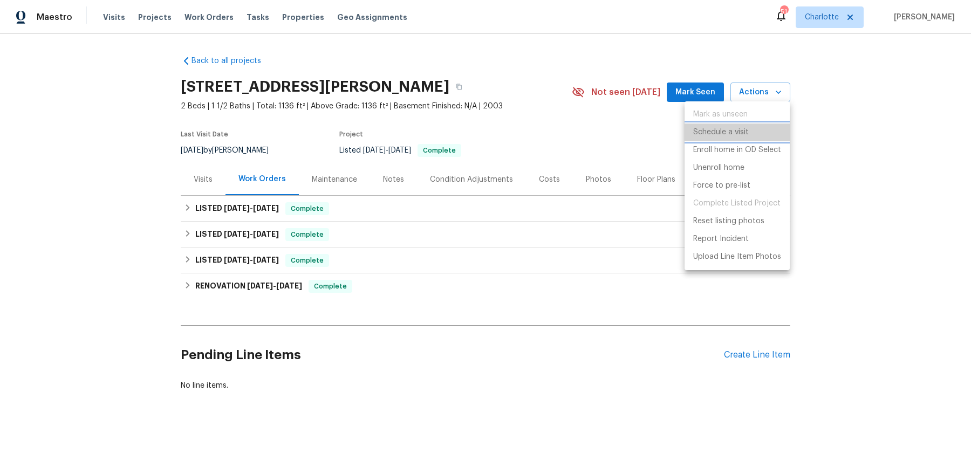
click at [731, 136] on p "Schedule a visit" at bounding box center [721, 132] width 56 height 11
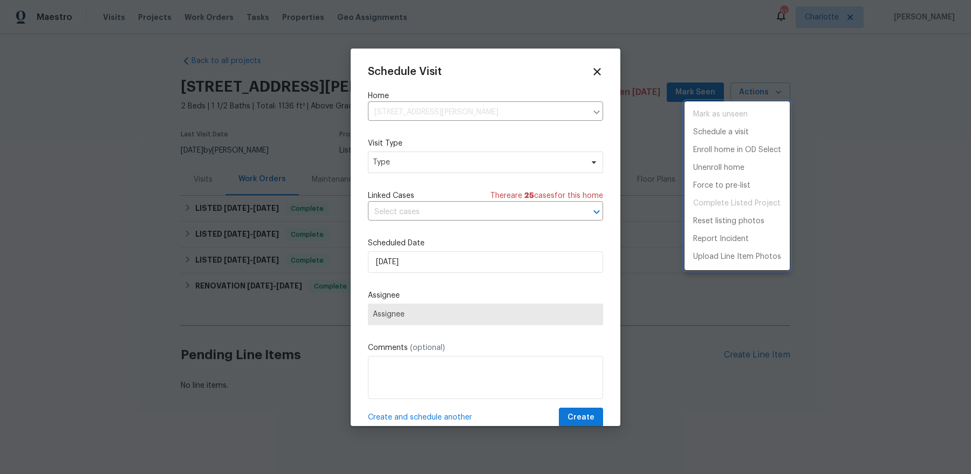
click at [447, 164] on div at bounding box center [485, 237] width 971 height 474
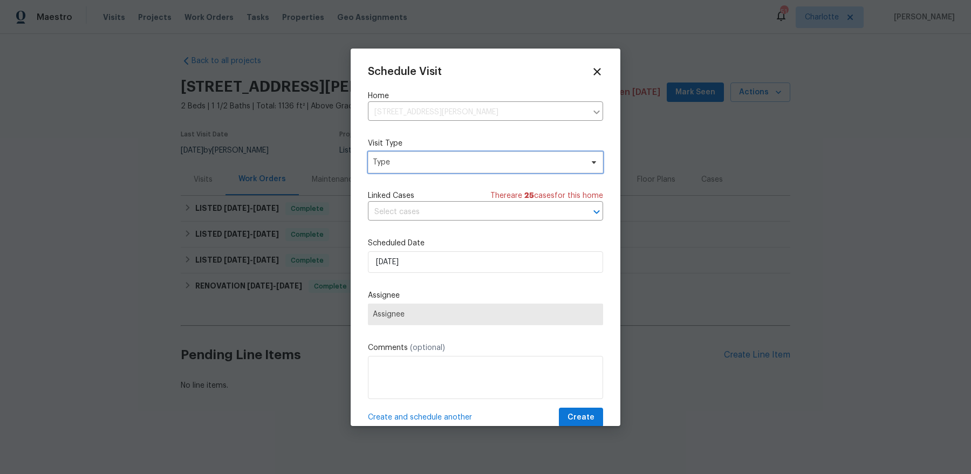
click at [447, 164] on span "Type" at bounding box center [478, 162] width 210 height 11
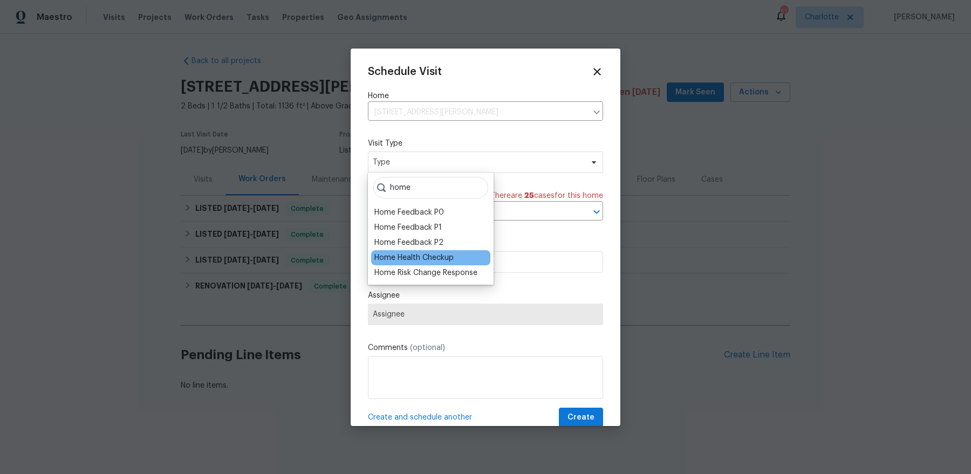
type input "home"
click at [404, 253] on div "Home Health Checkup" at bounding box center [413, 257] width 79 height 11
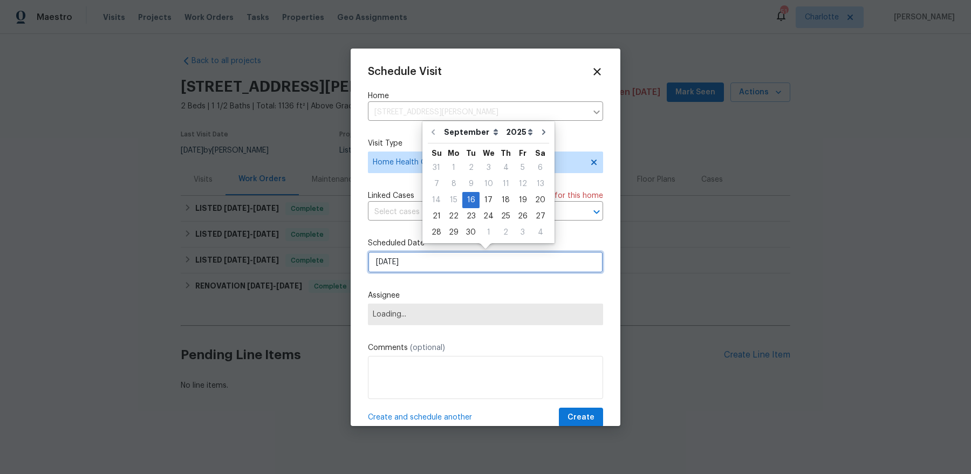
click at [415, 263] on input "[DATE]" at bounding box center [485, 262] width 235 height 22
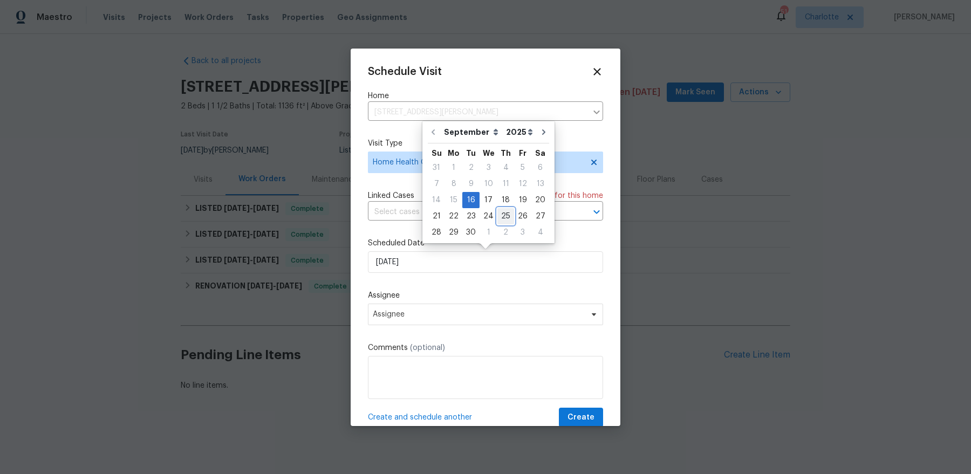
click at [505, 214] on div "25" at bounding box center [505, 216] width 17 height 15
type input "[DATE]"
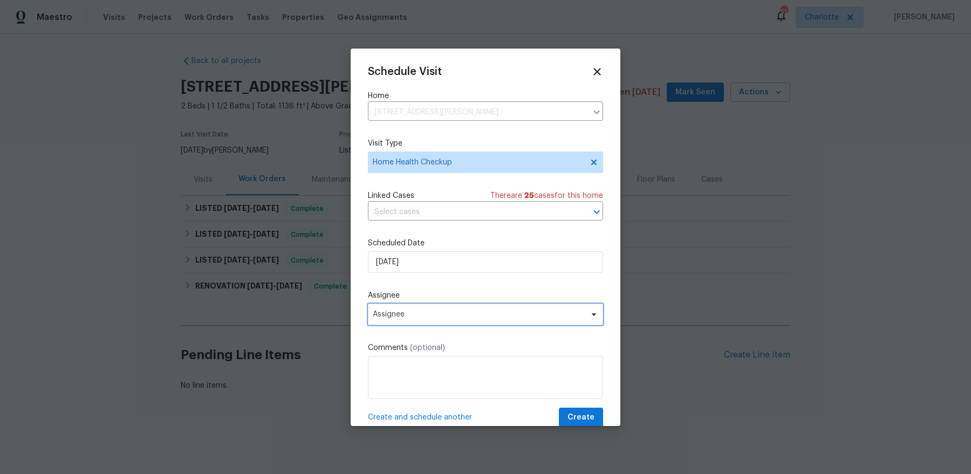
click at [524, 313] on span "Assignee" at bounding box center [478, 314] width 211 height 9
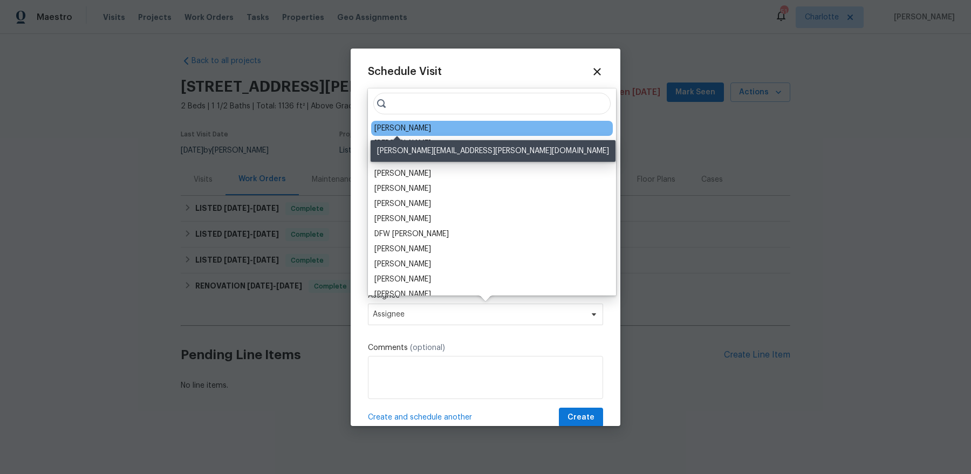
click at [404, 125] on div "[PERSON_NAME]" at bounding box center [402, 128] width 57 height 11
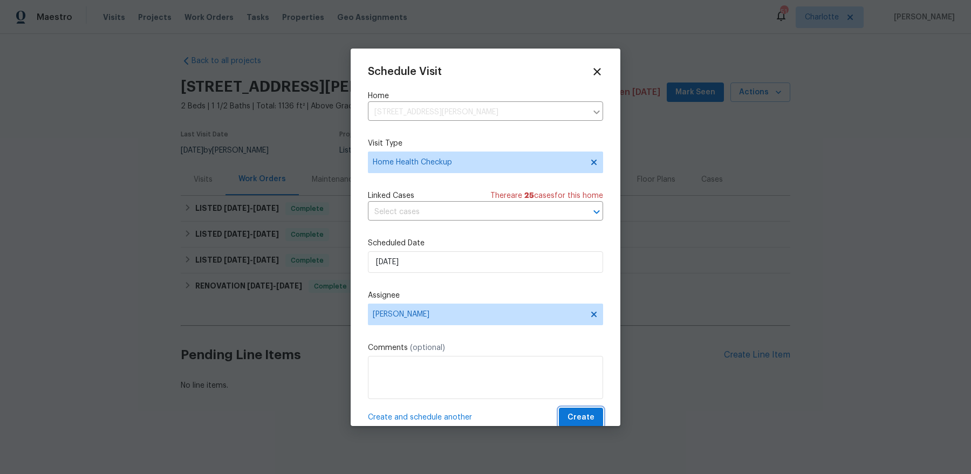
click at [588, 412] on span "Create" at bounding box center [580, 417] width 27 height 13
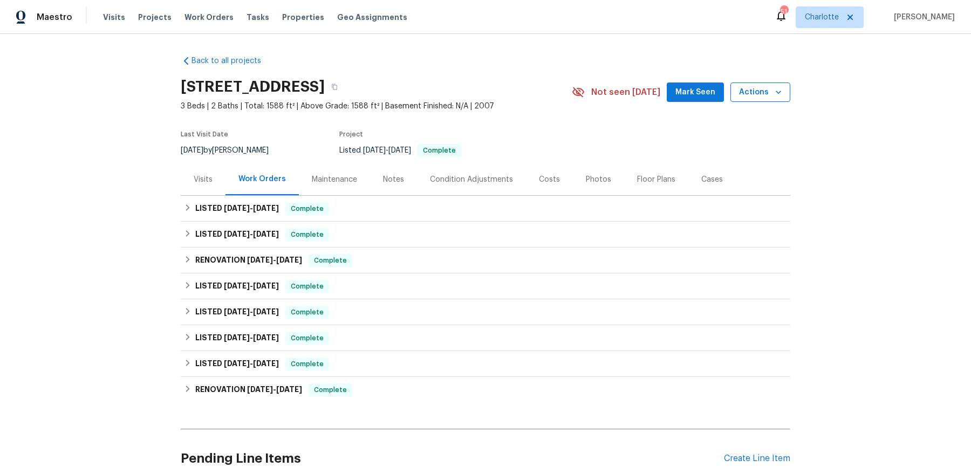
click at [774, 93] on icon "button" at bounding box center [778, 92] width 11 height 11
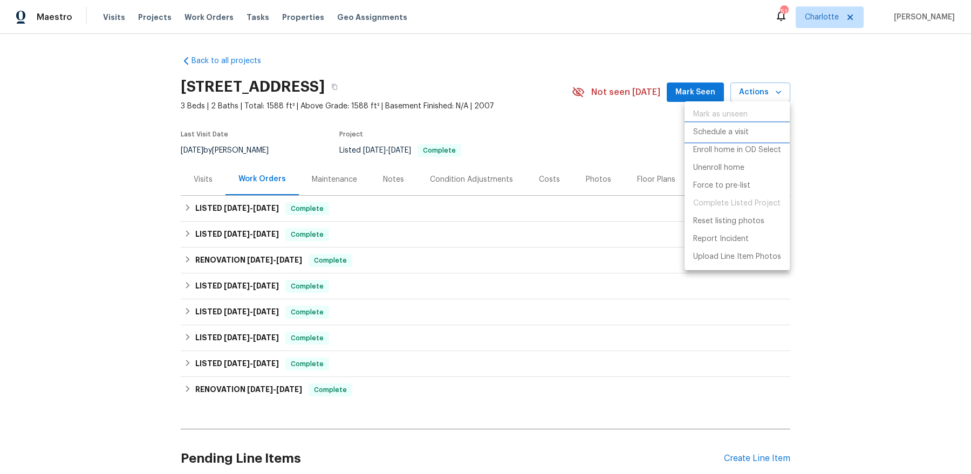
click at [736, 135] on p "Schedule a visit" at bounding box center [721, 132] width 56 height 11
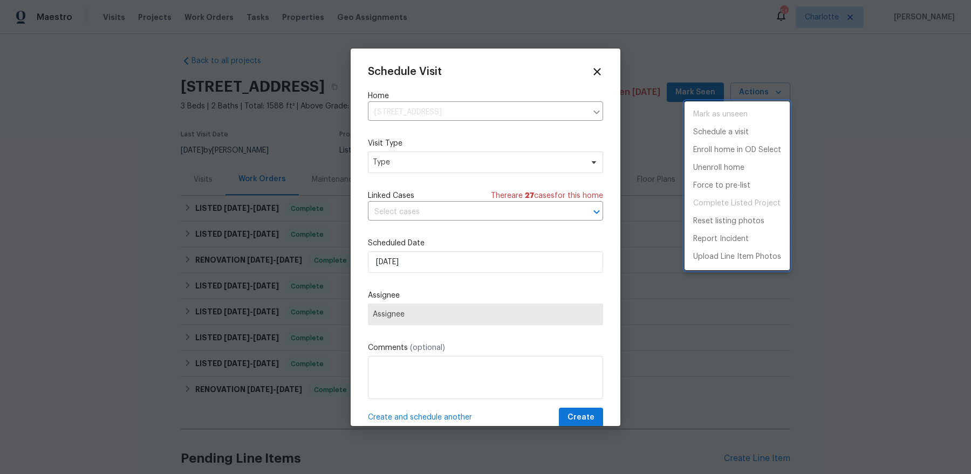
click at [387, 161] on div at bounding box center [485, 237] width 971 height 474
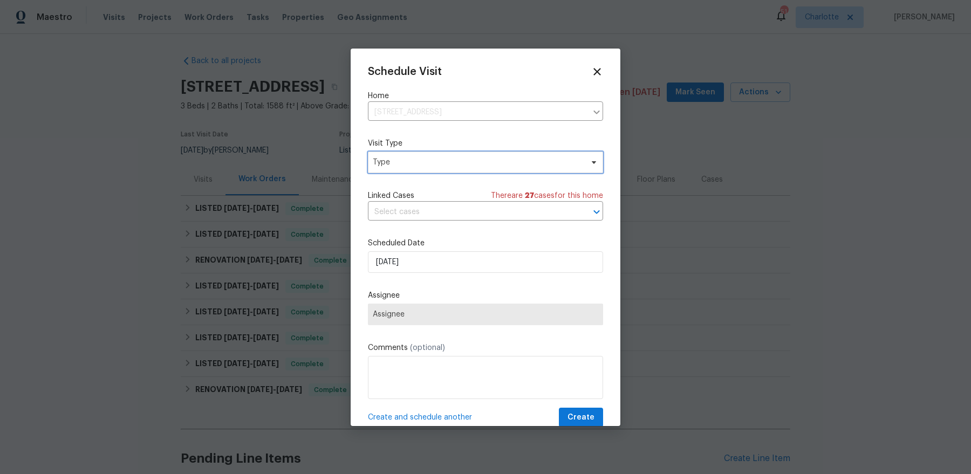
click at [392, 163] on span "Type" at bounding box center [478, 162] width 210 height 11
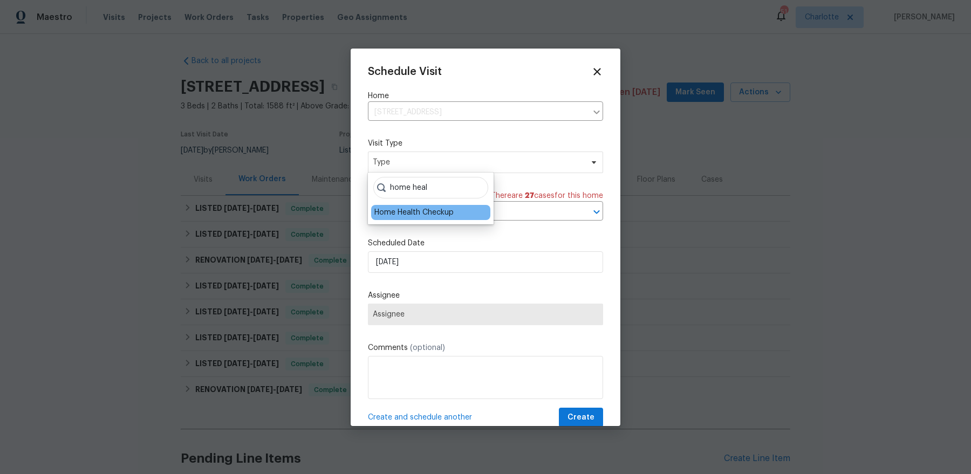
type input "home heal"
click at [406, 209] on div "Home Health Checkup" at bounding box center [413, 212] width 79 height 11
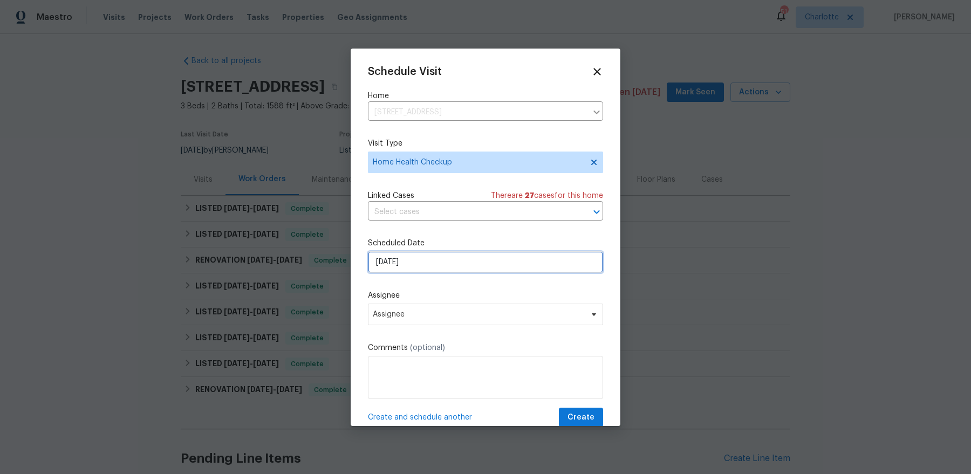
click at [374, 271] on input "[DATE]" at bounding box center [485, 262] width 235 height 22
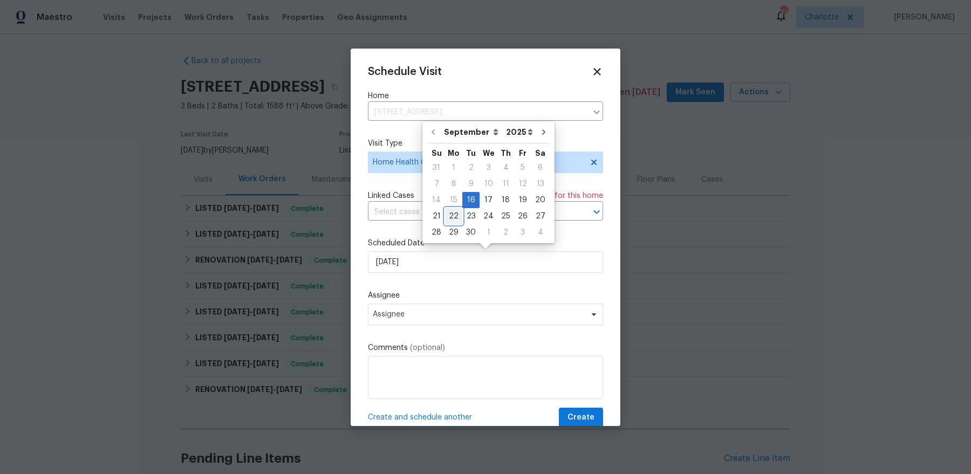
click at [452, 221] on div "22" at bounding box center [453, 216] width 17 height 15
type input "9/22/2025"
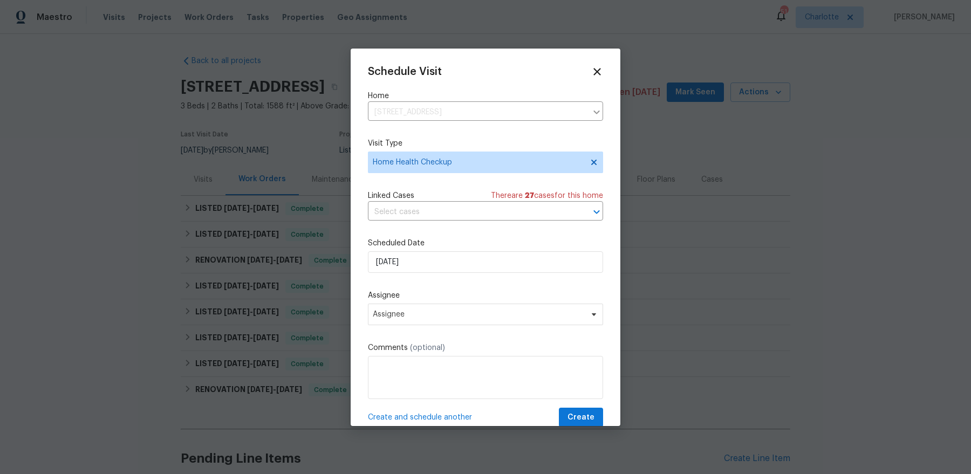
click at [458, 292] on label "Assignee" at bounding box center [485, 295] width 235 height 11
click at [442, 309] on span "Assignee" at bounding box center [485, 315] width 235 height 22
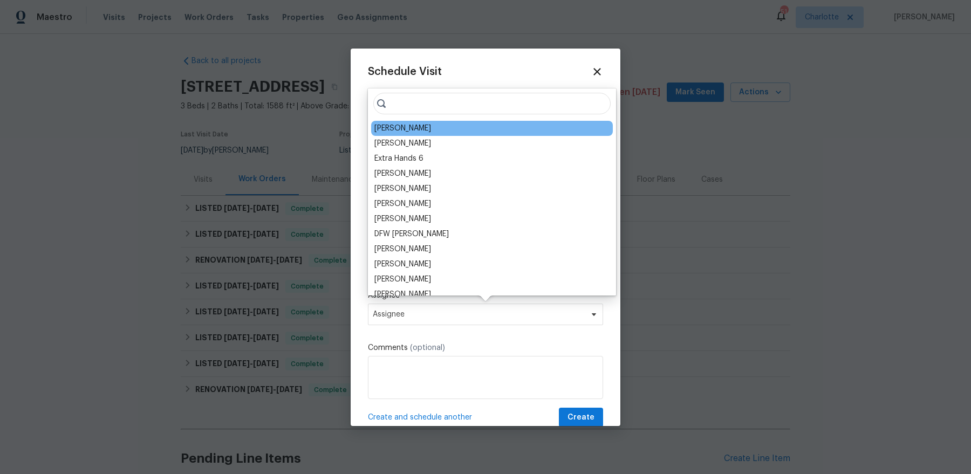
click at [395, 128] on div "[PERSON_NAME]" at bounding box center [402, 128] width 57 height 11
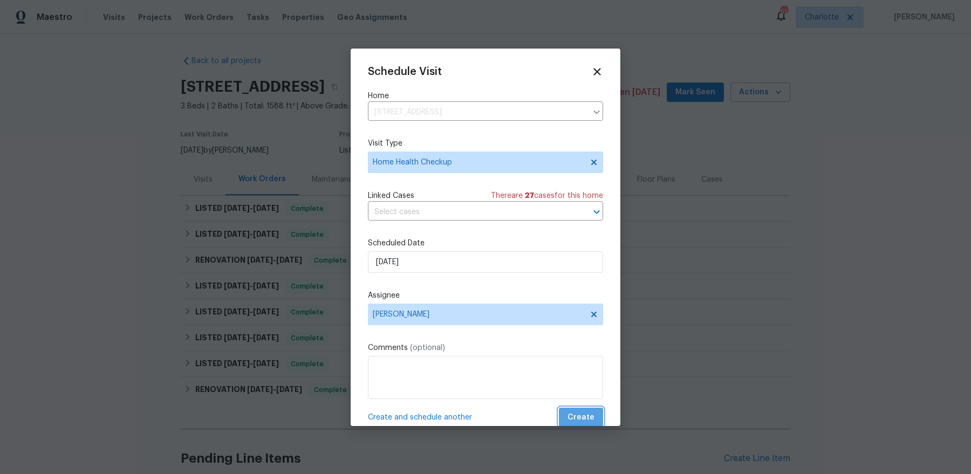
click at [583, 379] on span "Create" at bounding box center [580, 417] width 27 height 13
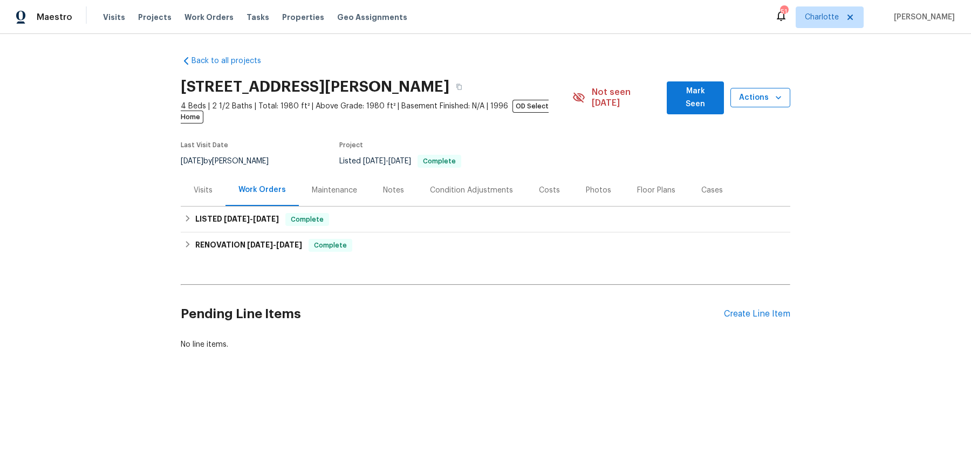
click at [752, 93] on span "Actions" at bounding box center [760, 97] width 43 height 13
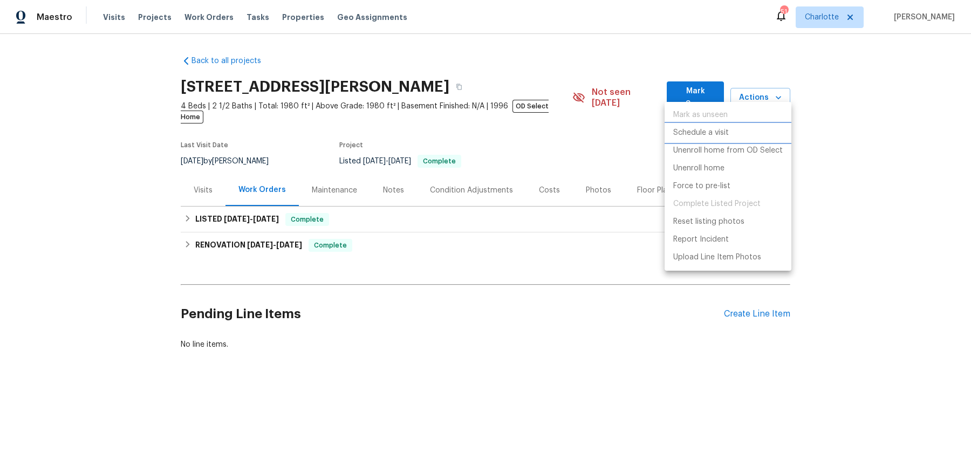
click at [739, 128] on li "Schedule a visit" at bounding box center [727, 133] width 127 height 18
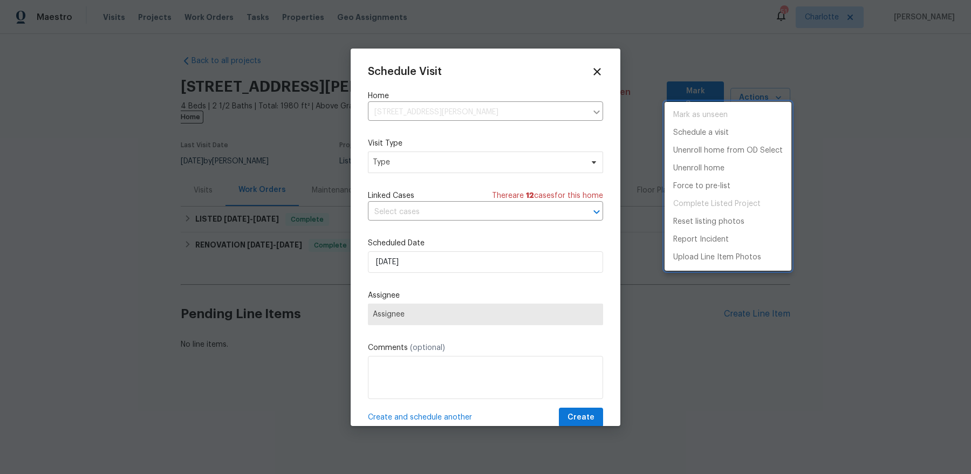
click at [460, 160] on div at bounding box center [485, 237] width 971 height 474
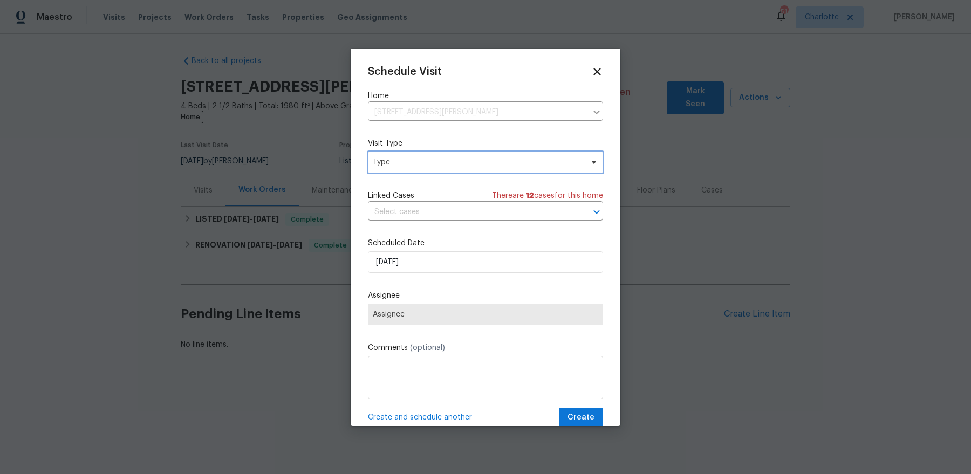
click at [460, 160] on span "Type" at bounding box center [478, 162] width 210 height 11
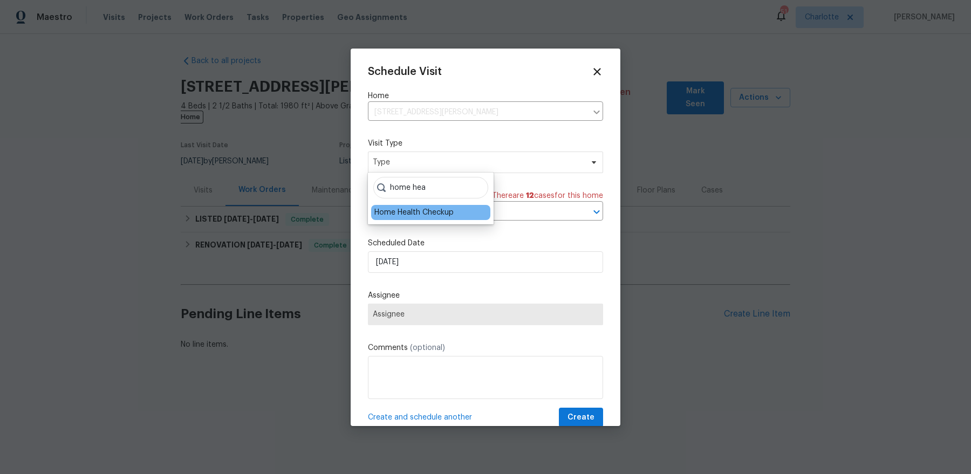
type input "home hea"
click at [427, 208] on div "Home Health Checkup" at bounding box center [413, 212] width 79 height 11
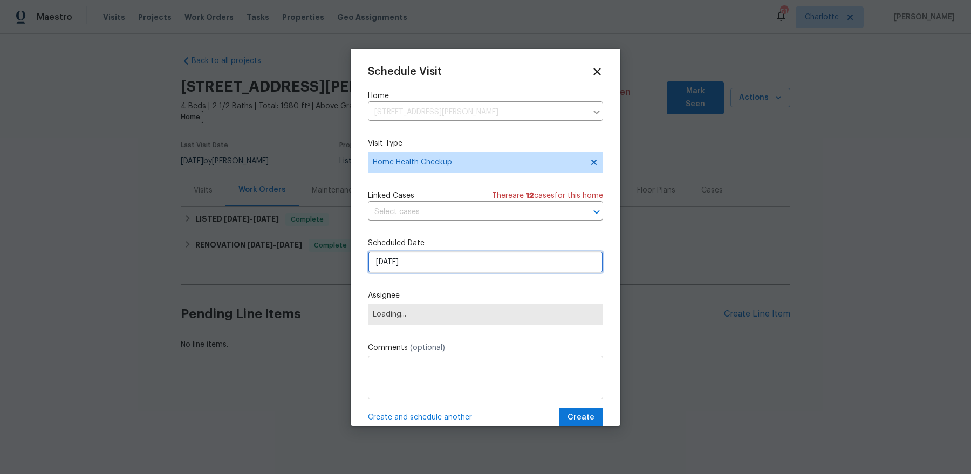
click at [403, 258] on input "[DATE]" at bounding box center [485, 262] width 235 height 22
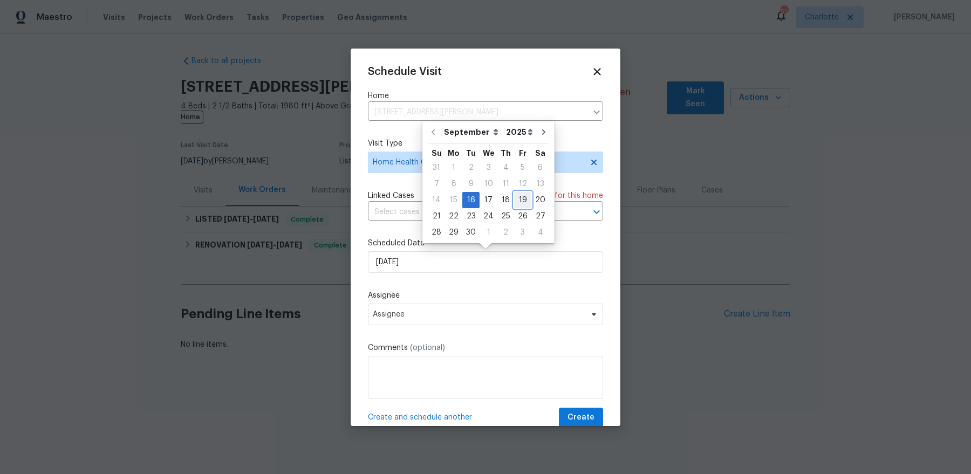
click at [514, 198] on div "19" at bounding box center [522, 200] width 17 height 15
type input "9/19/2025"
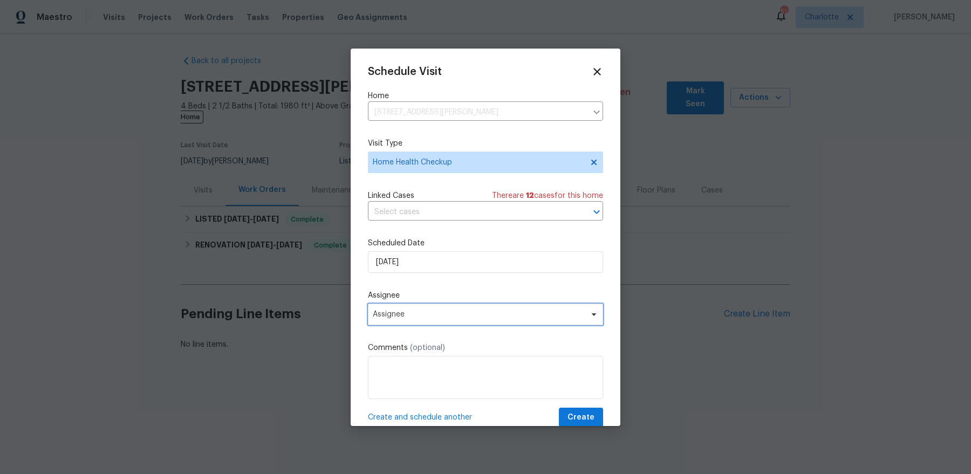
click at [452, 314] on span "Assignee" at bounding box center [478, 314] width 211 height 9
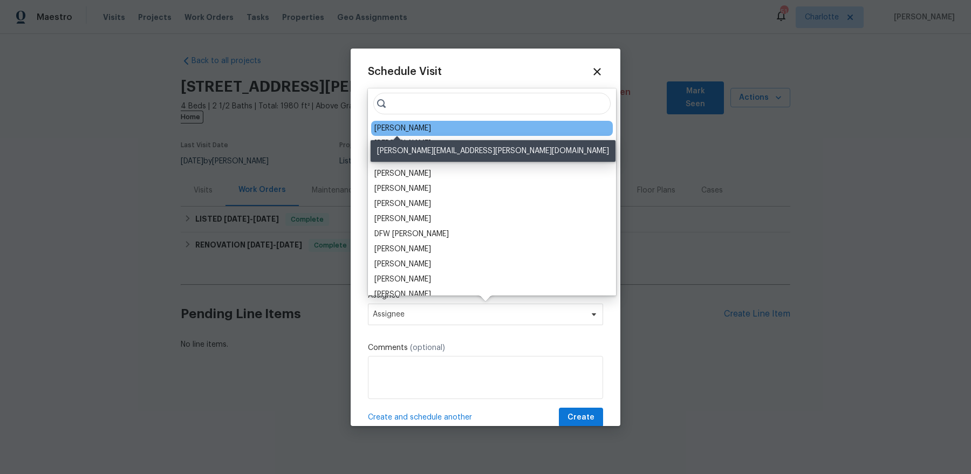
click at [384, 129] on div "[PERSON_NAME]" at bounding box center [402, 128] width 57 height 11
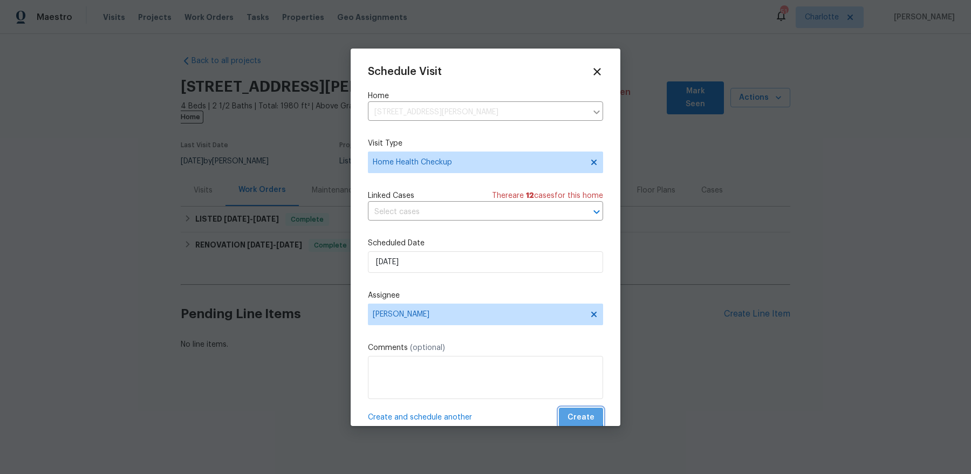
click at [579, 379] on span "Create" at bounding box center [580, 417] width 27 height 13
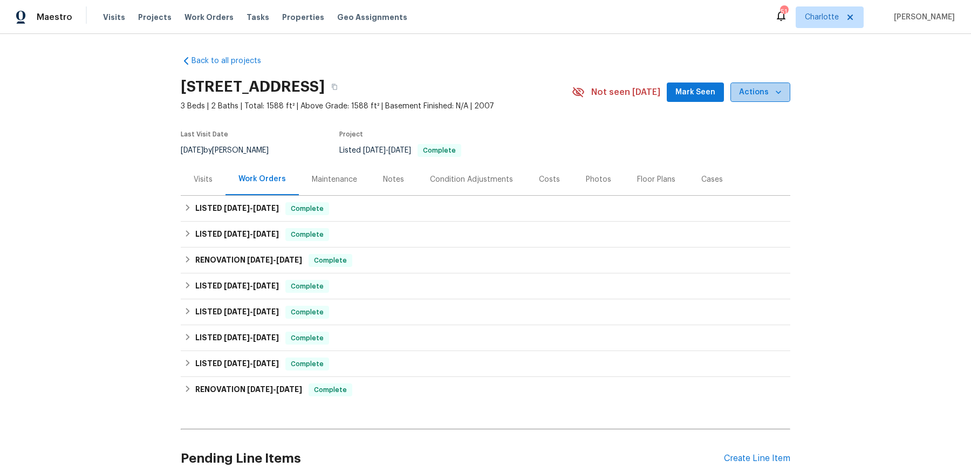
click at [782, 93] on icon "button" at bounding box center [778, 92] width 11 height 11
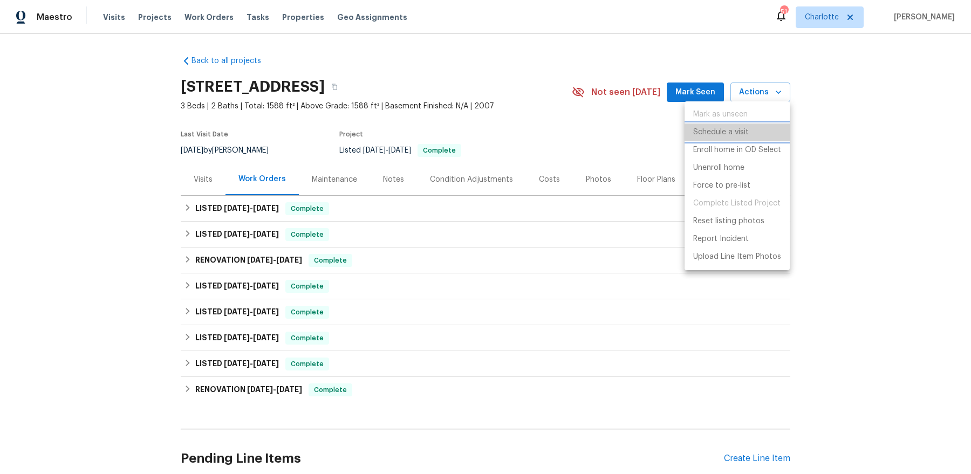
click at [734, 133] on p "Schedule a visit" at bounding box center [721, 132] width 56 height 11
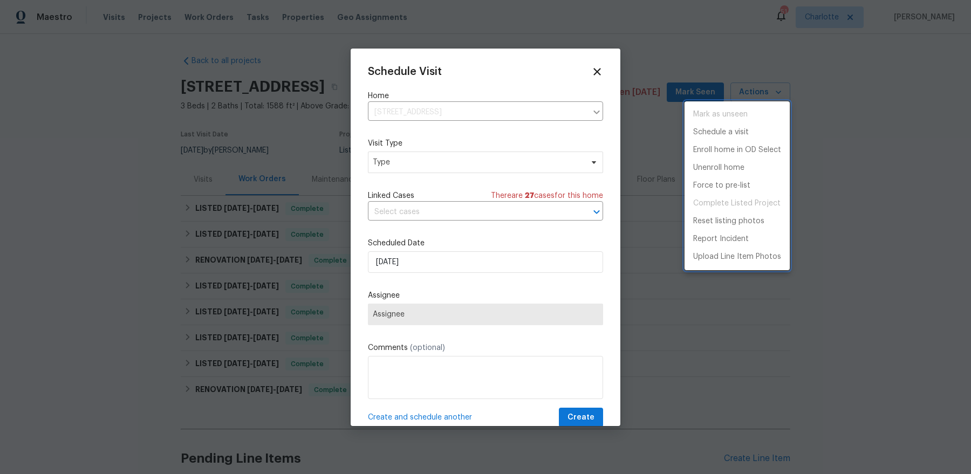
click at [437, 274] on div at bounding box center [485, 237] width 971 height 474
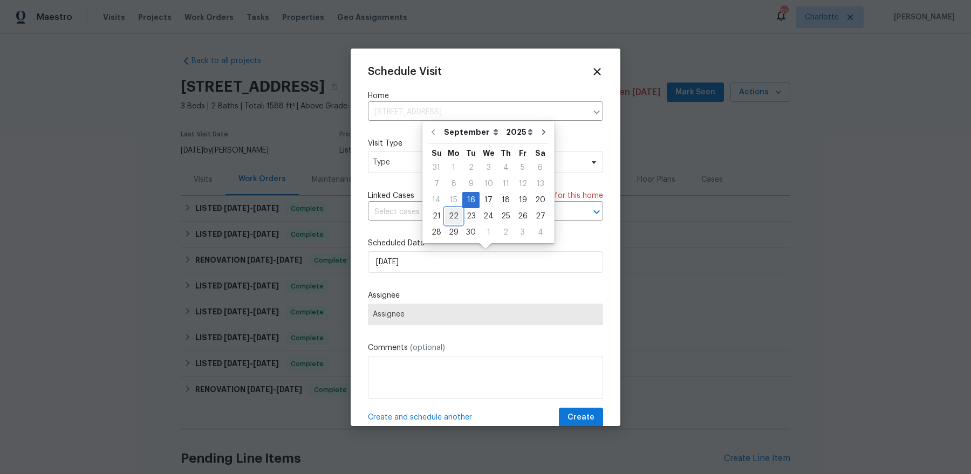
click at [456, 219] on div "22" at bounding box center [453, 216] width 17 height 15
type input "[DATE]"
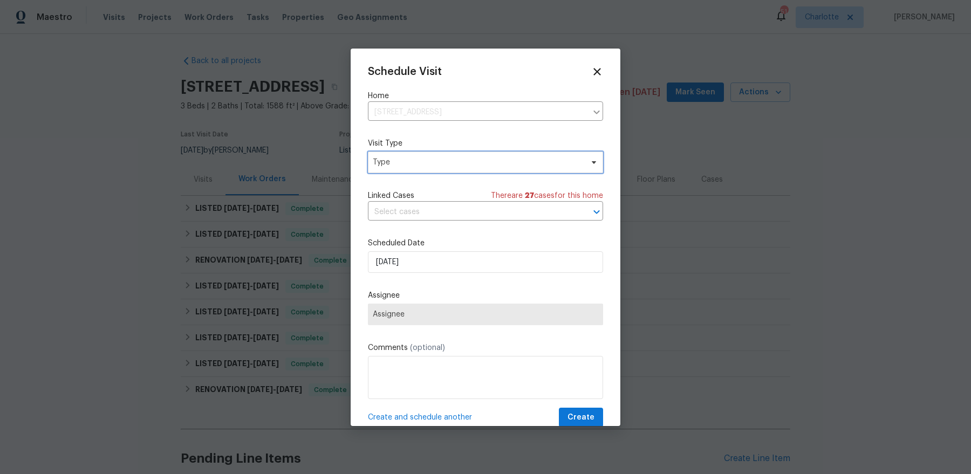
click at [411, 157] on span "Type" at bounding box center [478, 162] width 210 height 11
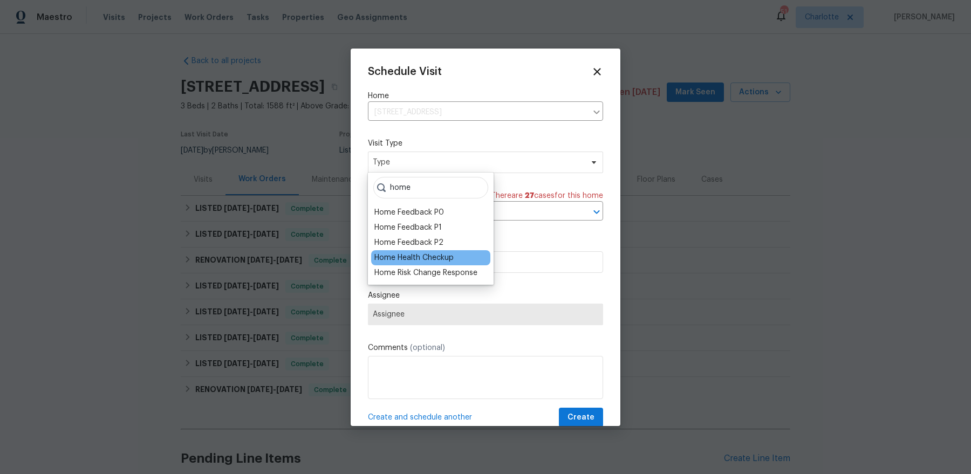
type input "home"
click at [417, 262] on div "Home Health Checkup" at bounding box center [413, 257] width 79 height 11
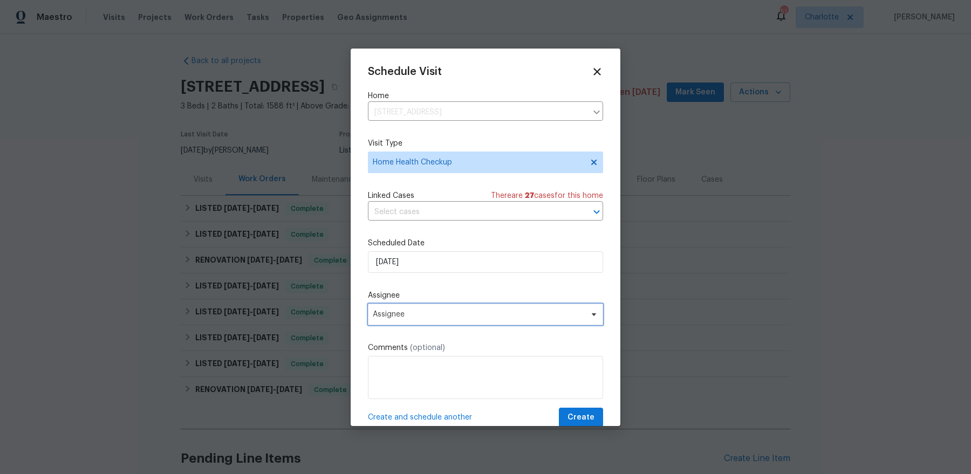
click at [448, 317] on span "Assignee" at bounding box center [478, 314] width 211 height 9
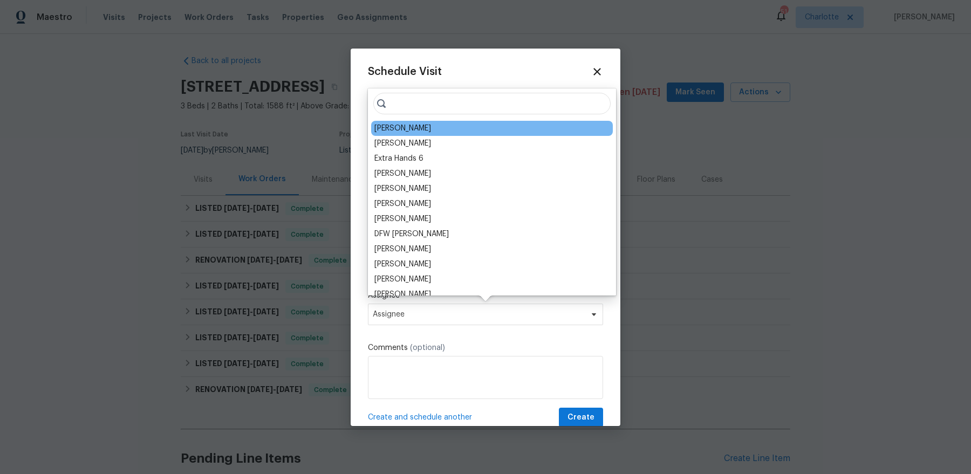
click at [402, 130] on div "[PERSON_NAME]" at bounding box center [402, 128] width 57 height 11
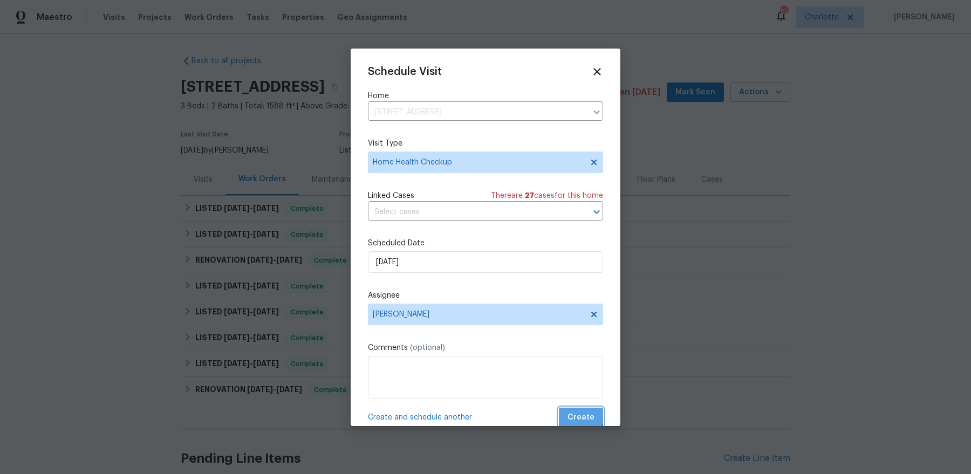
click at [579, 413] on span "Create" at bounding box center [580, 417] width 27 height 13
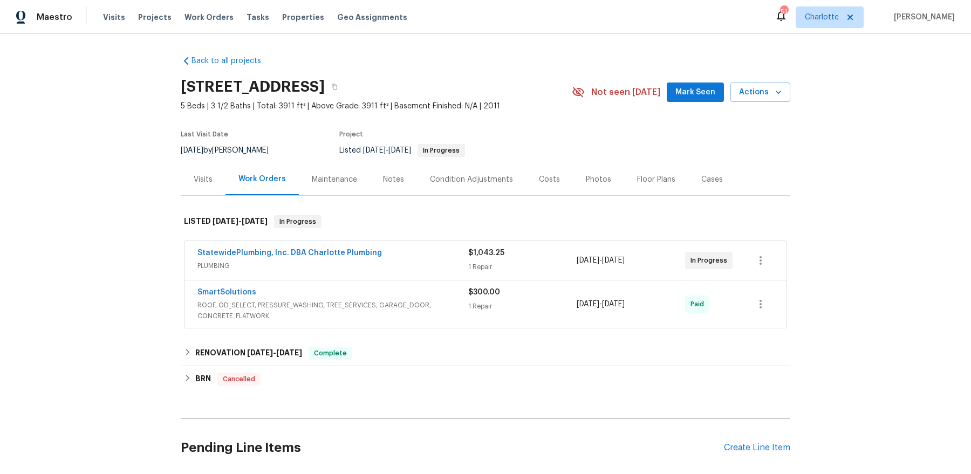
click at [195, 186] on div "Visits" at bounding box center [203, 179] width 45 height 32
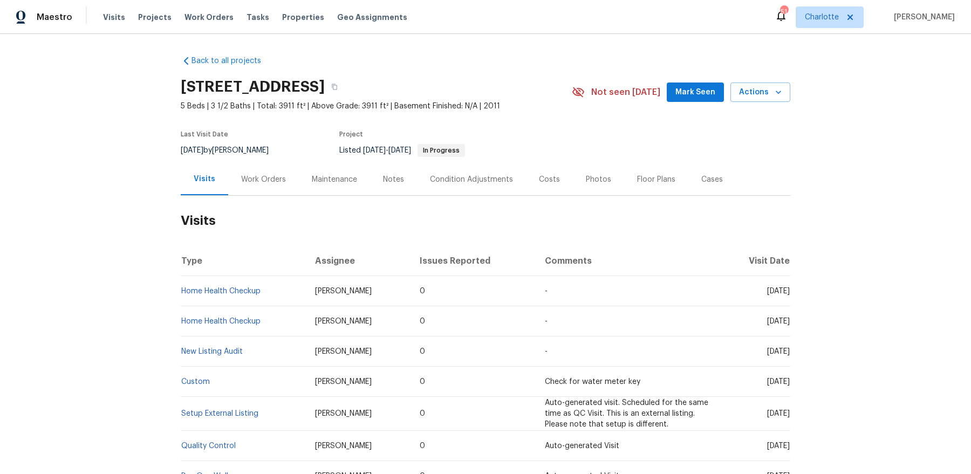
click at [767, 106] on div "[STREET_ADDRESS] 5 Beds | 3 1/2 Baths | Total: 3911 ft² | Above Grade: 3911 ft²…" at bounding box center [485, 92] width 609 height 39
click at [767, 99] on button "Actions" at bounding box center [760, 93] width 60 height 20
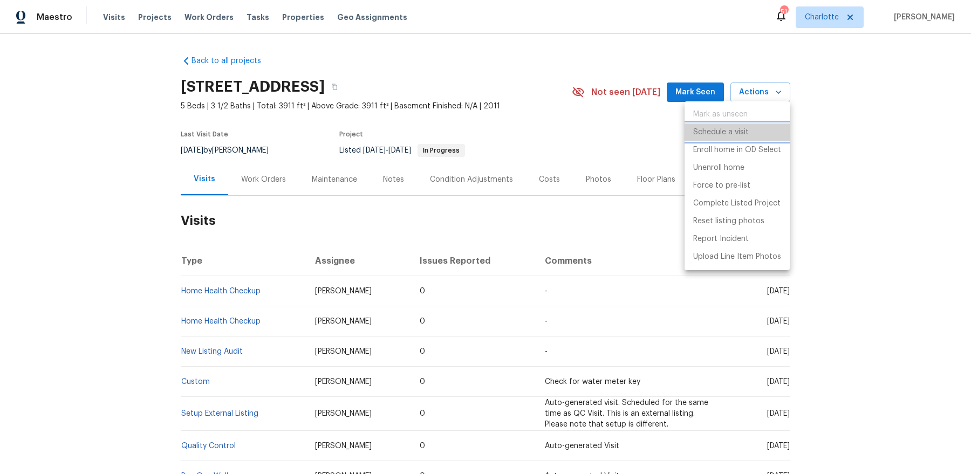
click at [745, 131] on p "Schedule a visit" at bounding box center [721, 132] width 56 height 11
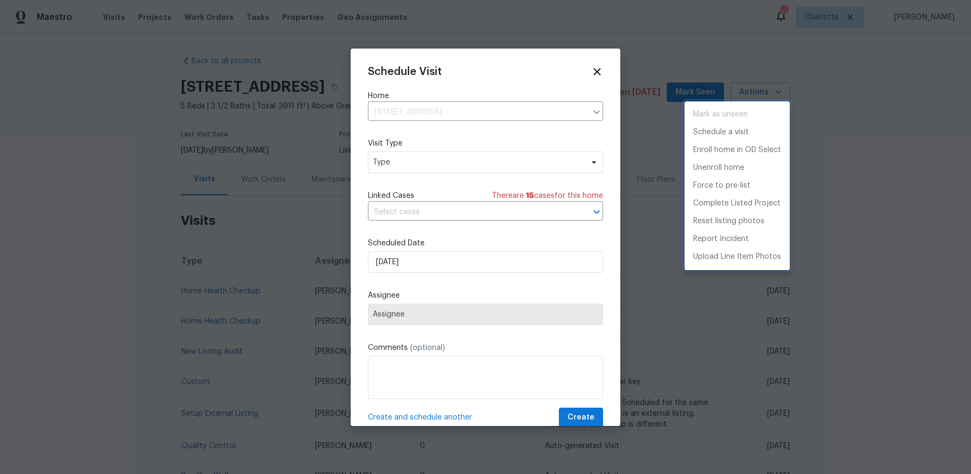
click at [411, 266] on div at bounding box center [485, 237] width 971 height 474
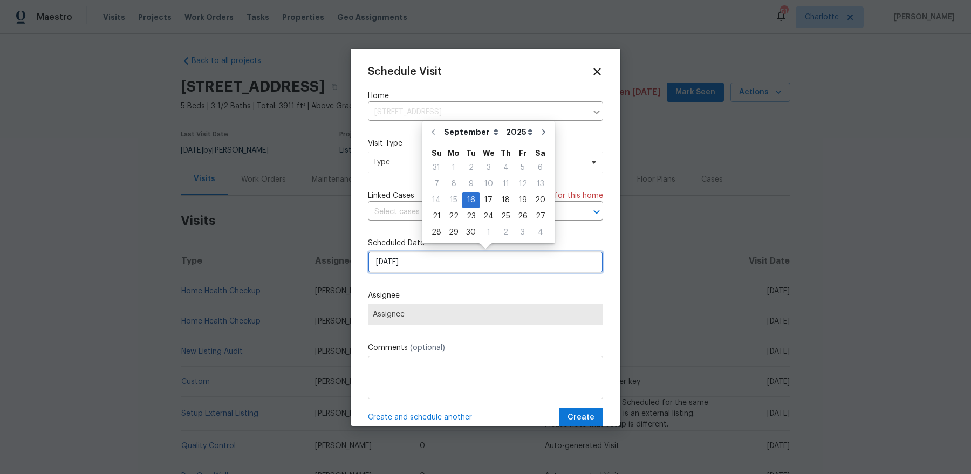
click at [418, 265] on input "[DATE]" at bounding box center [485, 262] width 235 height 22
click at [486, 198] on div "17" at bounding box center [488, 200] width 18 height 15
type input "[DATE]"
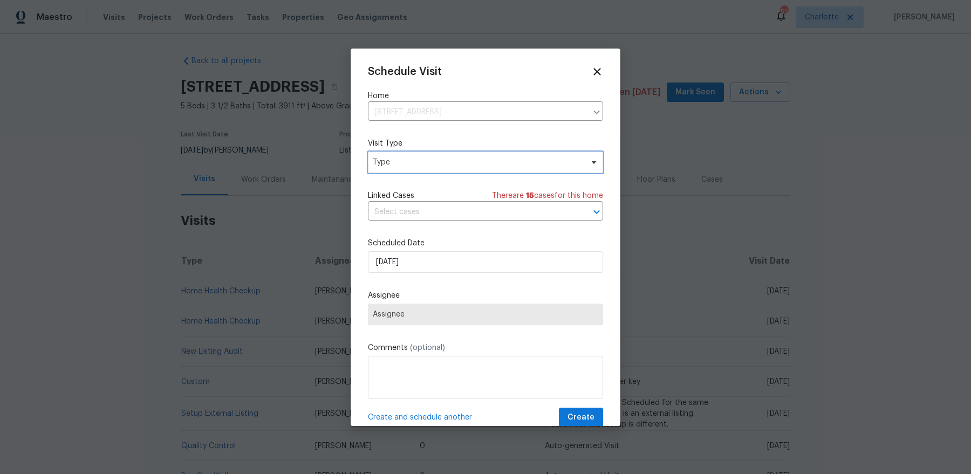
click at [409, 161] on span "Type" at bounding box center [478, 162] width 210 height 11
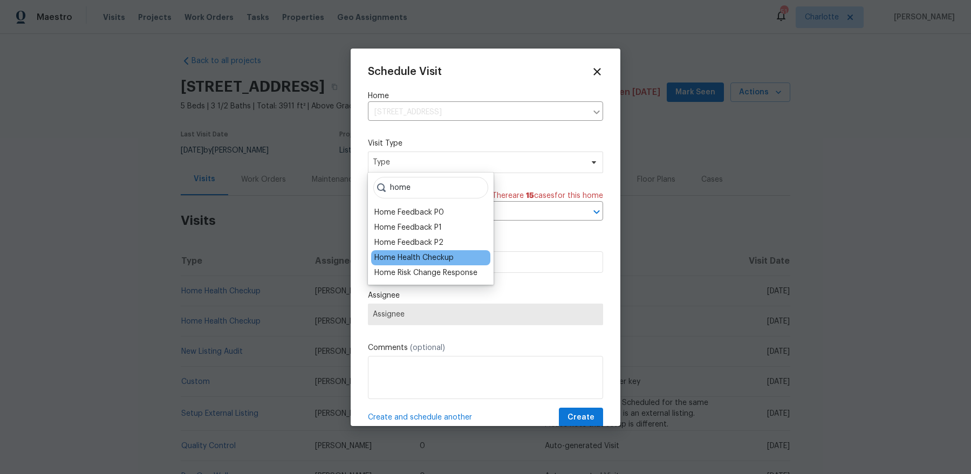
type input "home"
click at [411, 258] on div "Home Health Checkup" at bounding box center [413, 257] width 79 height 11
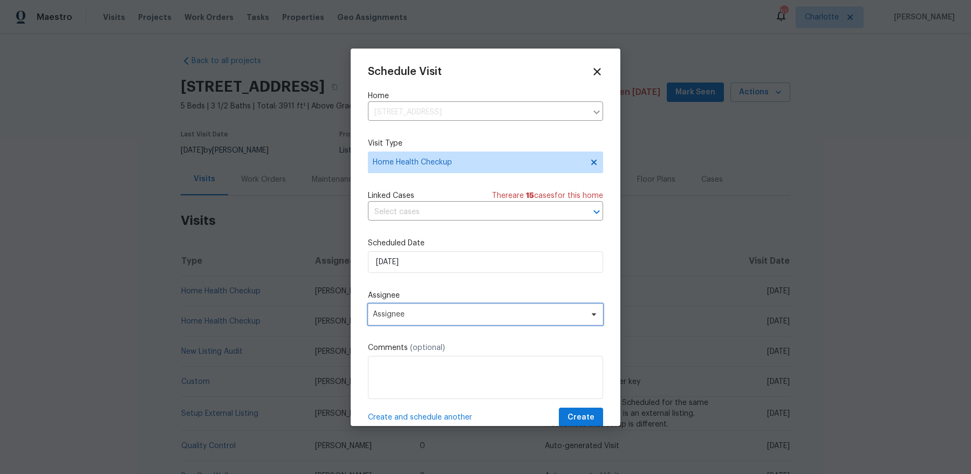
click at [415, 306] on span "Assignee" at bounding box center [485, 315] width 235 height 22
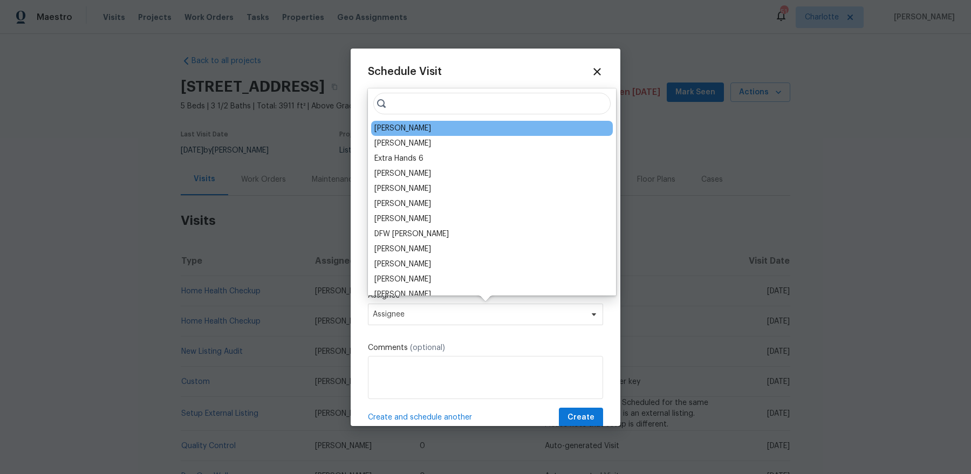
click at [409, 121] on div "[PERSON_NAME]" at bounding box center [492, 128] width 242 height 15
click at [398, 128] on div "[PERSON_NAME]" at bounding box center [402, 128] width 57 height 11
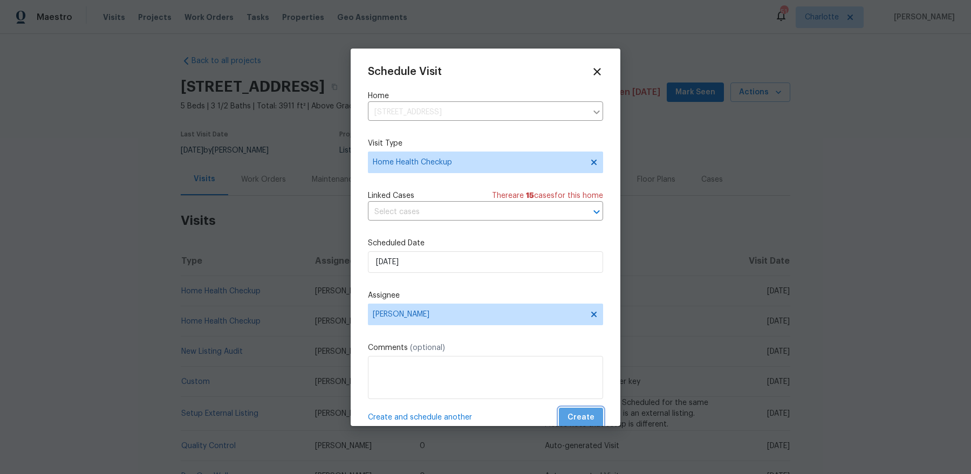
click at [590, 417] on span "Create" at bounding box center [580, 417] width 27 height 13
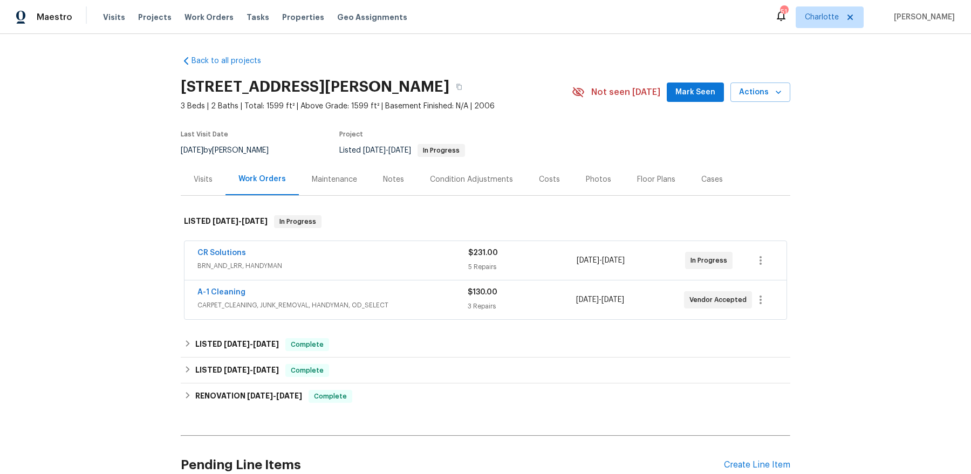
click at [769, 101] on div "[STREET_ADDRESS][PERSON_NAME] 3 Beds | 2 Baths | Total: 1599 ft² | Above Grade:…" at bounding box center [485, 92] width 609 height 39
click at [768, 97] on span "Actions" at bounding box center [760, 92] width 43 height 13
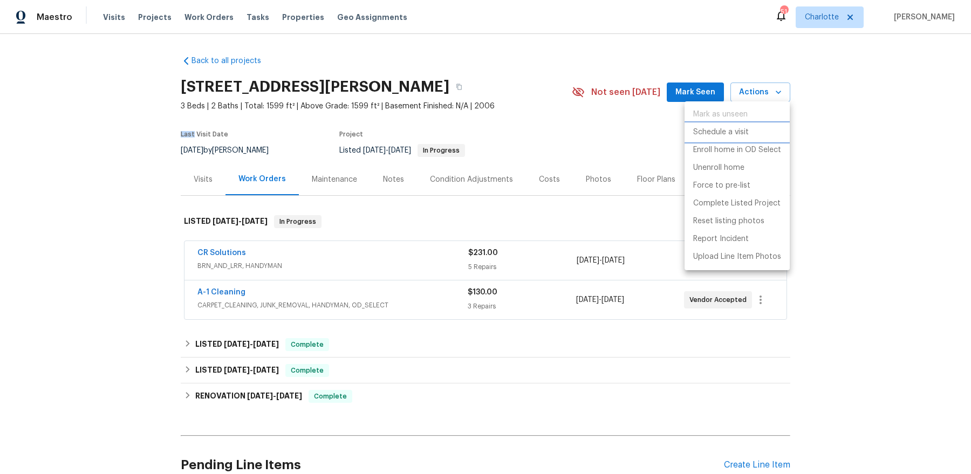
click at [746, 130] on p "Schedule a visit" at bounding box center [721, 132] width 56 height 11
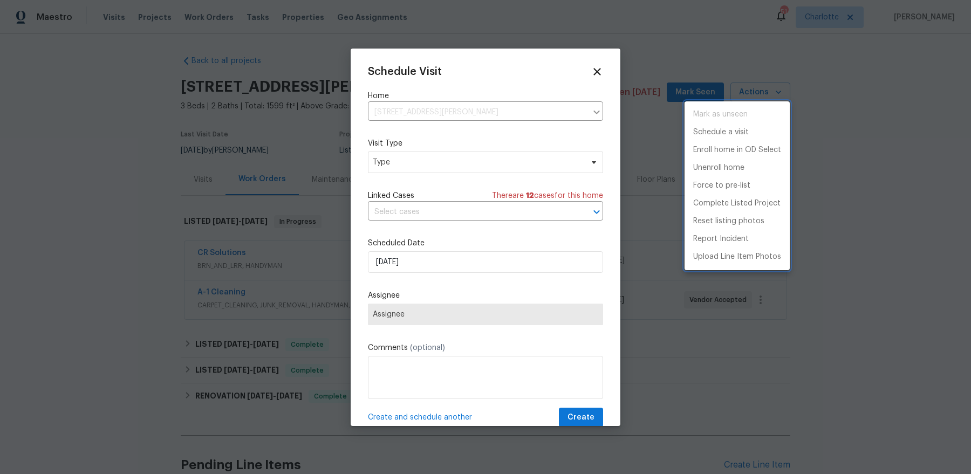
click at [451, 168] on div at bounding box center [485, 237] width 971 height 474
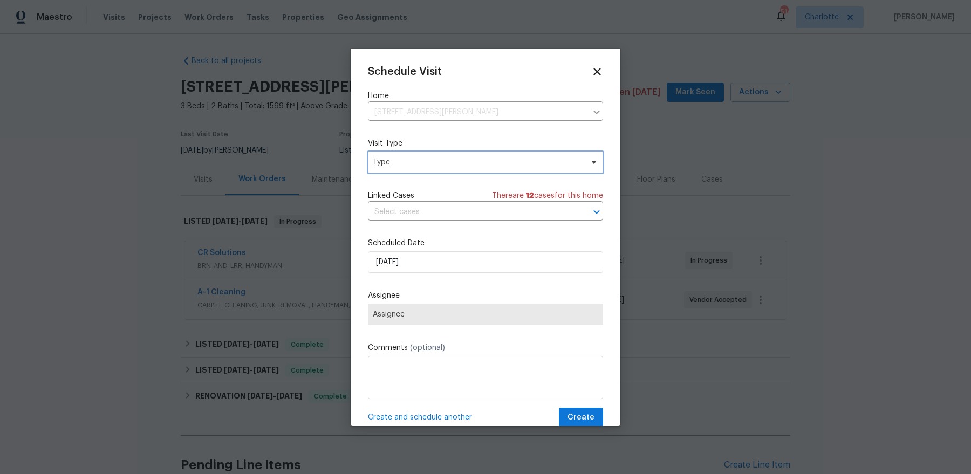
click at [464, 164] on span "Type" at bounding box center [478, 162] width 210 height 11
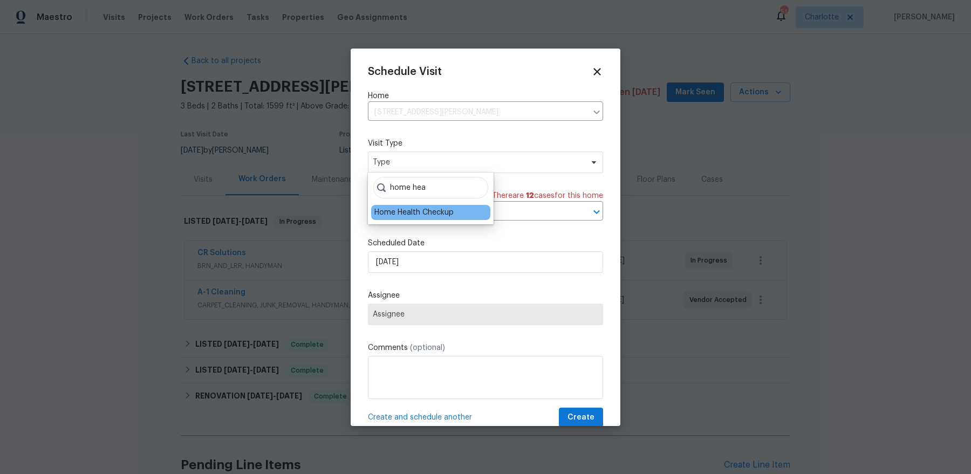
type input "home hea"
click at [402, 219] on div "Home Health Checkup" at bounding box center [430, 212] width 119 height 15
click at [402, 216] on div "Home Health Checkup" at bounding box center [413, 212] width 79 height 11
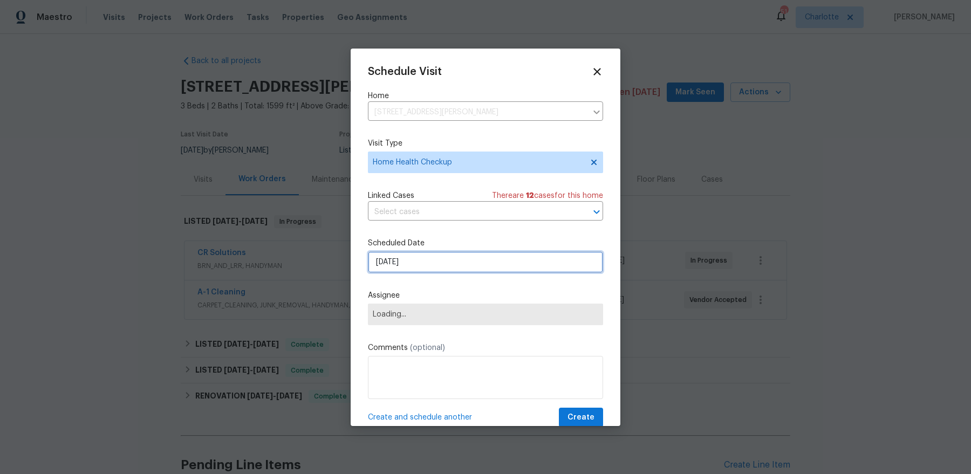
click at [423, 264] on input "[DATE]" at bounding box center [485, 262] width 235 height 22
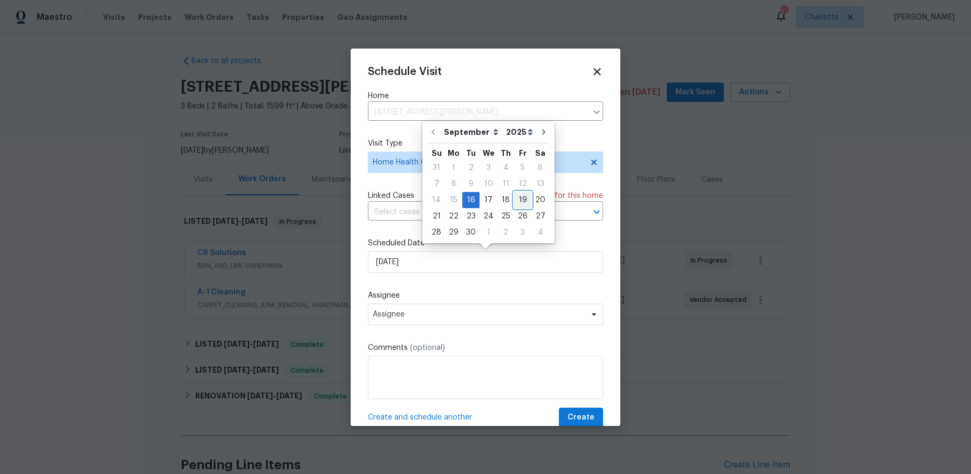
click at [519, 203] on div "19" at bounding box center [522, 200] width 17 height 15
type input "[DATE]"
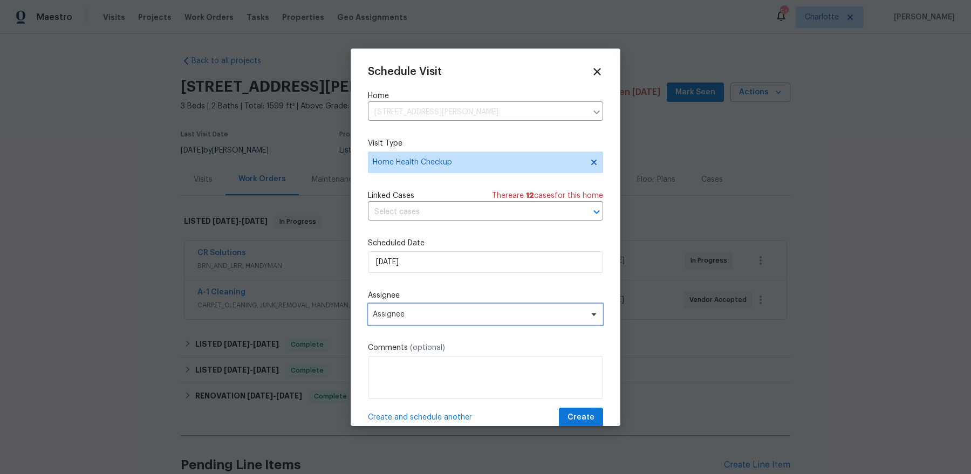
click at [435, 311] on span "Assignee" at bounding box center [478, 314] width 211 height 9
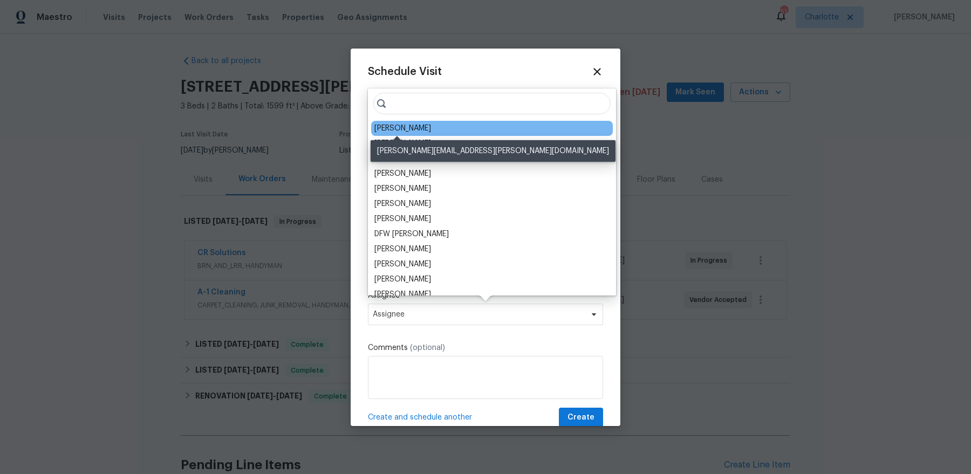
click at [397, 127] on div "[PERSON_NAME]" at bounding box center [402, 128] width 57 height 11
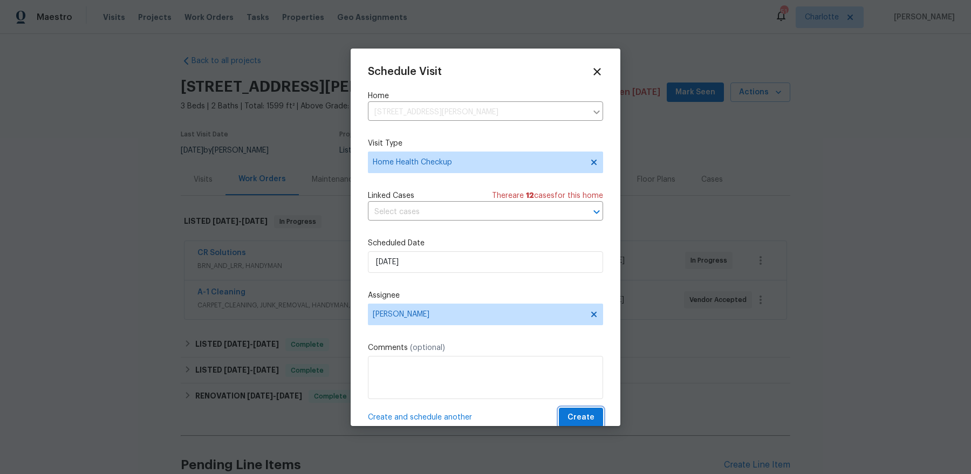
click at [577, 379] on span "Create" at bounding box center [580, 417] width 27 height 13
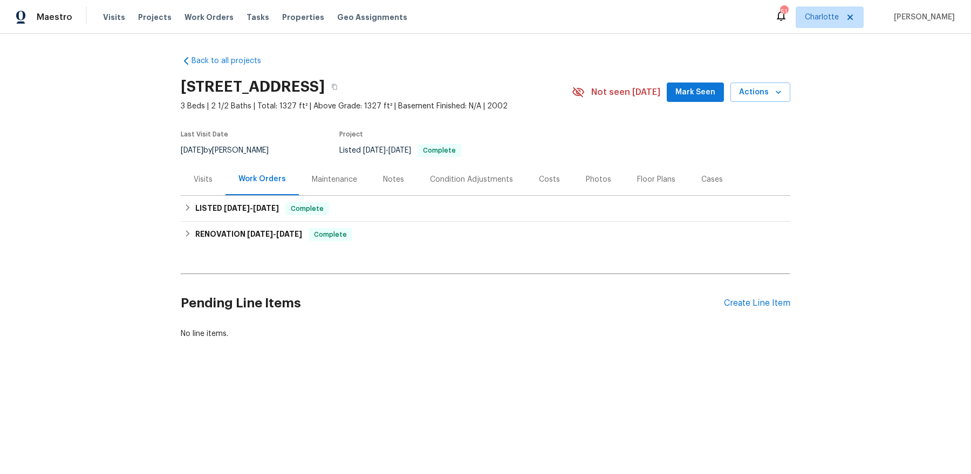
click at [590, 178] on div "Photos" at bounding box center [598, 179] width 25 height 11
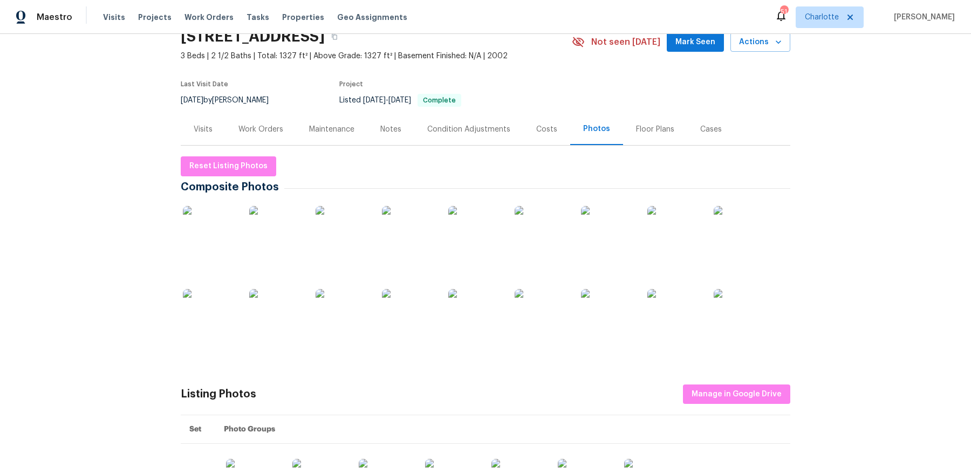
scroll to position [46, 0]
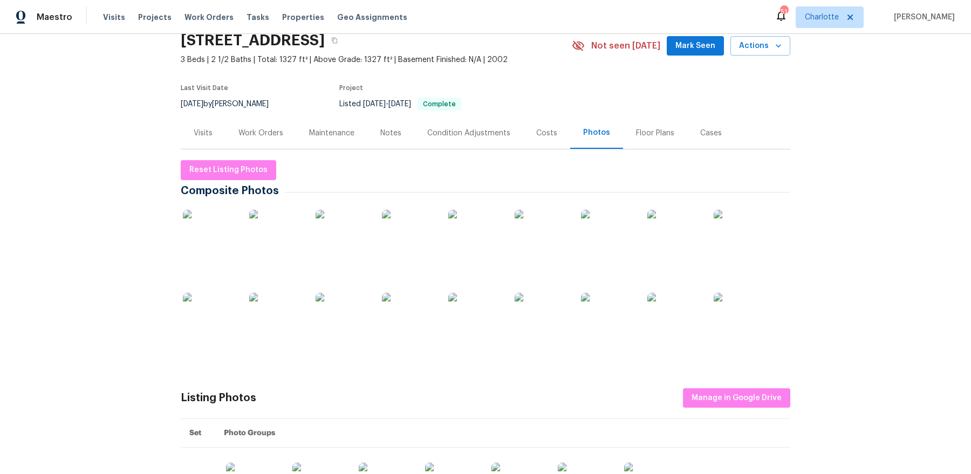
click at [354, 246] on img at bounding box center [342, 237] width 54 height 54
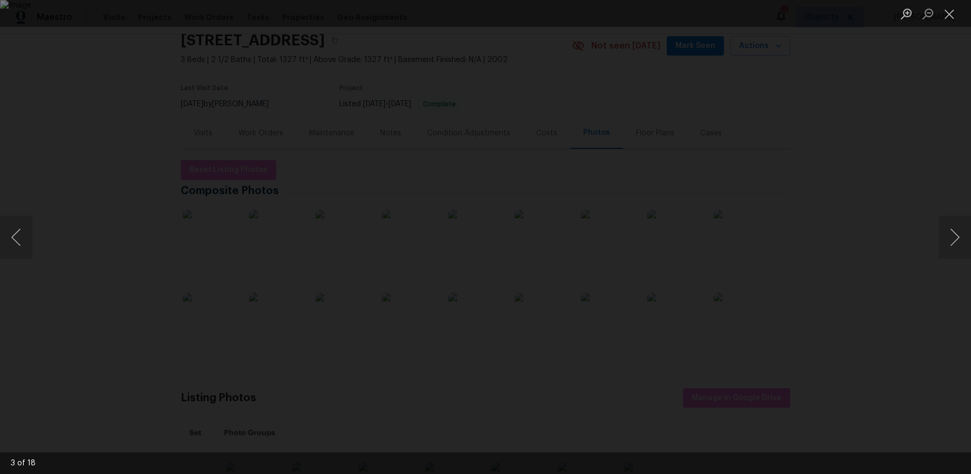
click at [156, 267] on div "Lightbox" at bounding box center [485, 237] width 971 height 474
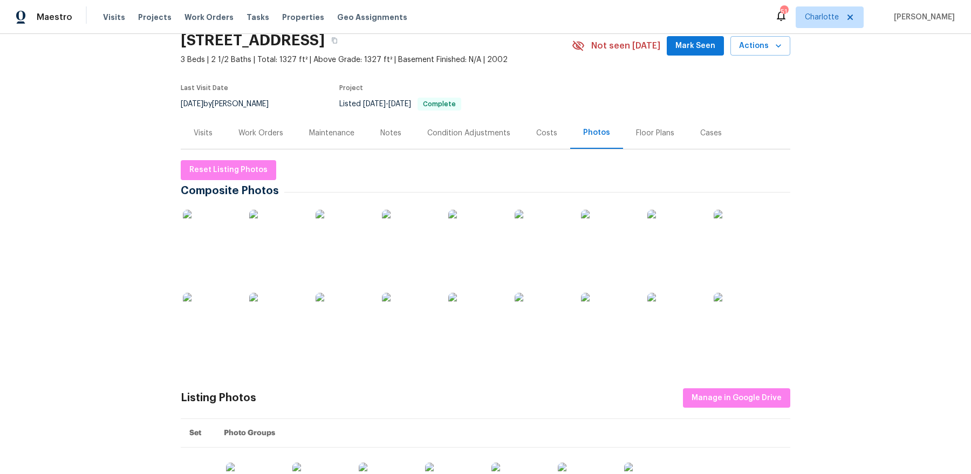
click at [216, 142] on div "Visits" at bounding box center [203, 133] width 45 height 32
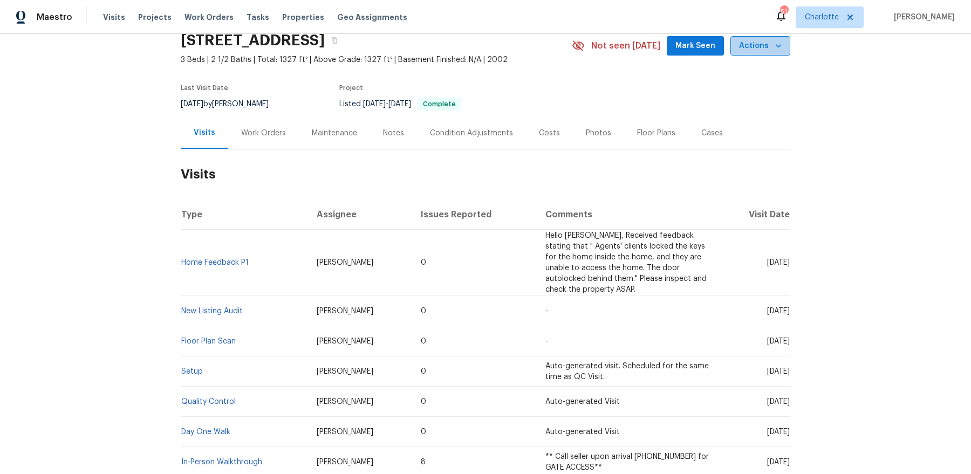
click at [764, 43] on span "Actions" at bounding box center [760, 45] width 43 height 13
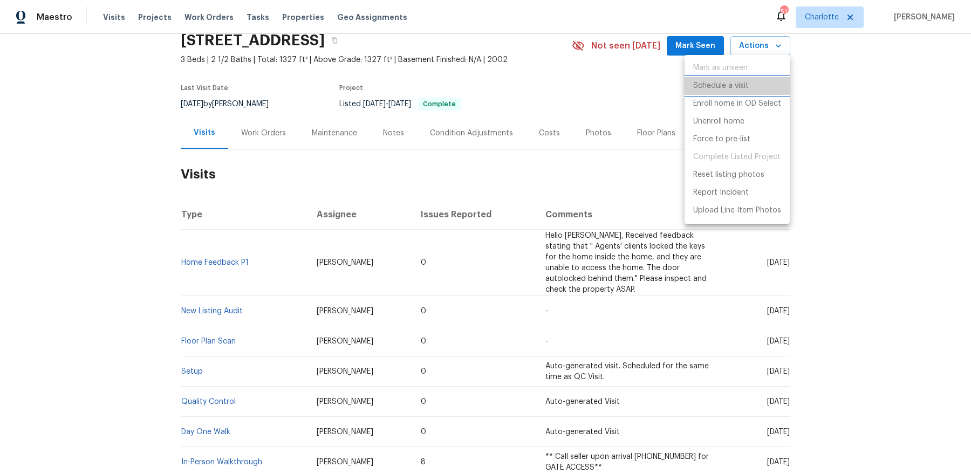
click at [754, 83] on li "Schedule a visit" at bounding box center [736, 86] width 105 height 18
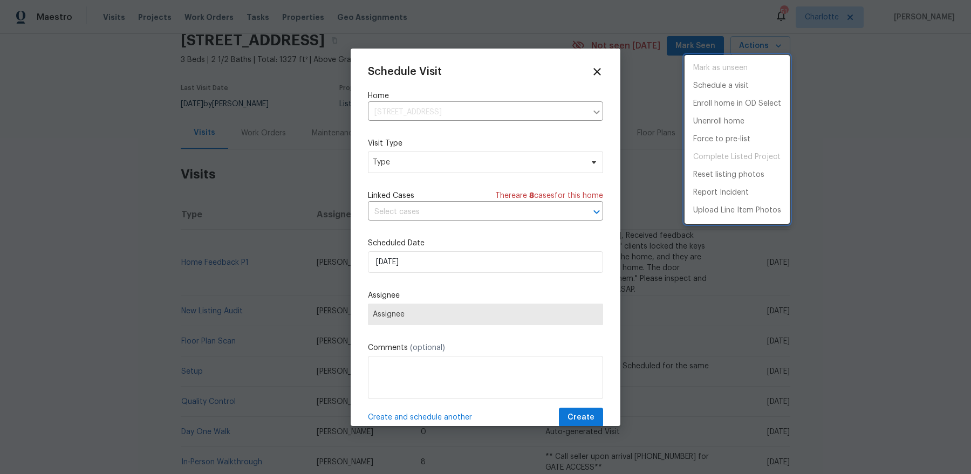
click at [465, 157] on div at bounding box center [485, 237] width 971 height 474
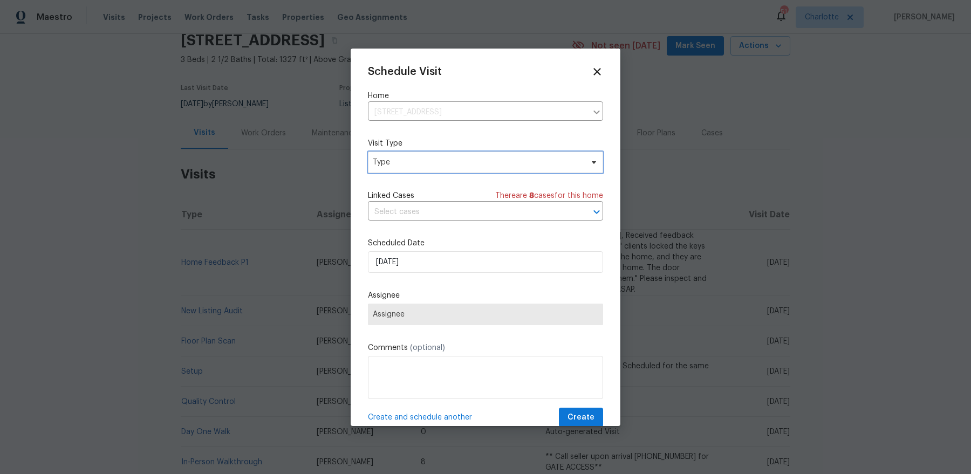
click at [459, 164] on span "Type" at bounding box center [478, 162] width 210 height 11
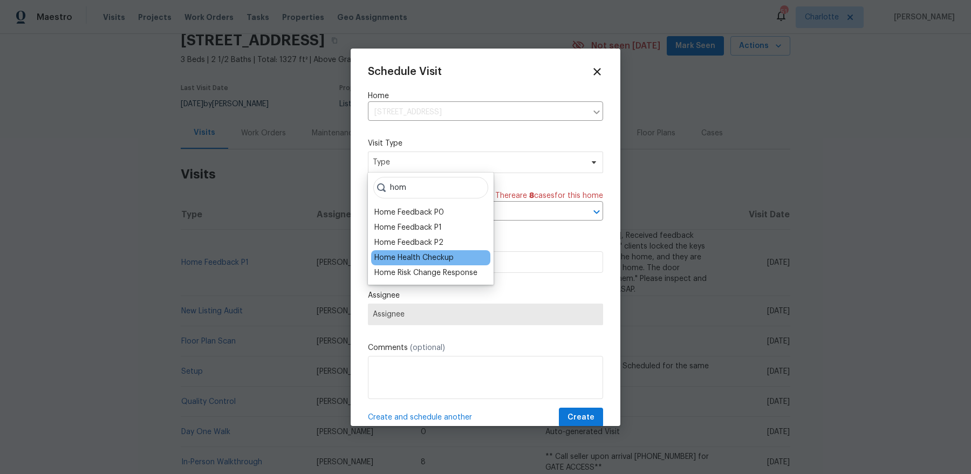
type input "hom"
click at [409, 256] on div "Home Health Checkup" at bounding box center [413, 257] width 79 height 11
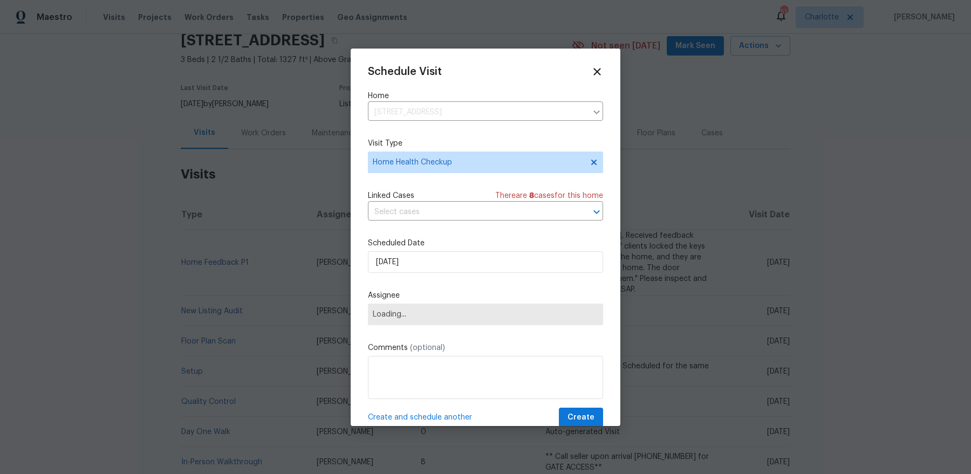
click at [423, 274] on div "Schedule Visit Home [STREET_ADDRESS] ​ Visit Type Home Health Checkup Linked Ca…" at bounding box center [485, 247] width 235 height 362
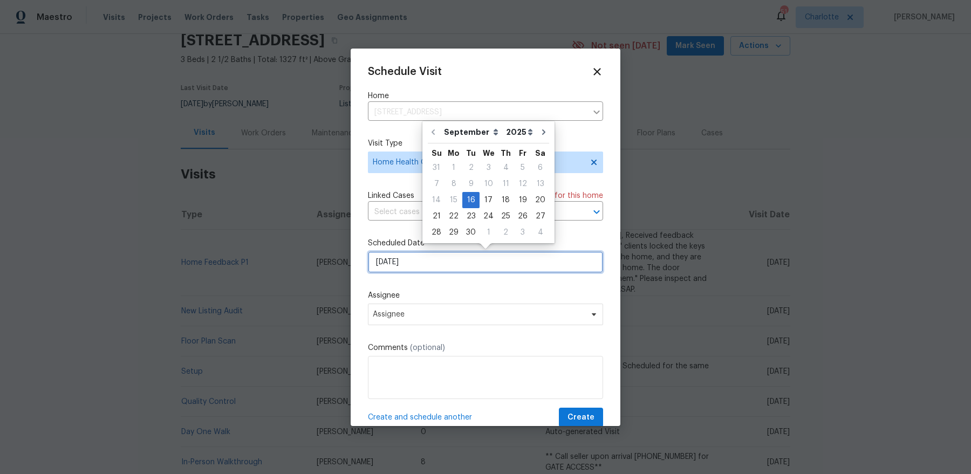
click at [426, 263] on input "[DATE]" at bounding box center [485, 262] width 235 height 22
click at [503, 214] on div "25" at bounding box center [505, 216] width 17 height 15
type input "[DATE]"
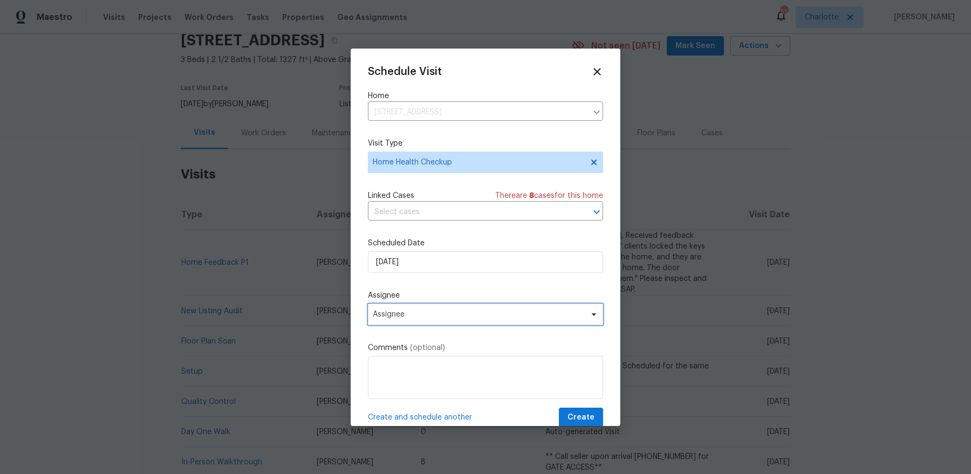
click at [415, 307] on span "Assignee" at bounding box center [485, 315] width 235 height 22
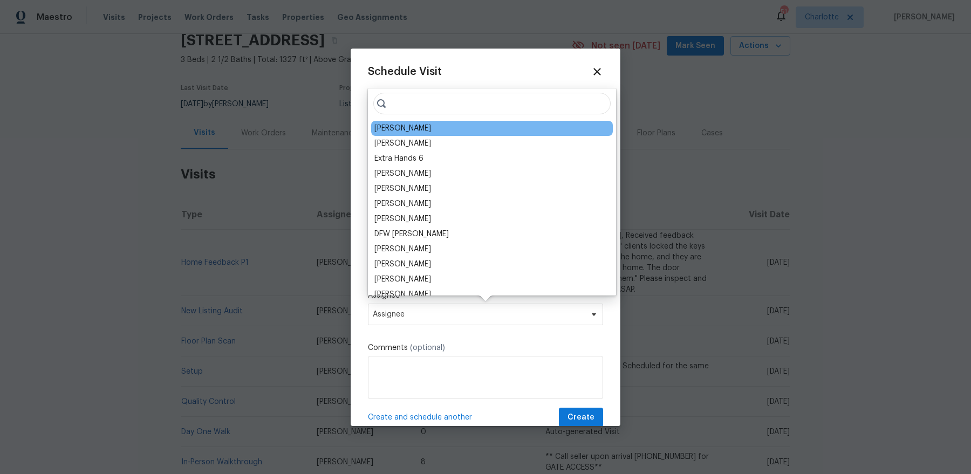
click at [395, 129] on div "[PERSON_NAME]" at bounding box center [402, 128] width 57 height 11
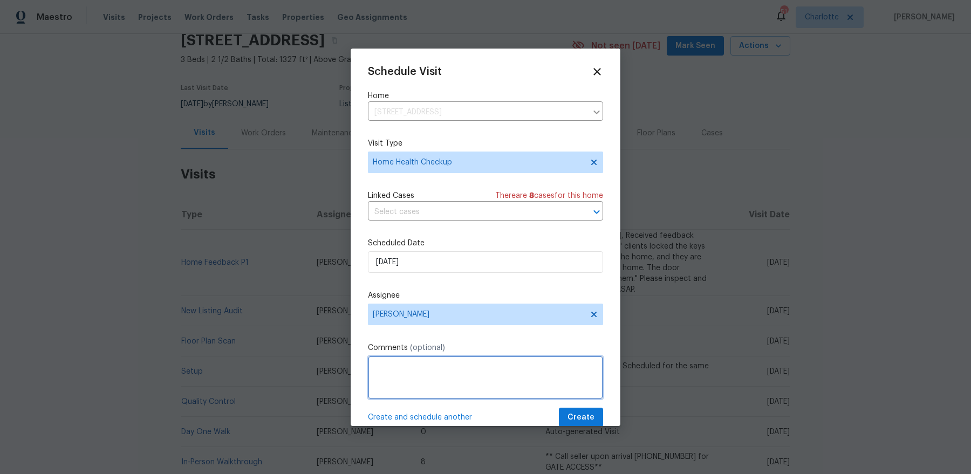
click at [405, 369] on textarea at bounding box center [485, 377] width 235 height 43
type textarea "Garage lock?"
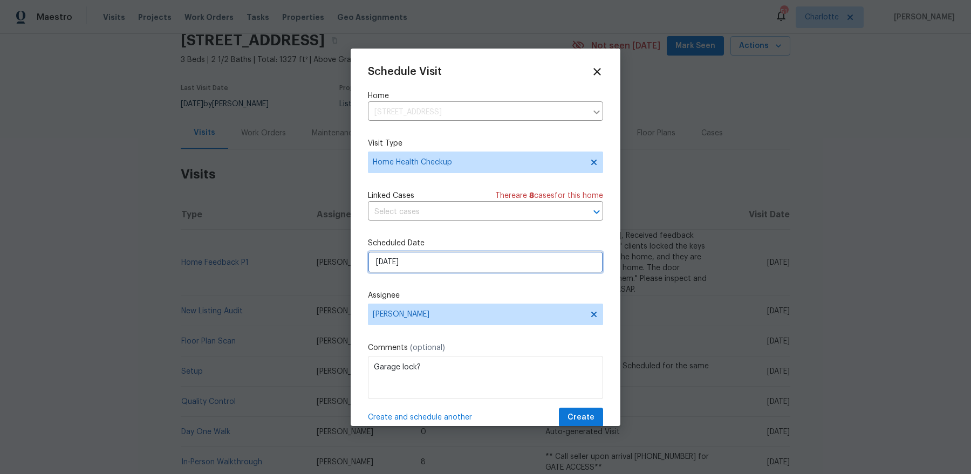
click at [406, 264] on input "[DATE]" at bounding box center [485, 262] width 235 height 22
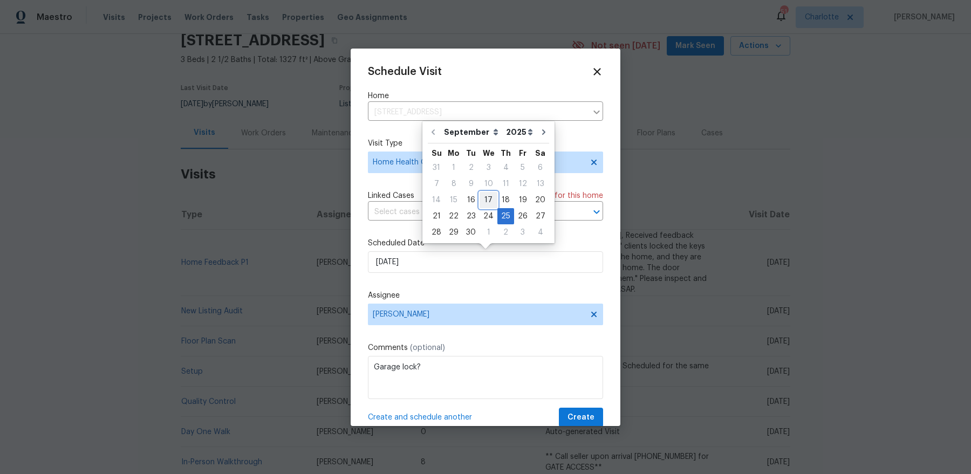
click at [485, 203] on div "17" at bounding box center [488, 200] width 18 height 15
type input "[DATE]"
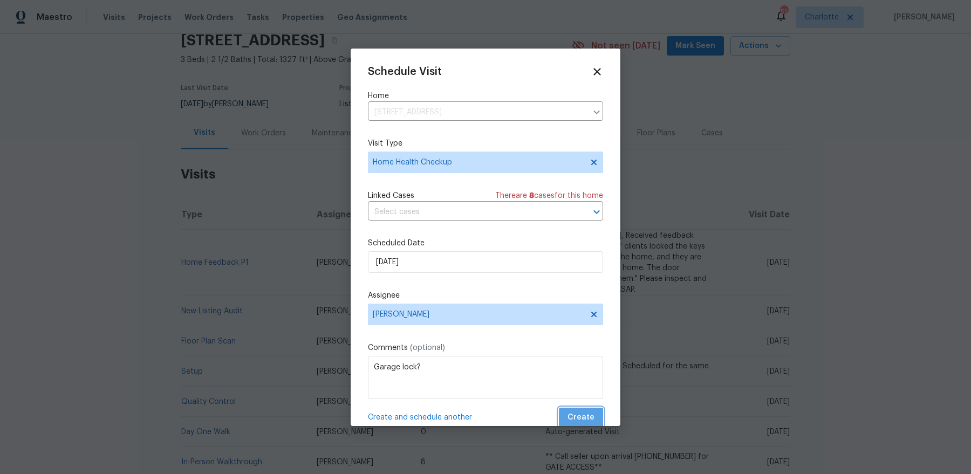
click at [582, 379] on span "Create" at bounding box center [580, 417] width 27 height 13
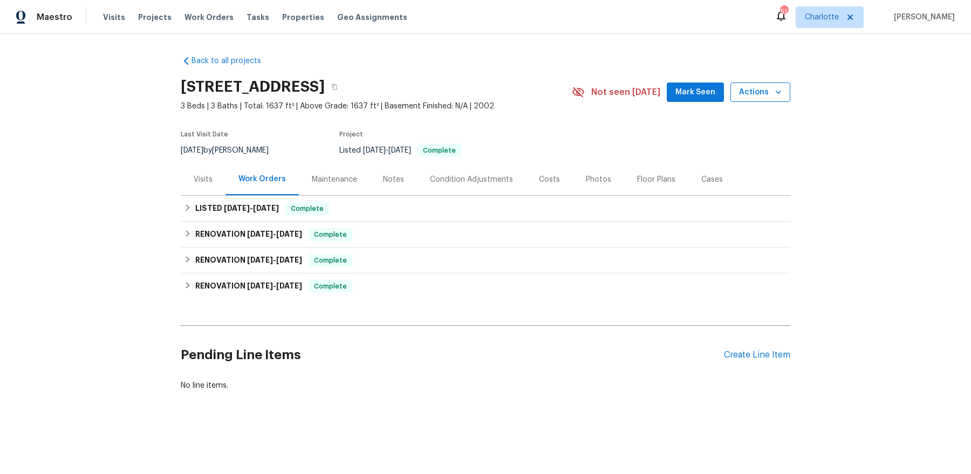
click at [751, 99] on button "Actions" at bounding box center [760, 93] width 60 height 20
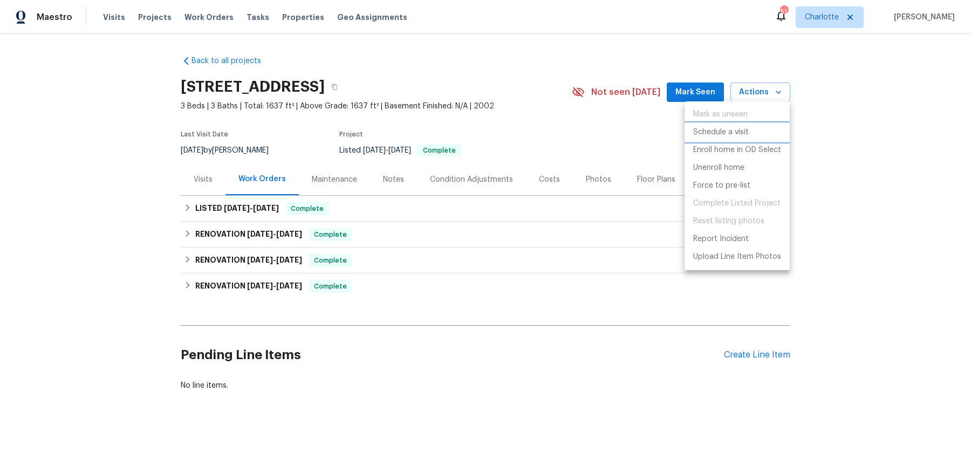
click at [743, 129] on p "Schedule a visit" at bounding box center [721, 132] width 56 height 11
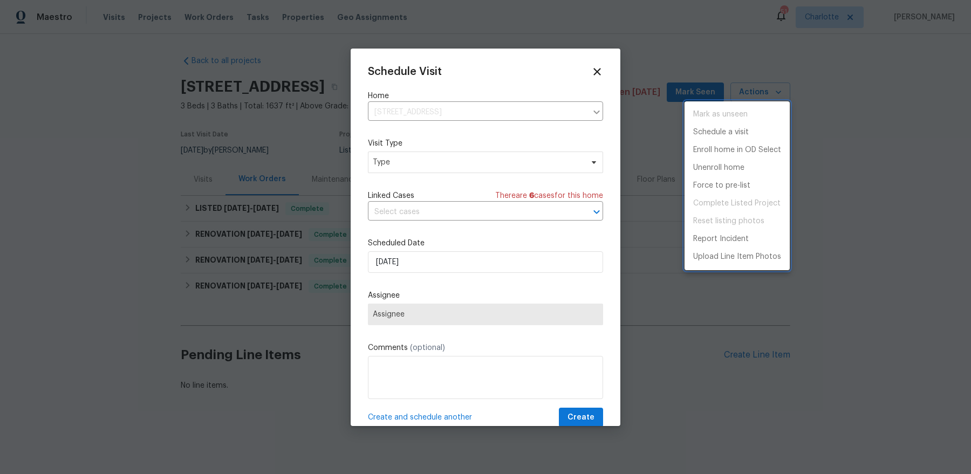
click at [445, 259] on div at bounding box center [485, 237] width 971 height 474
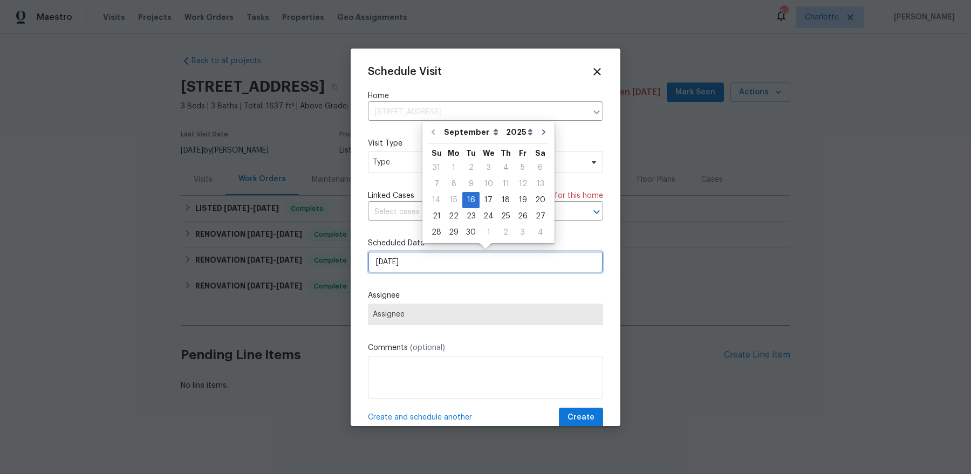
click at [445, 259] on input "[DATE]" at bounding box center [485, 262] width 235 height 22
click at [451, 229] on div "29" at bounding box center [453, 232] width 17 height 15
type input "9/29/2025"
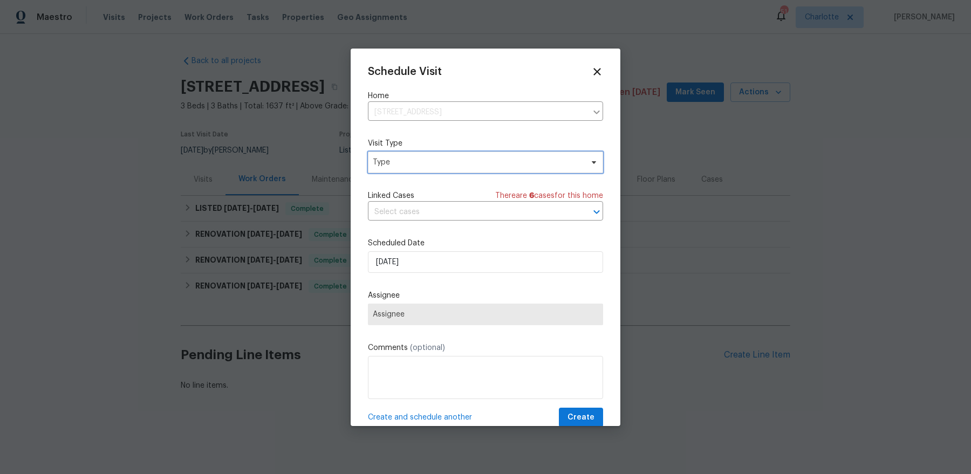
click at [413, 161] on span "Type" at bounding box center [478, 162] width 210 height 11
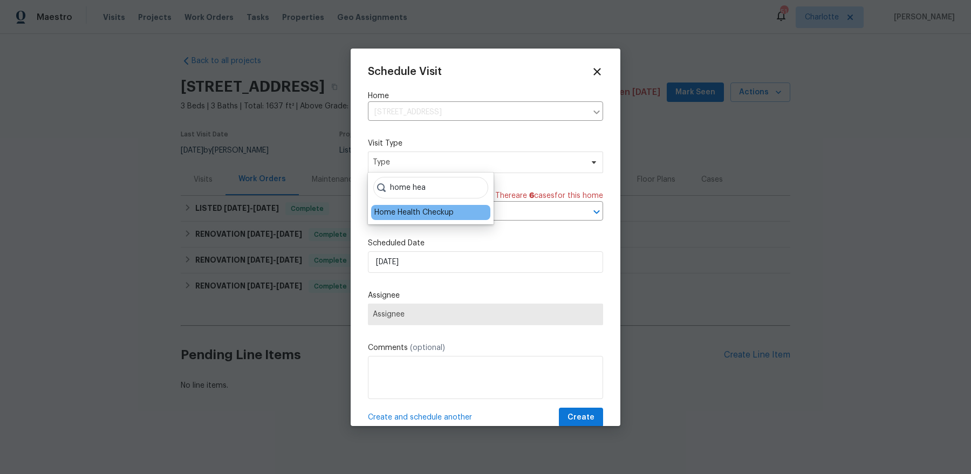
type input "home hea"
click at [407, 210] on div "Home Health Checkup" at bounding box center [413, 212] width 79 height 11
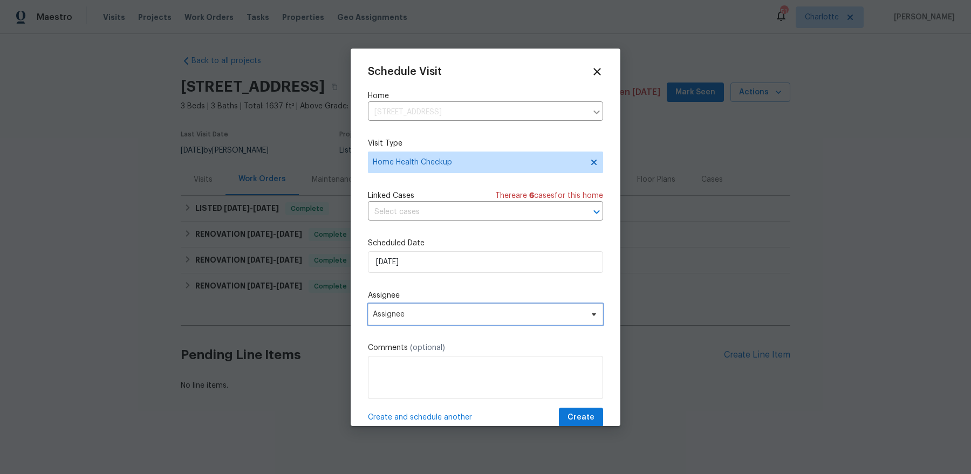
click at [401, 315] on span "Assignee" at bounding box center [478, 314] width 211 height 9
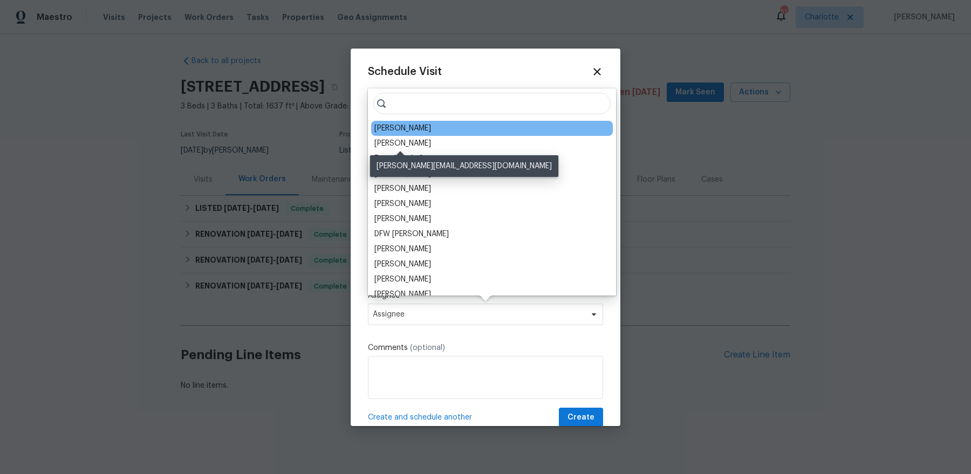
click at [400, 133] on div "[PERSON_NAME]" at bounding box center [402, 128] width 57 height 11
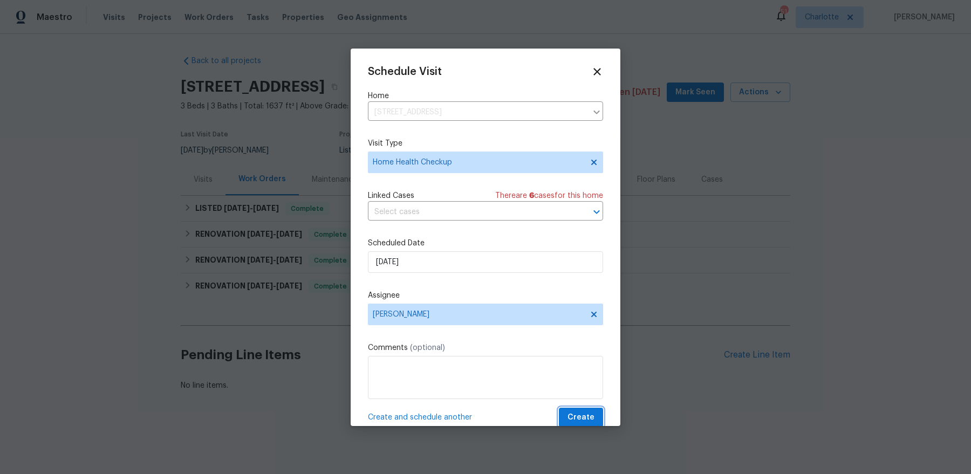
click at [580, 379] on span "Create" at bounding box center [580, 417] width 27 height 13
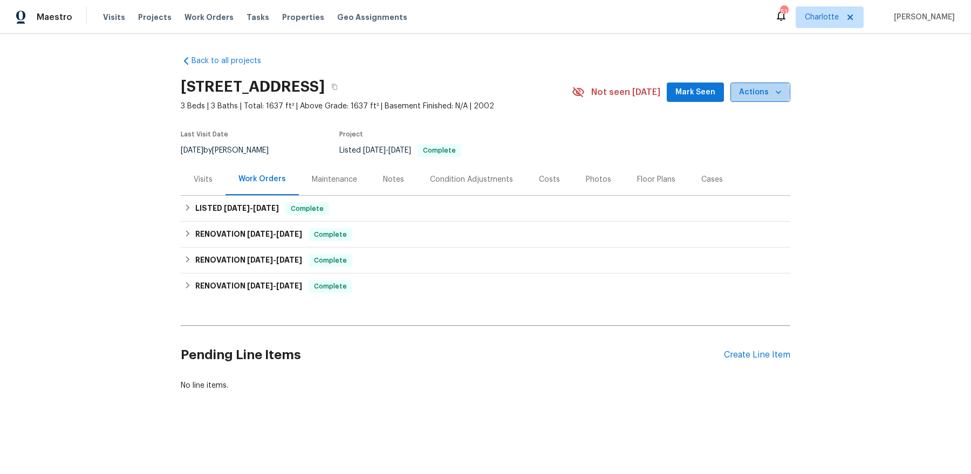
click at [761, 91] on span "Actions" at bounding box center [760, 92] width 43 height 13
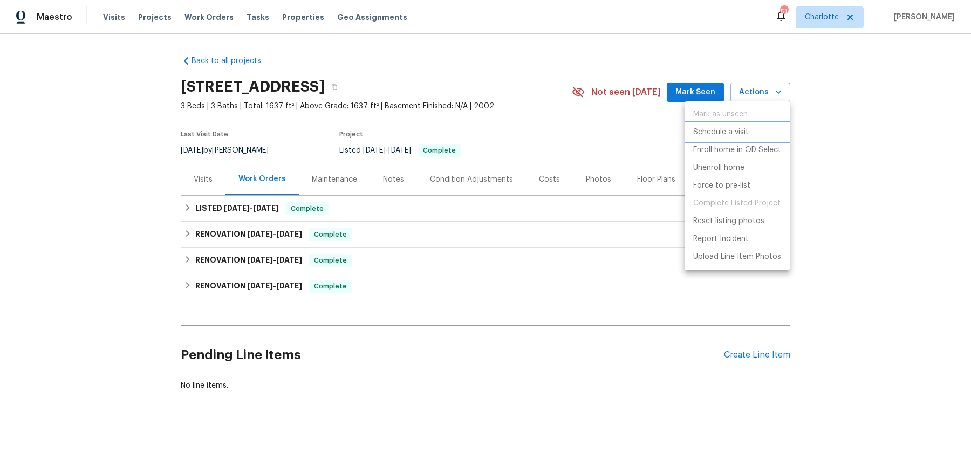
click at [730, 133] on p "Schedule a visit" at bounding box center [721, 132] width 56 height 11
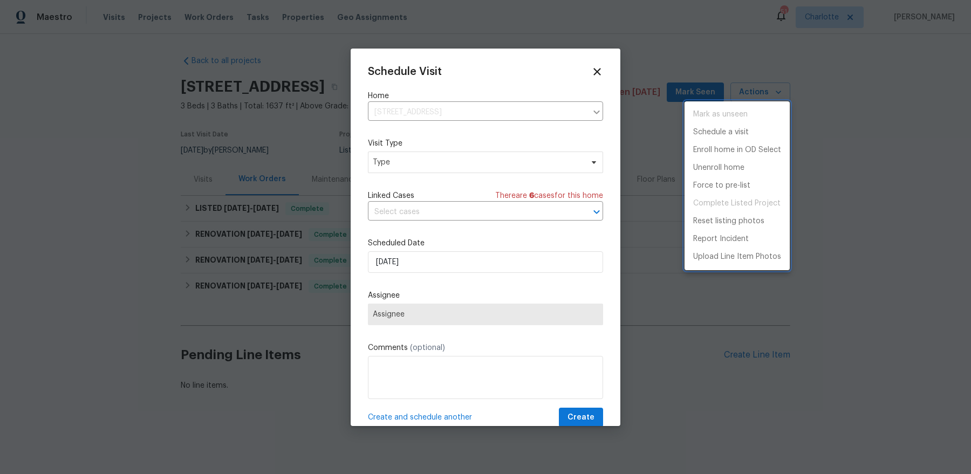
click at [435, 175] on div at bounding box center [485, 237] width 971 height 474
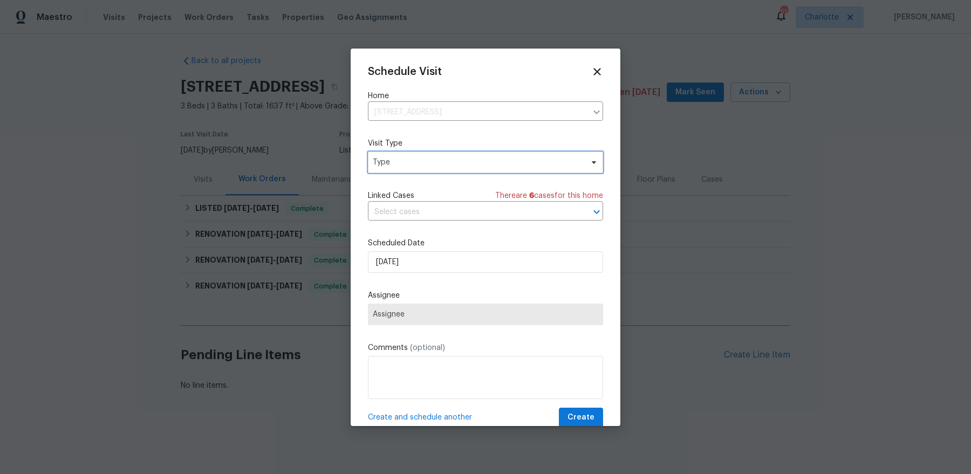
click at [435, 171] on span "Type" at bounding box center [485, 163] width 235 height 22
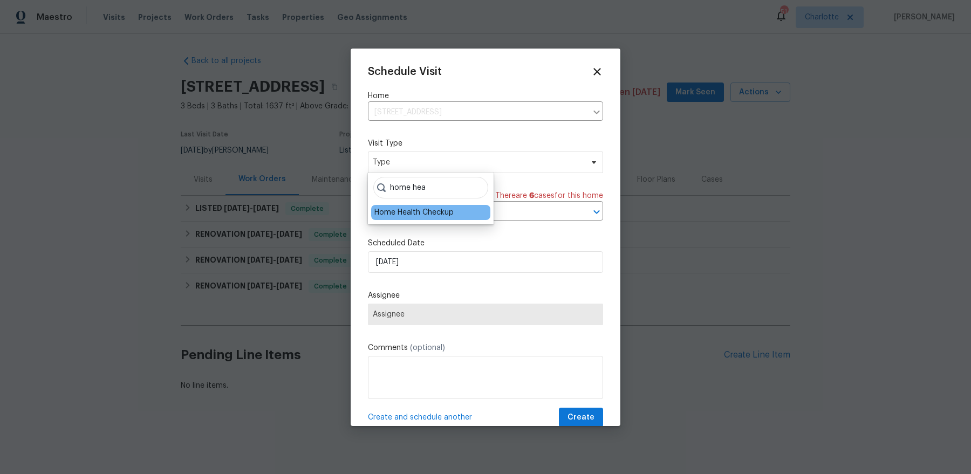
type input "home hea"
click at [409, 214] on div "Home Health Checkup" at bounding box center [413, 212] width 79 height 11
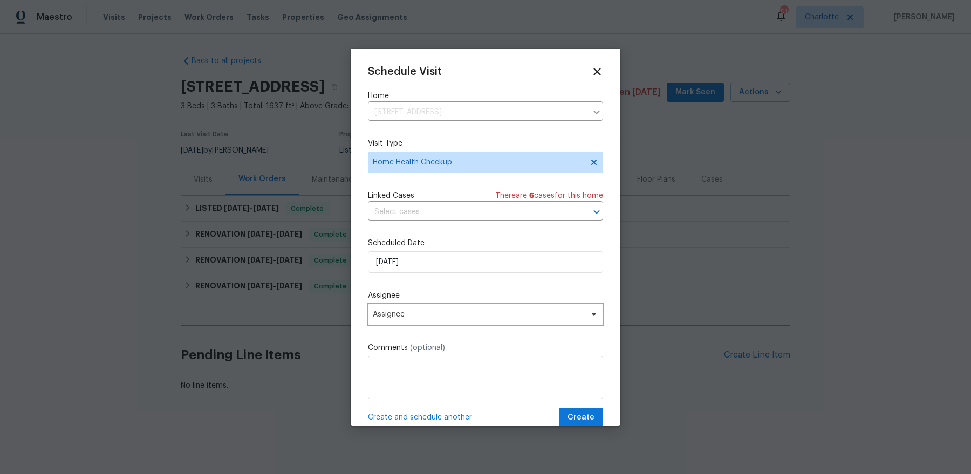
click at [415, 320] on span "Assignee" at bounding box center [485, 315] width 235 height 22
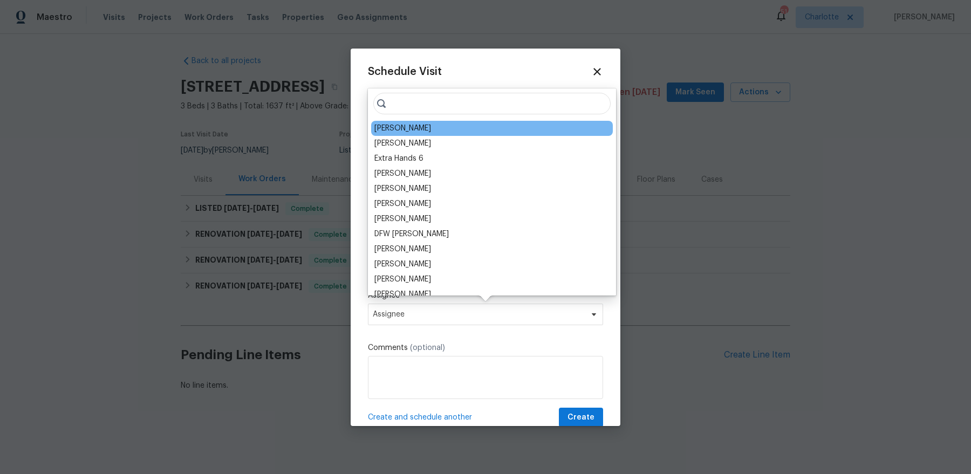
click at [406, 122] on div "[PERSON_NAME]" at bounding box center [492, 128] width 242 height 15
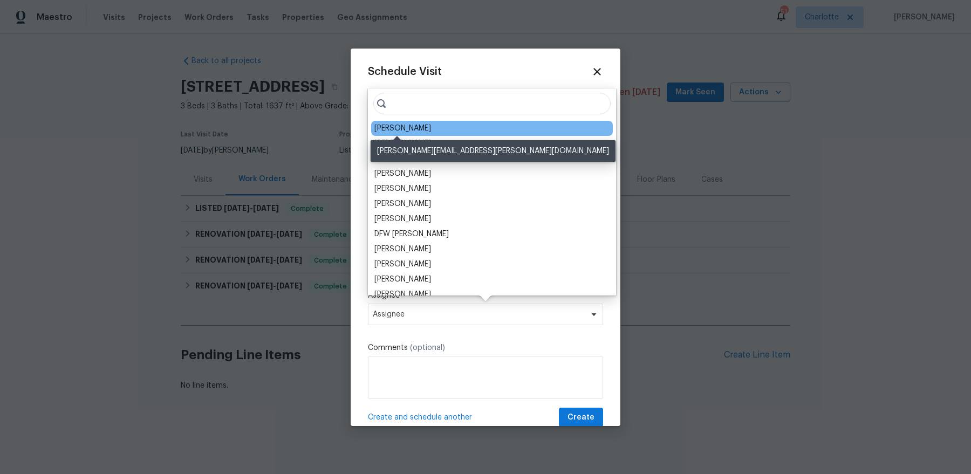
click at [400, 127] on div "[PERSON_NAME]" at bounding box center [402, 128] width 57 height 11
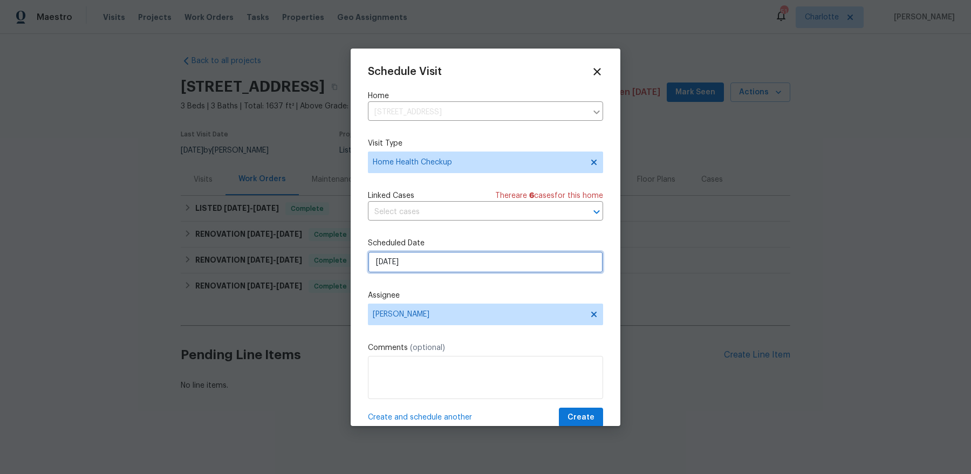
click at [471, 269] on input "9/16/2025" at bounding box center [485, 262] width 235 height 22
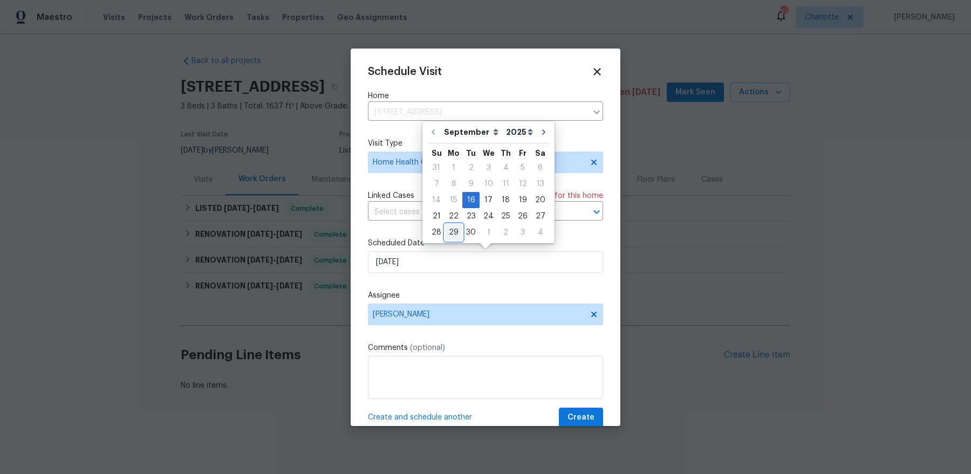
click at [453, 233] on div "29" at bounding box center [453, 232] width 17 height 15
type input "9/29/2025"
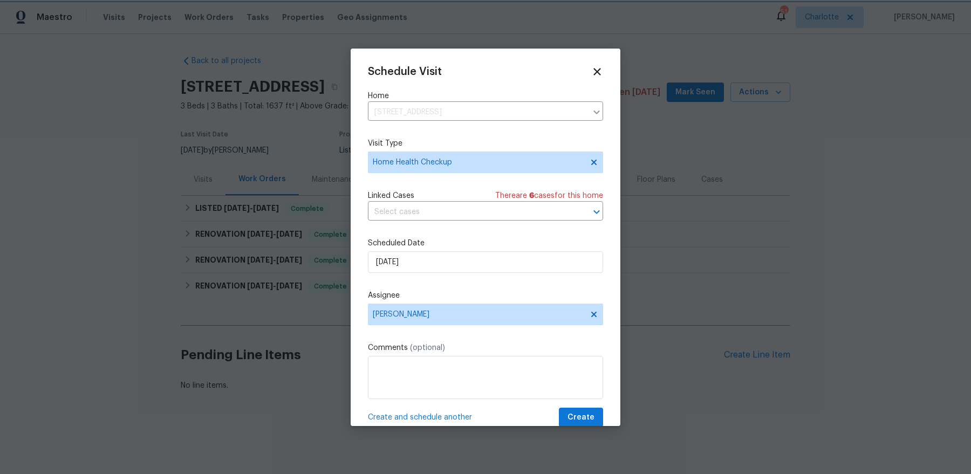
click at [579, 379] on div at bounding box center [485, 237] width 971 height 474
click at [579, 379] on span "Create" at bounding box center [580, 417] width 27 height 13
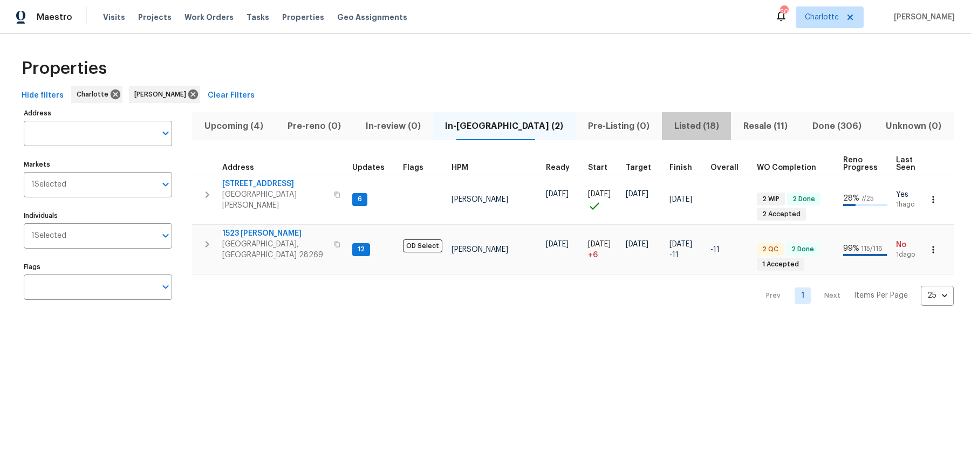
click at [670, 133] on span "Listed (18)" at bounding box center [696, 126] width 57 height 15
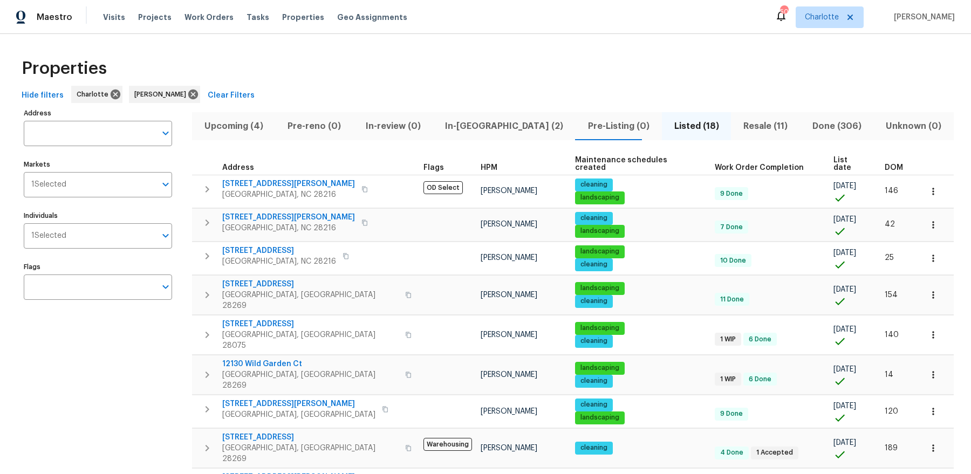
scroll to position [247, 0]
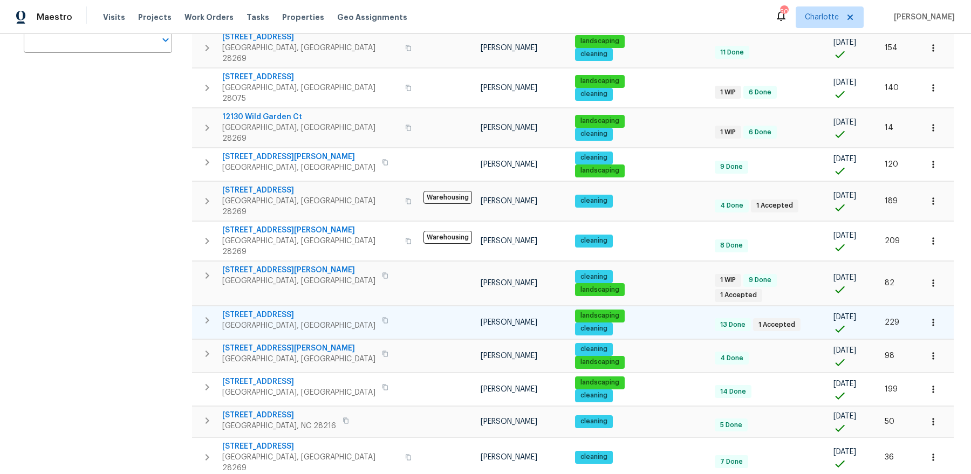
click at [207, 317] on icon "button" at bounding box center [207, 320] width 4 height 6
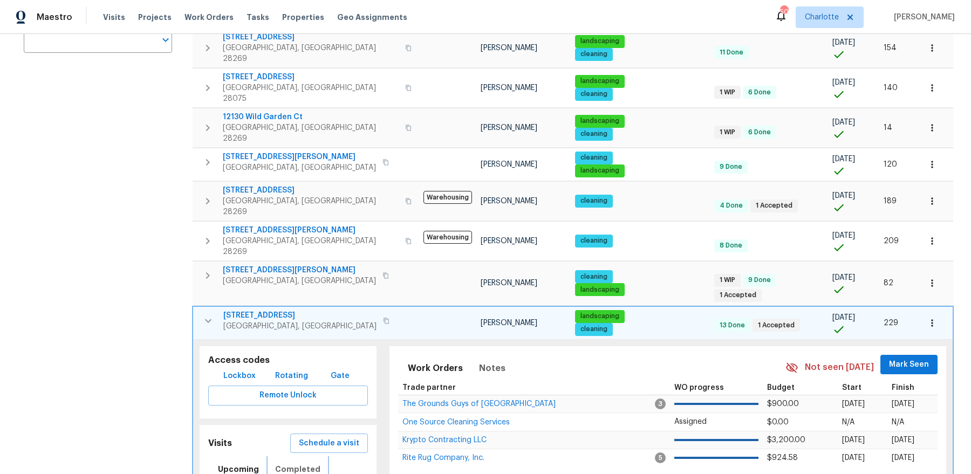
click at [290, 463] on span "Completed" at bounding box center [297, 469] width 45 height 13
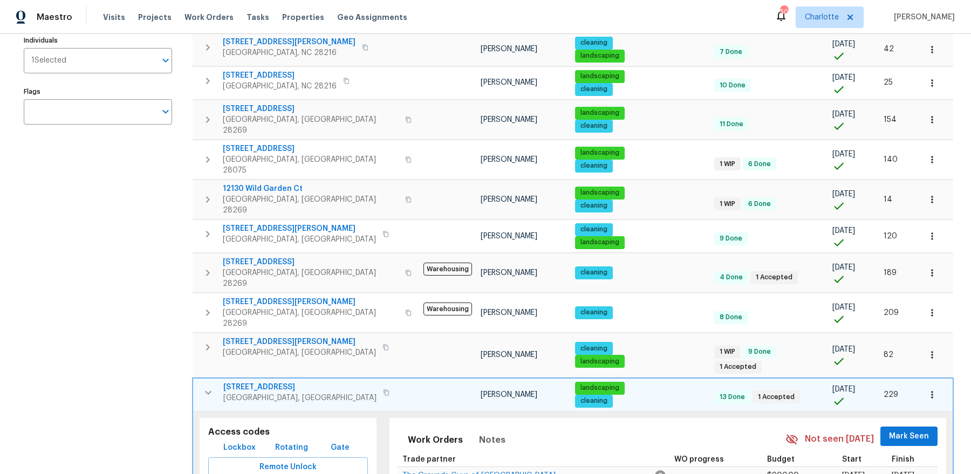
scroll to position [166, 0]
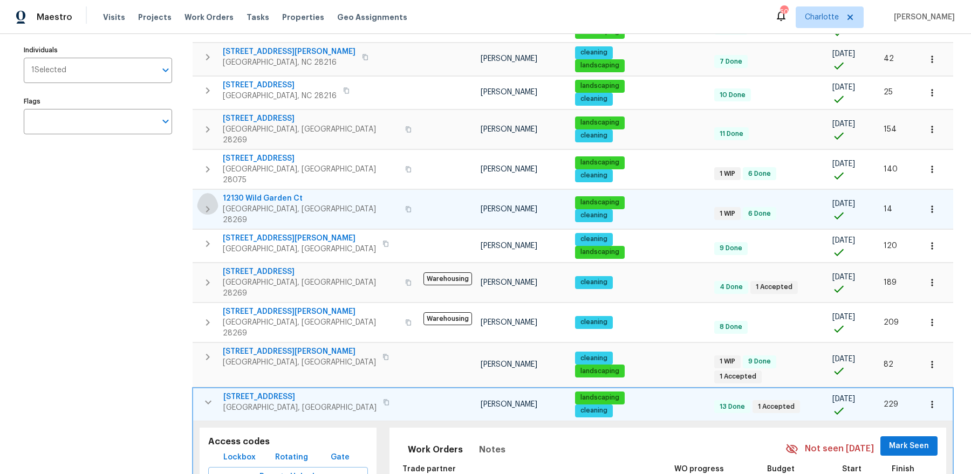
click at [205, 203] on icon "button" at bounding box center [207, 209] width 13 height 13
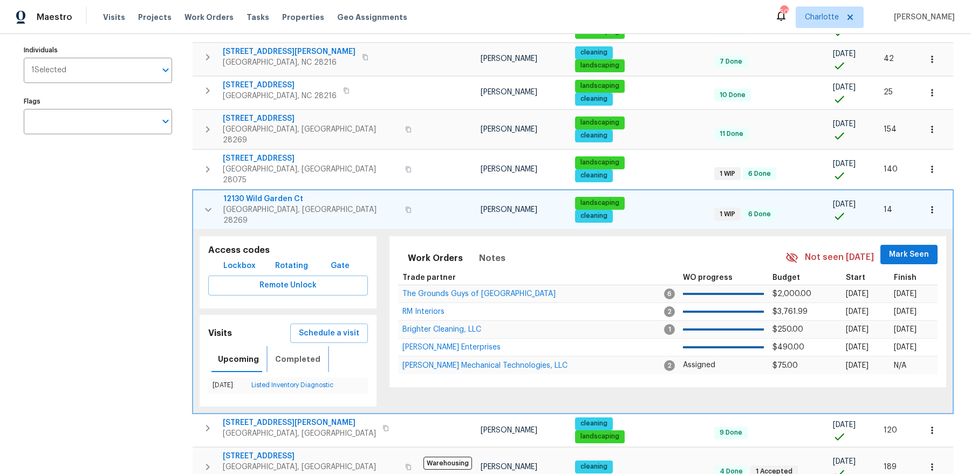
click at [300, 346] on button "Completed" at bounding box center [298, 359] width 58 height 26
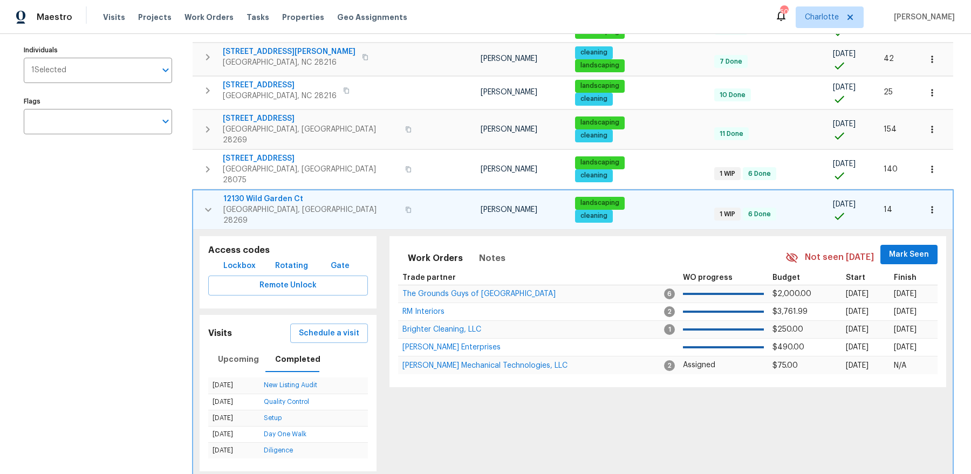
click at [257, 194] on span "12130 Wild Garden Ct" at bounding box center [310, 199] width 175 height 11
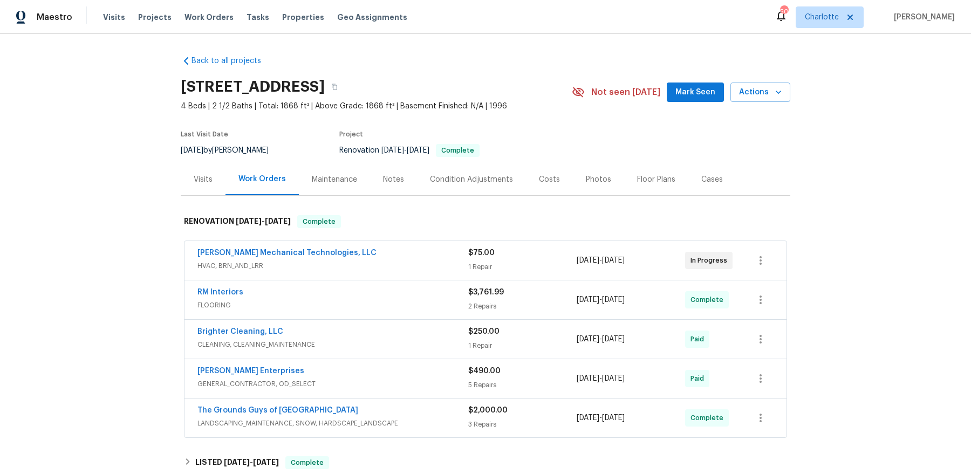
click at [198, 177] on div "Visits" at bounding box center [203, 179] width 19 height 11
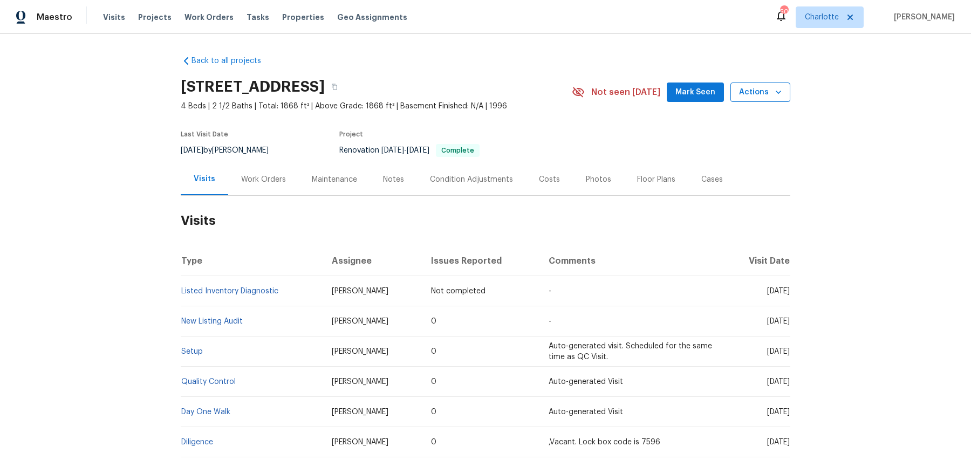
click at [765, 87] on span "Actions" at bounding box center [760, 92] width 43 height 13
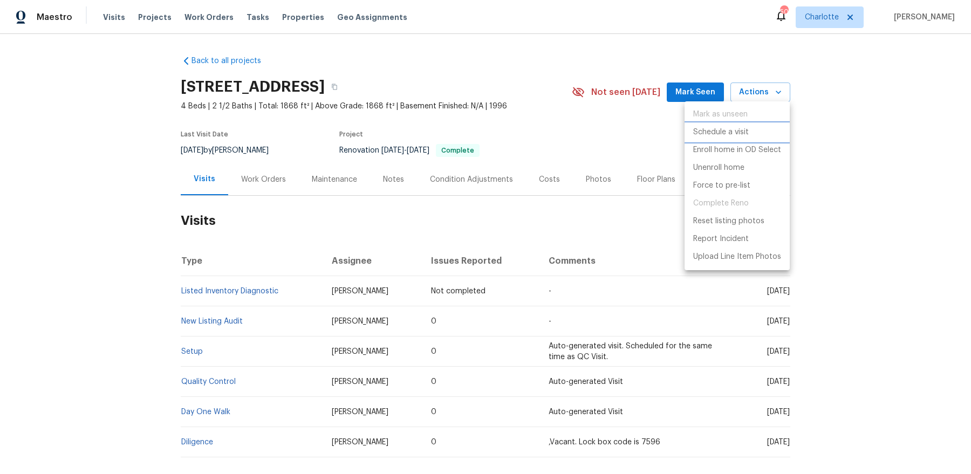
click at [741, 133] on p "Schedule a visit" at bounding box center [721, 132] width 56 height 11
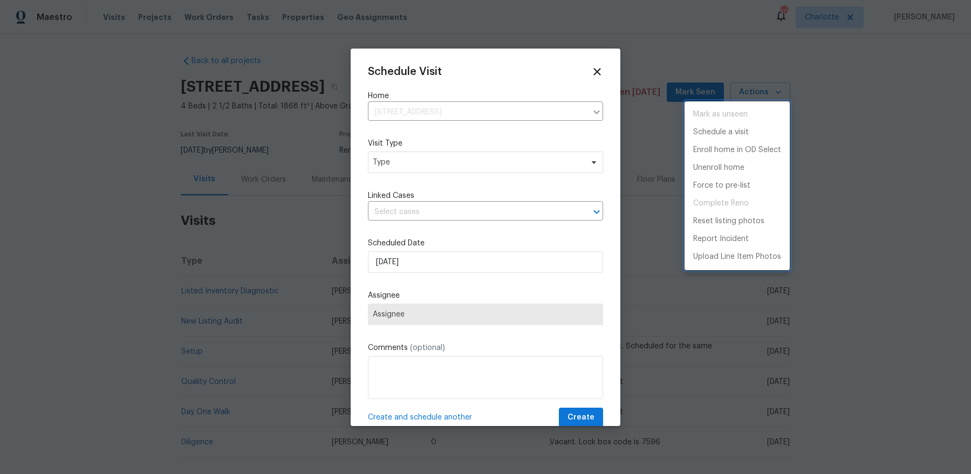
click at [468, 155] on div at bounding box center [485, 237] width 971 height 474
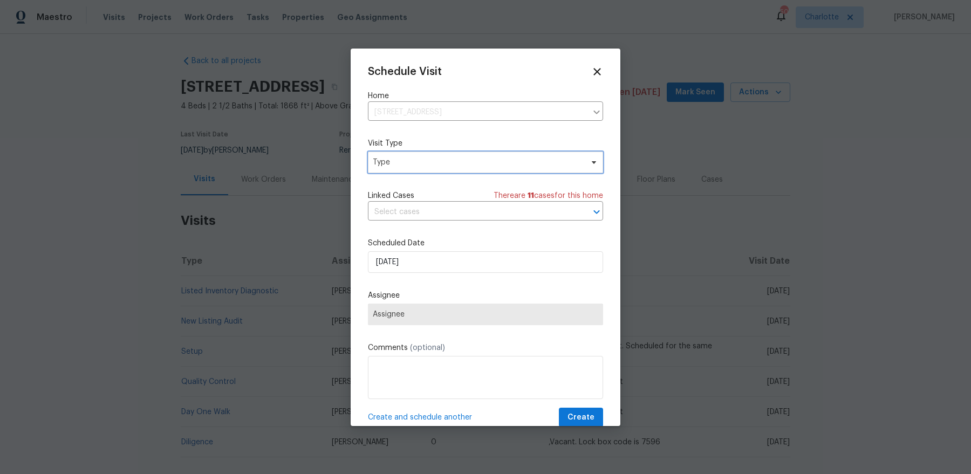
click at [459, 162] on span "Type" at bounding box center [478, 162] width 210 height 11
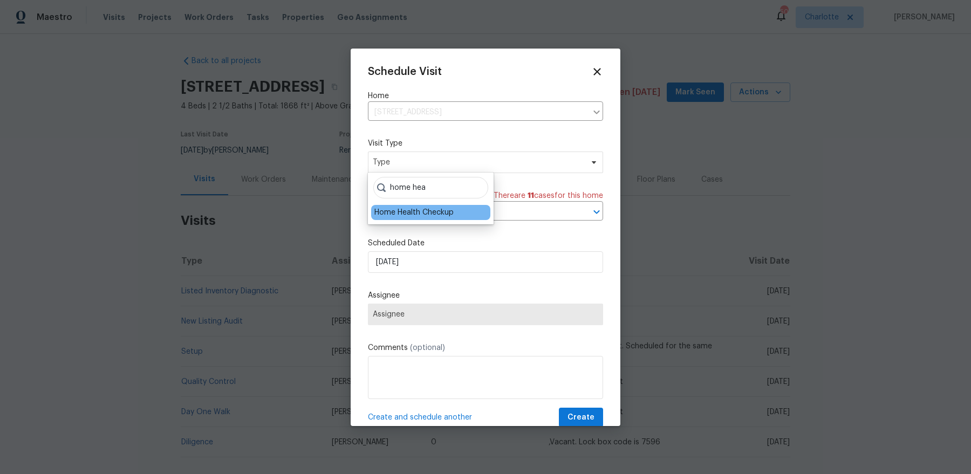
type input "home hea"
click at [430, 214] on div "Home Health Checkup" at bounding box center [413, 212] width 79 height 11
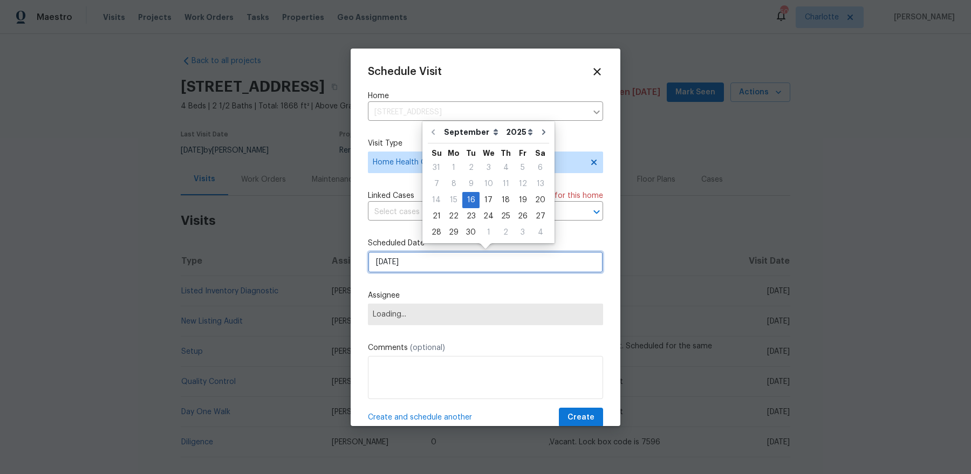
click at [428, 263] on input "9/16/2025" at bounding box center [485, 262] width 235 height 22
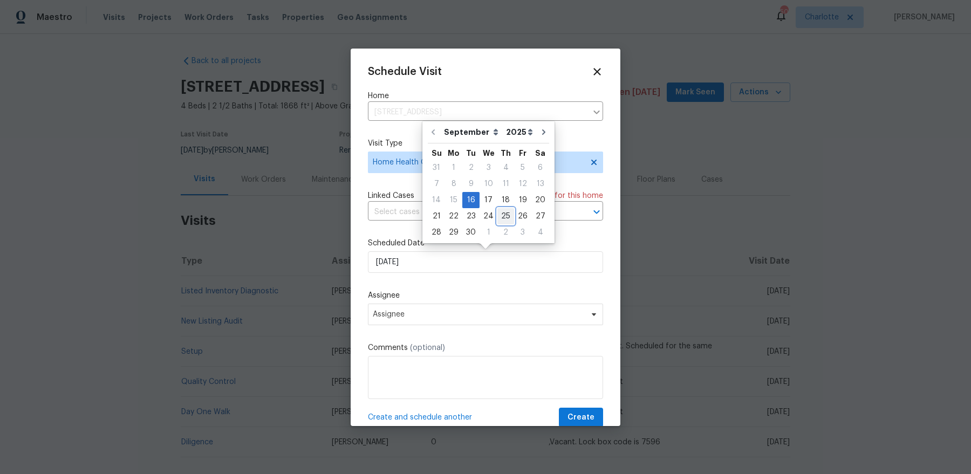
click at [501, 215] on div "25" at bounding box center [505, 216] width 17 height 15
type input "9/25/2025"
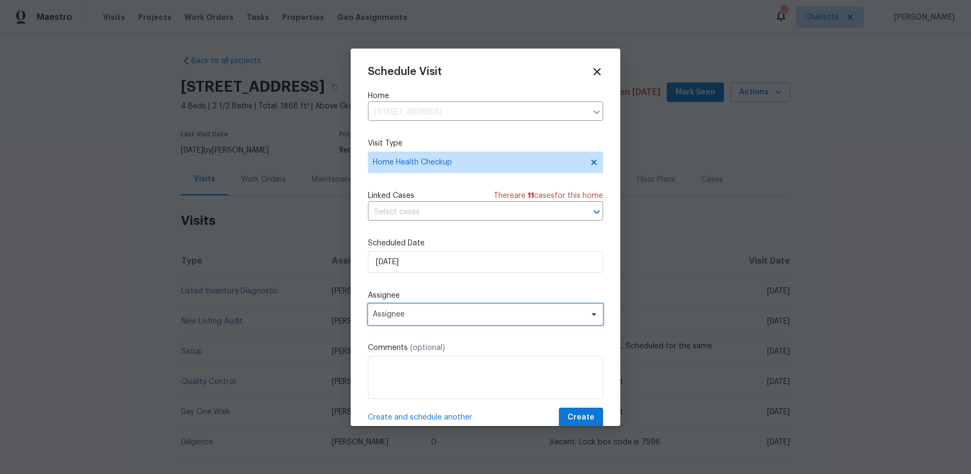
click at [470, 308] on span "Assignee" at bounding box center [485, 315] width 235 height 22
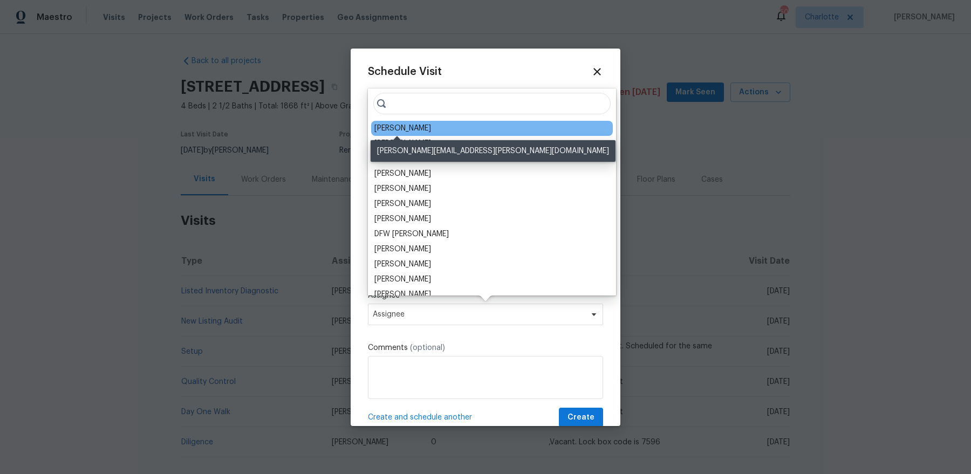
click at [407, 126] on div "[PERSON_NAME]" at bounding box center [402, 128] width 57 height 11
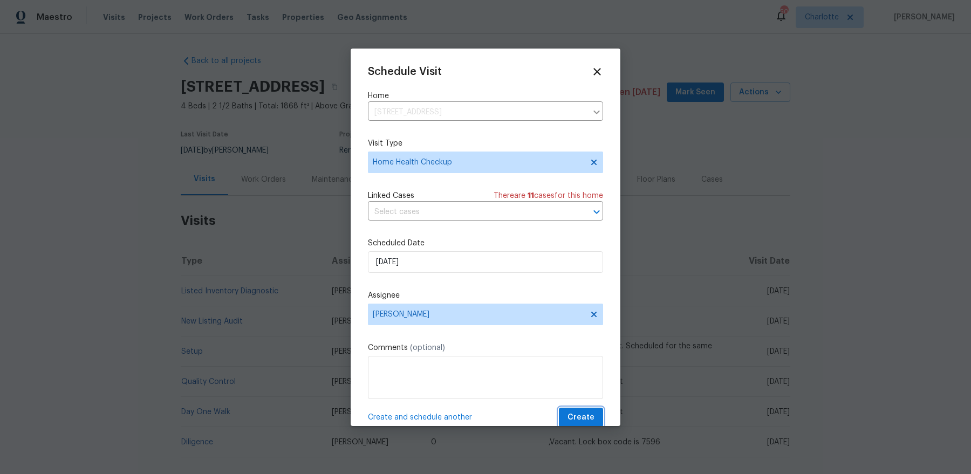
click at [579, 418] on span "Create" at bounding box center [580, 417] width 27 height 13
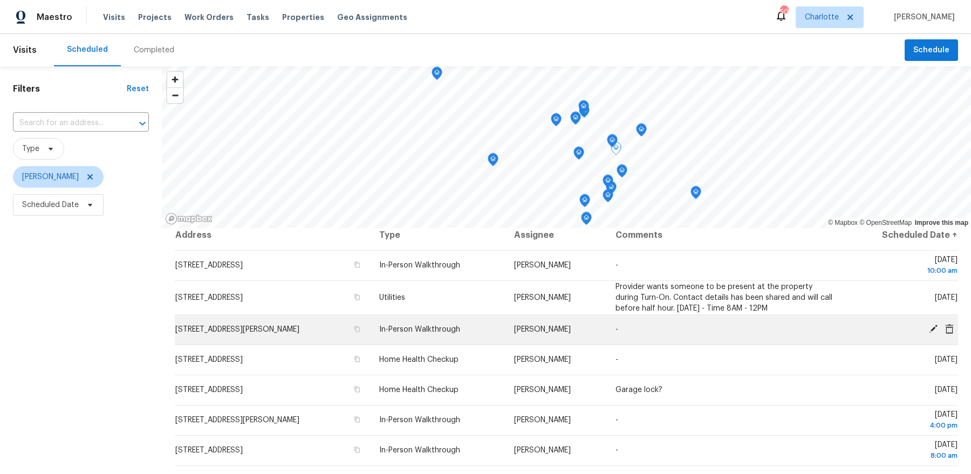
scroll to position [9, 0]
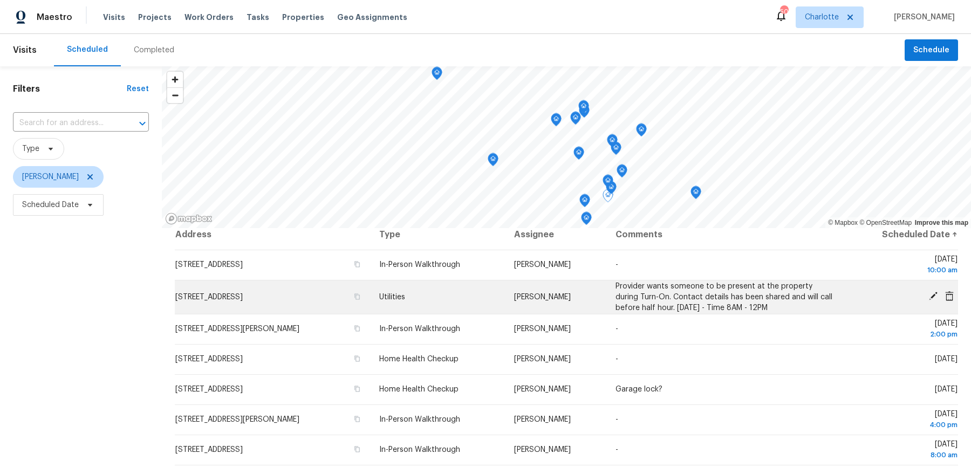
click at [322, 305] on td "[STREET_ADDRESS]" at bounding box center [273, 297] width 196 height 34
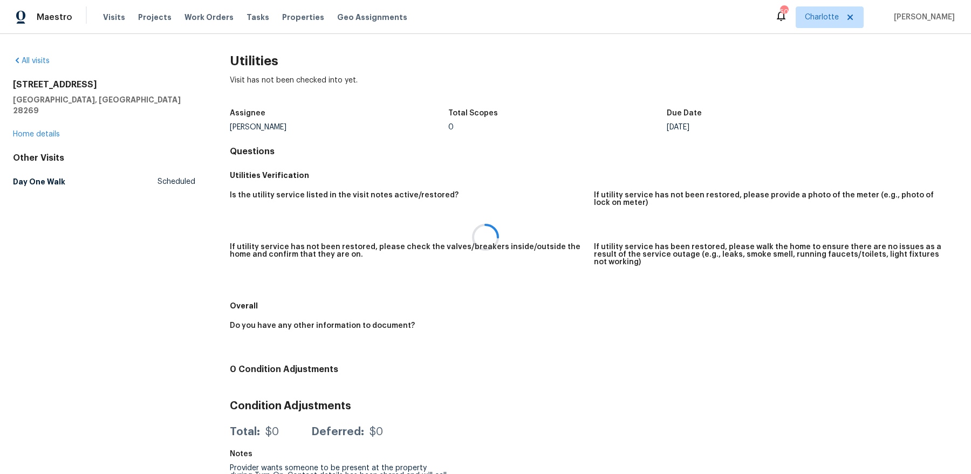
click at [42, 126] on div at bounding box center [485, 237] width 971 height 474
click at [42, 121] on div at bounding box center [485, 237] width 971 height 474
click at [22, 123] on div at bounding box center [485, 237] width 971 height 474
click at [88, 160] on div at bounding box center [485, 237] width 971 height 474
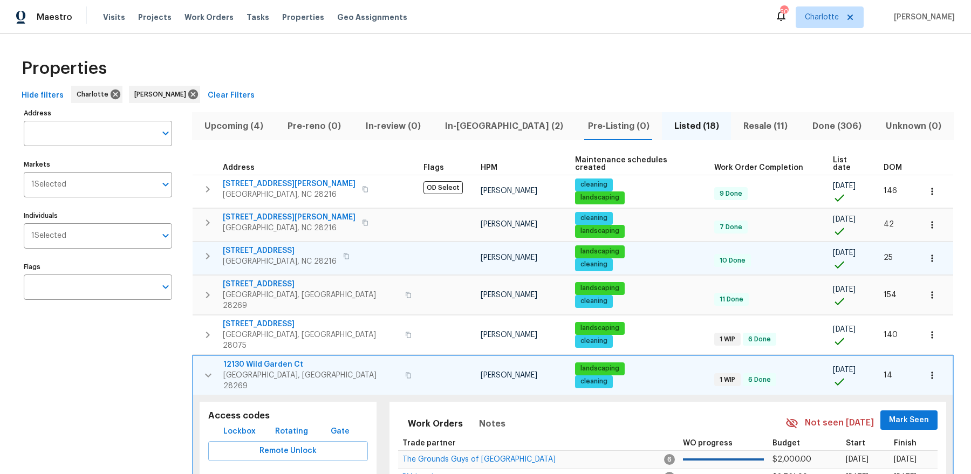
scroll to position [166, 0]
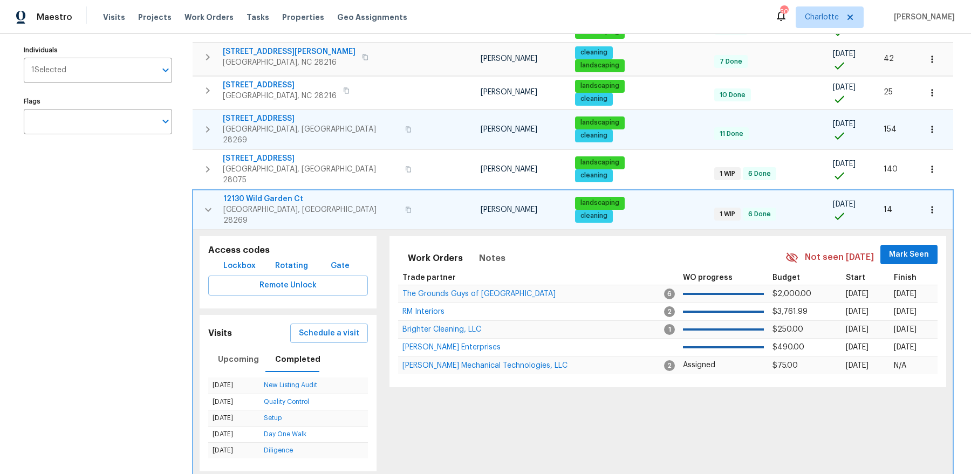
click at [419, 124] on td at bounding box center [447, 128] width 57 height 39
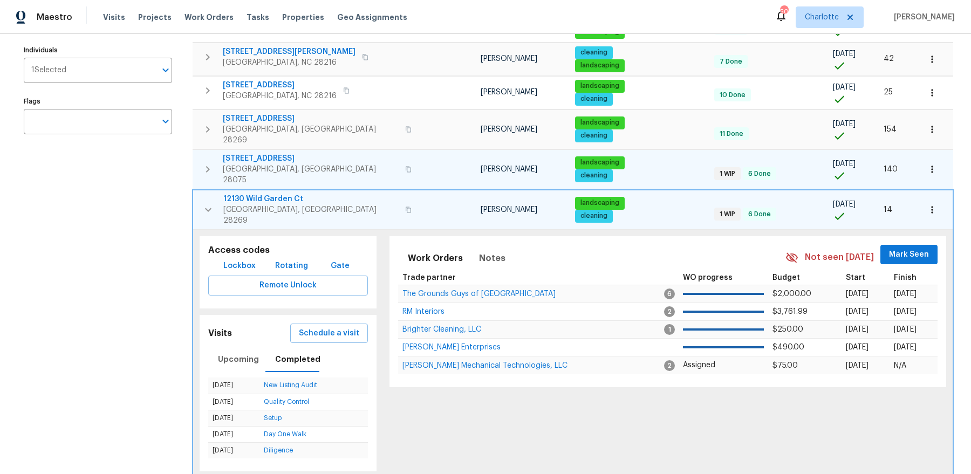
click at [419, 149] on td at bounding box center [447, 168] width 57 height 39
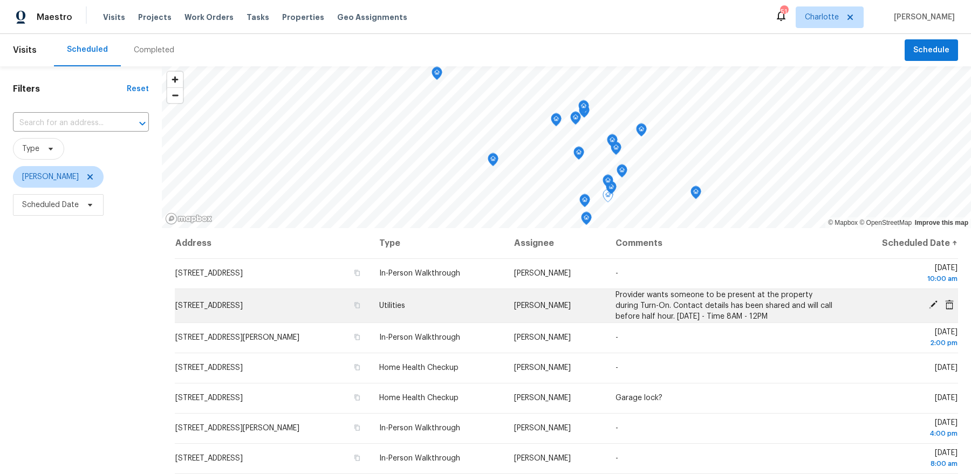
click at [932, 301] on icon at bounding box center [933, 305] width 10 height 10
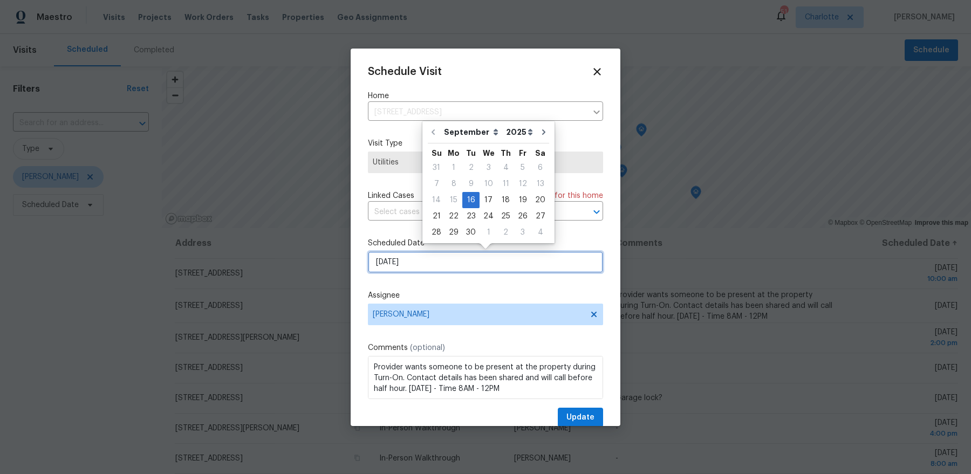
click at [516, 270] on input "9/16/2025" at bounding box center [485, 262] width 235 height 22
click at [516, 216] on div "26" at bounding box center [522, 216] width 17 height 15
type input "9/26/2025"
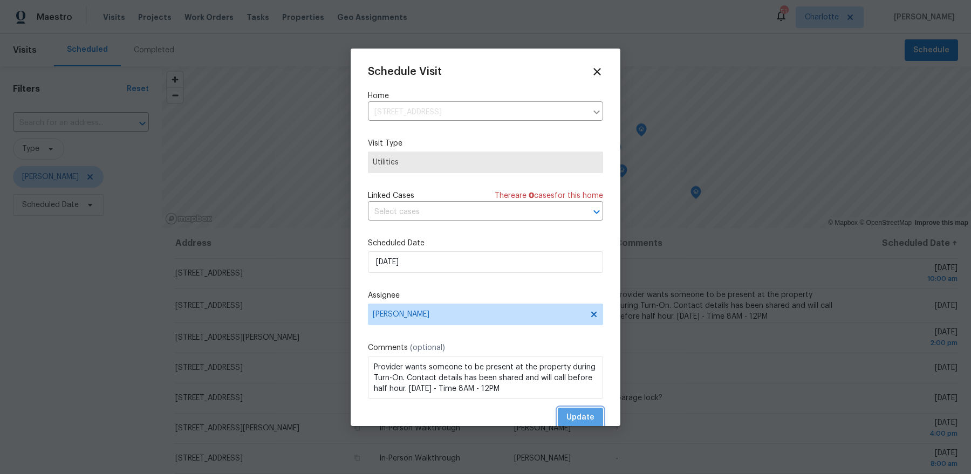
click at [579, 415] on span "Update" at bounding box center [580, 417] width 28 height 13
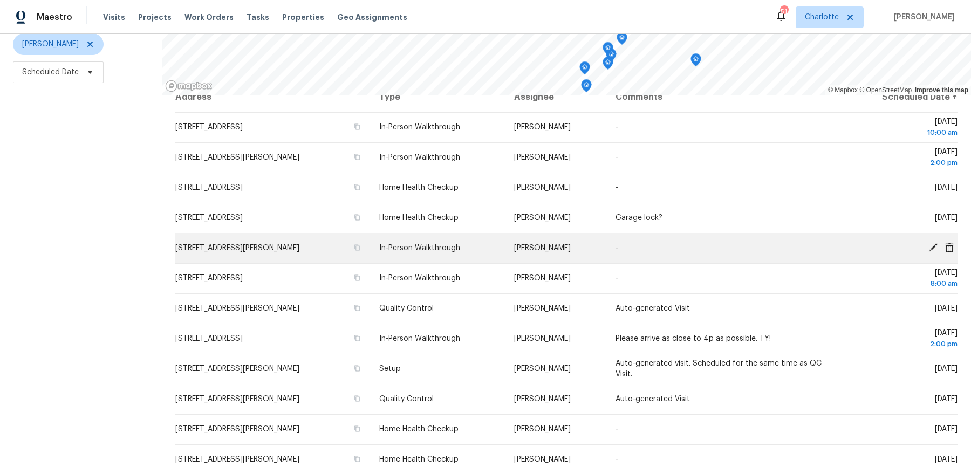
scroll to position [11, 0]
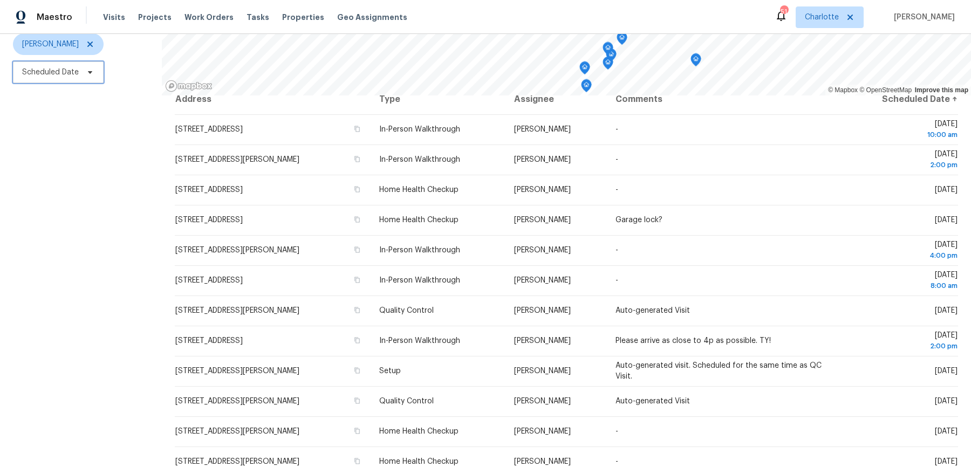
click at [92, 80] on span "Scheduled Date" at bounding box center [58, 72] width 91 height 22
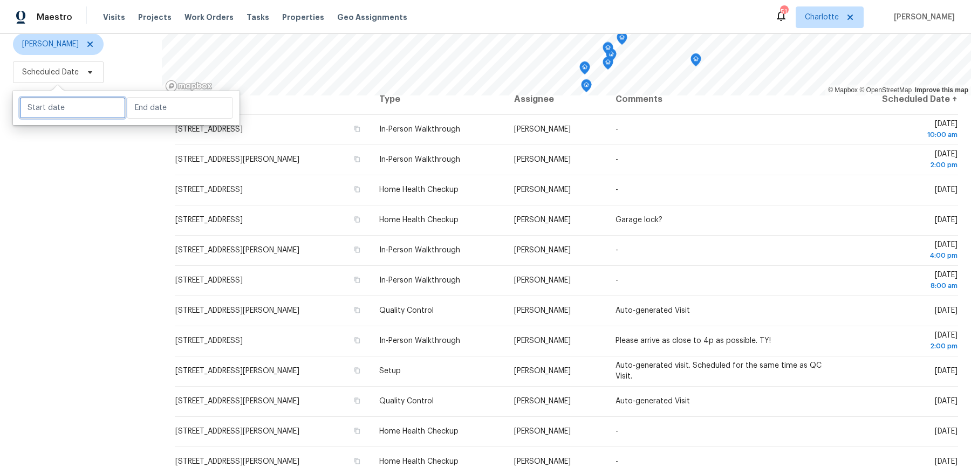
select select "8"
select select "2025"
select select "9"
select select "2025"
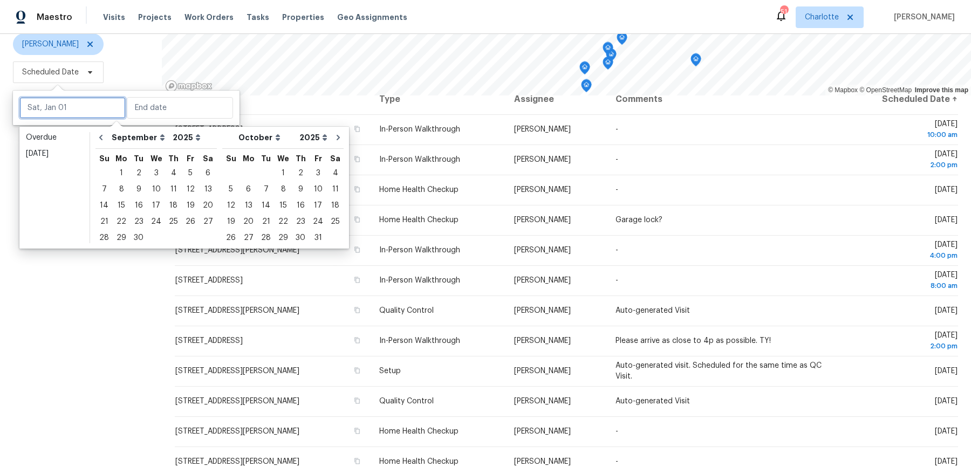
click at [87, 115] on input "text" at bounding box center [72, 108] width 106 height 22
click at [148, 209] on div "17" at bounding box center [156, 205] width 18 height 15
type input "Wed, Sep 17"
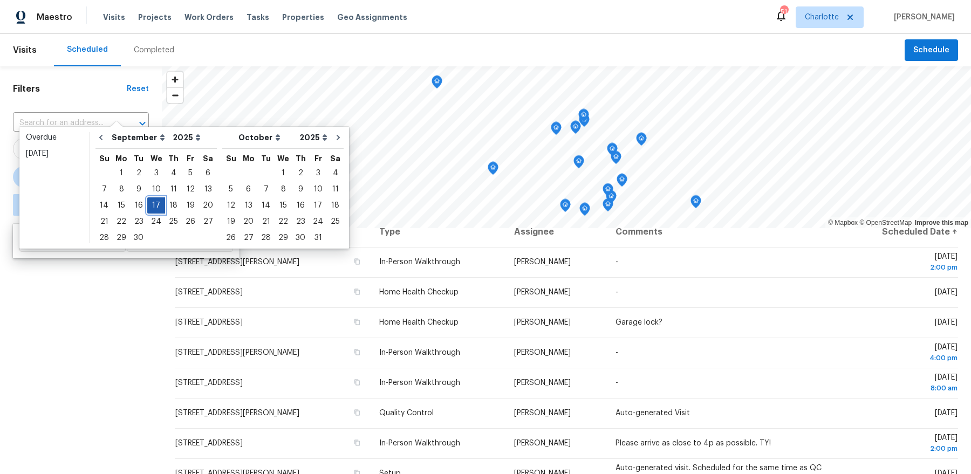
click at [148, 209] on div "17" at bounding box center [156, 205] width 18 height 15
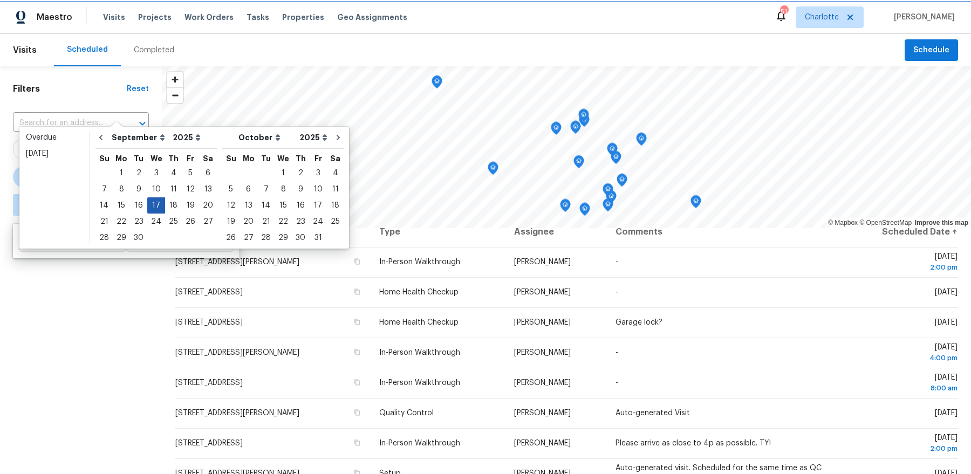
type input "Wed, Sep 17"
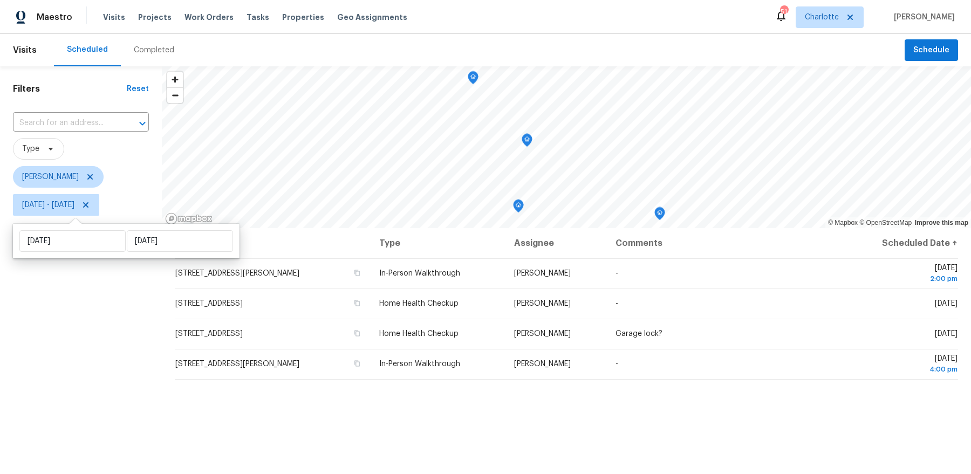
click at [120, 319] on div "Filters Reset ​ Type Dan Baquero Wed, Sep 17 - Wed, Sep 17" at bounding box center [81, 336] width 162 height 541
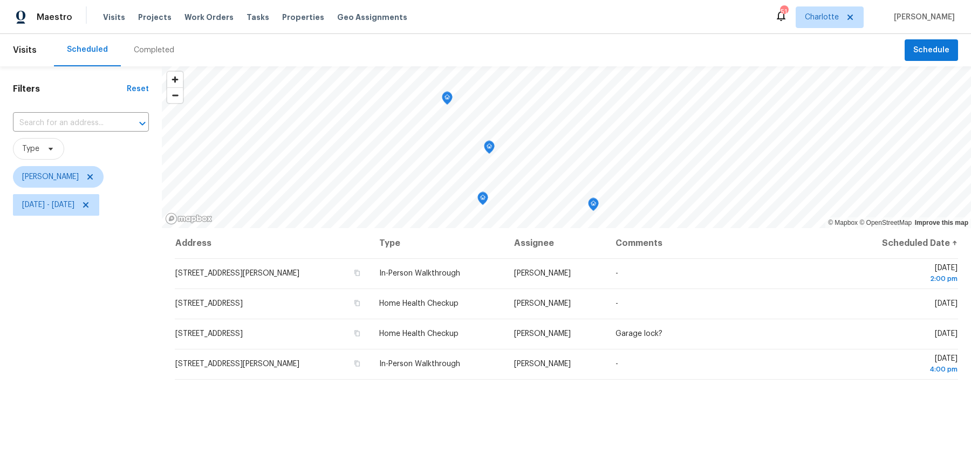
click at [595, 204] on icon "Map marker" at bounding box center [593, 204] width 10 height 12
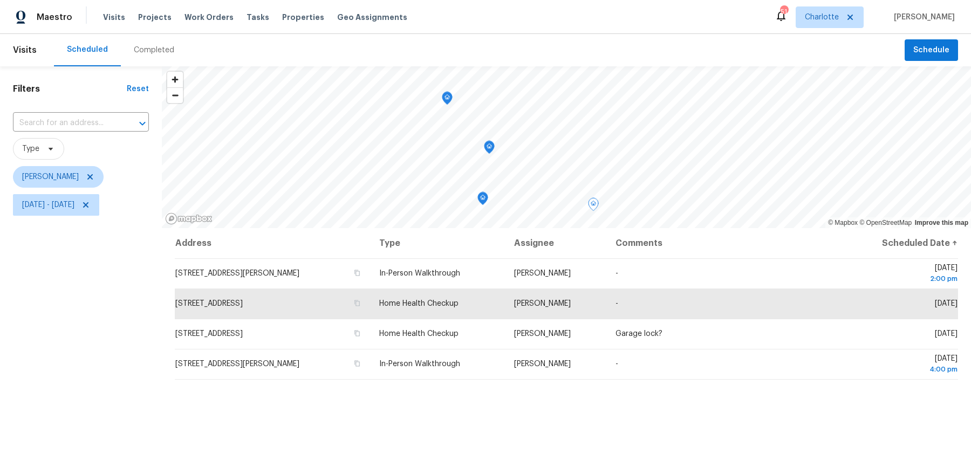
click at [448, 99] on icon "Map marker" at bounding box center [446, 98] width 3 height 3
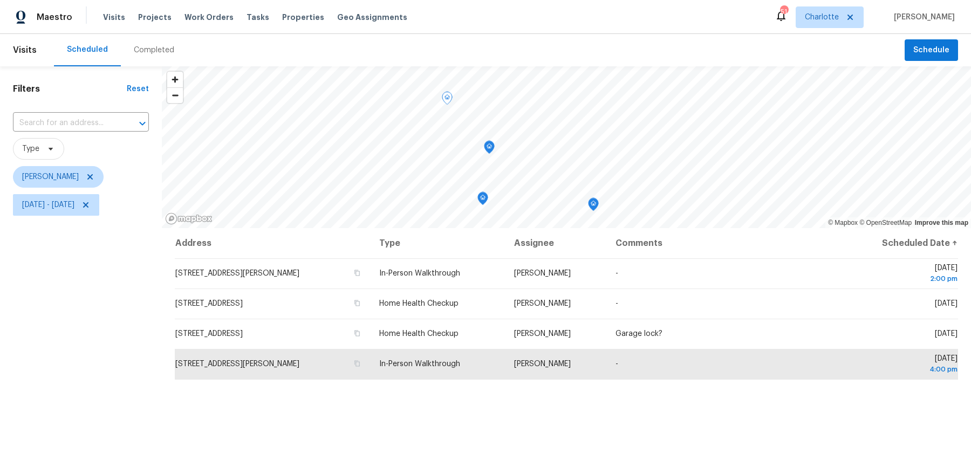
click at [489, 150] on icon "Map marker" at bounding box center [489, 147] width 10 height 12
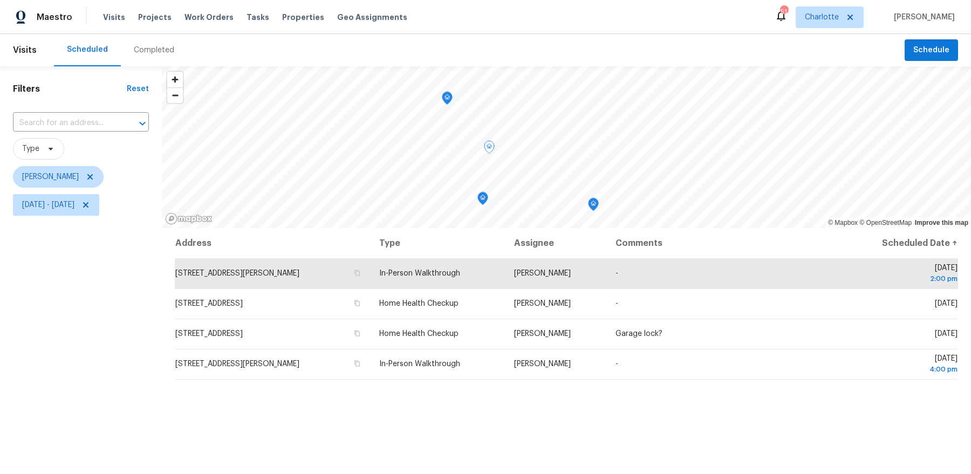
click at [594, 206] on icon "Map marker" at bounding box center [593, 204] width 10 height 12
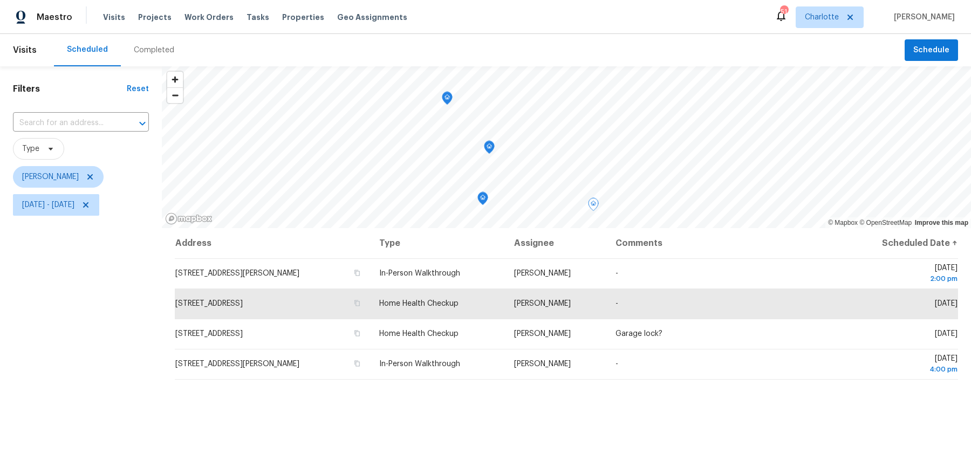
click at [485, 195] on icon "Map marker" at bounding box center [483, 199] width 10 height 12
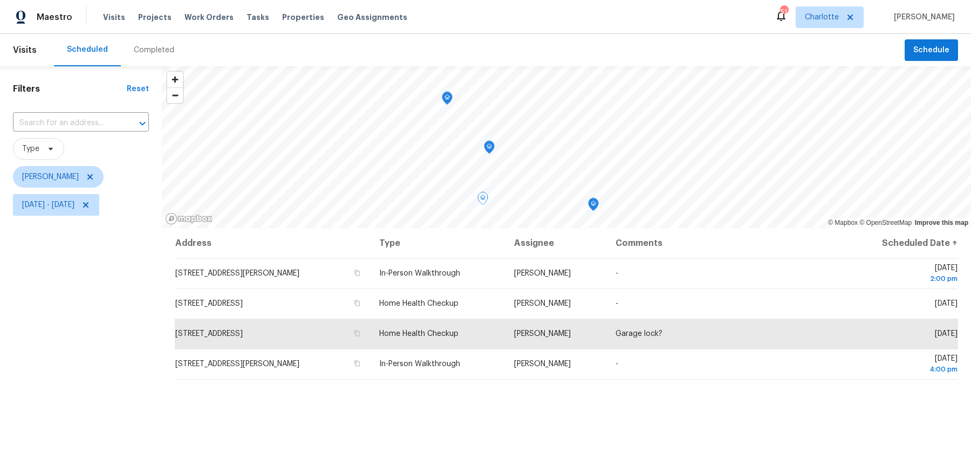
click at [491, 154] on div "Map marker" at bounding box center [489, 149] width 11 height 17
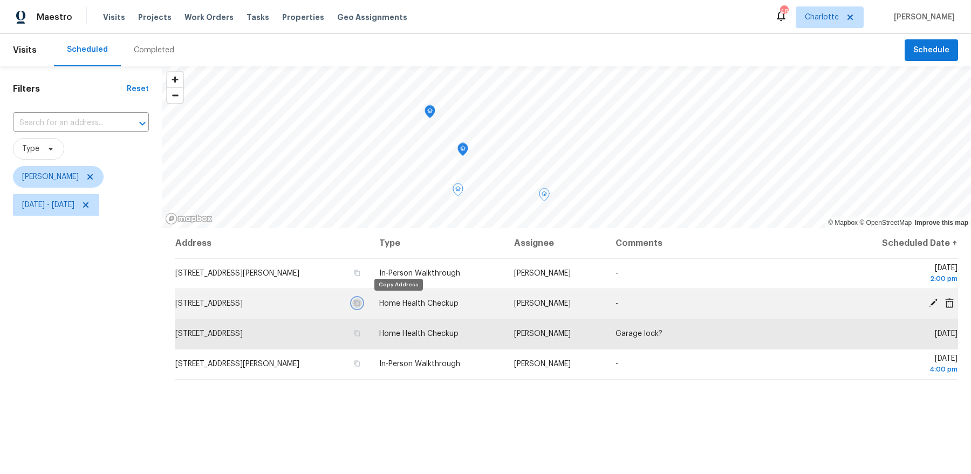
click at [360, 303] on icon "button" at bounding box center [357, 303] width 6 height 6
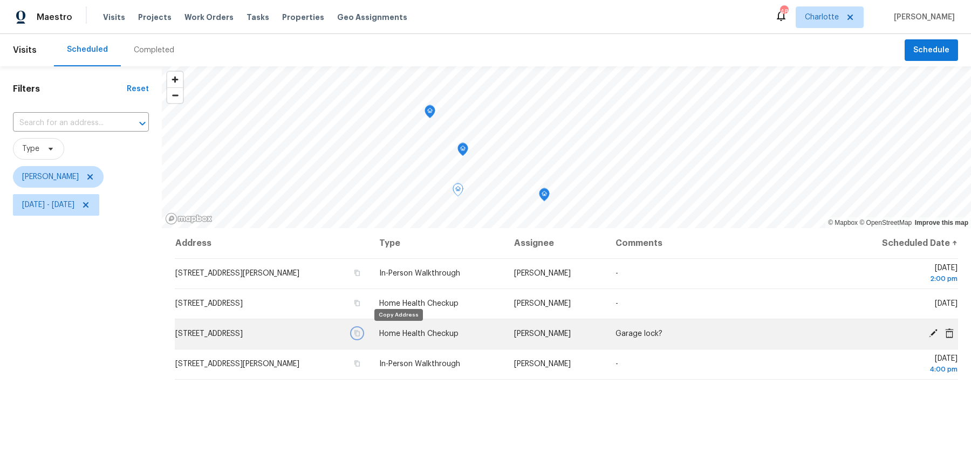
click at [360, 334] on icon "button" at bounding box center [357, 333] width 6 height 6
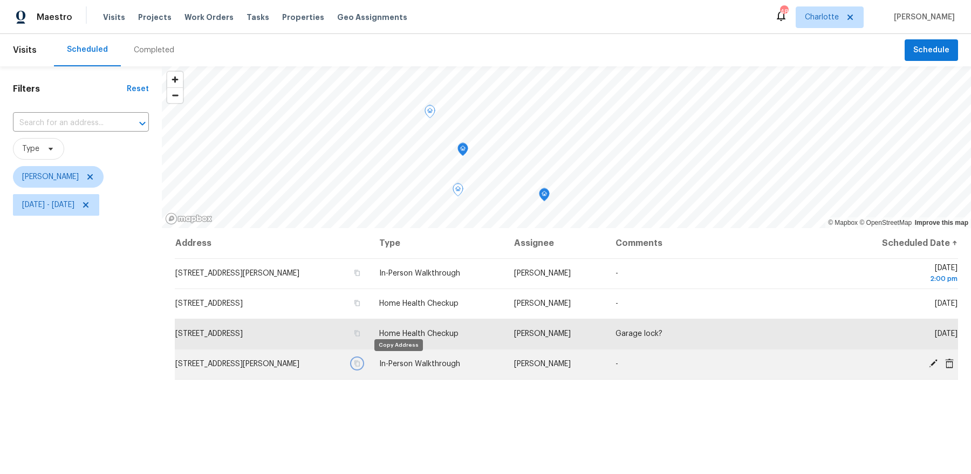
click at [360, 364] on icon "button" at bounding box center [357, 364] width 5 height 6
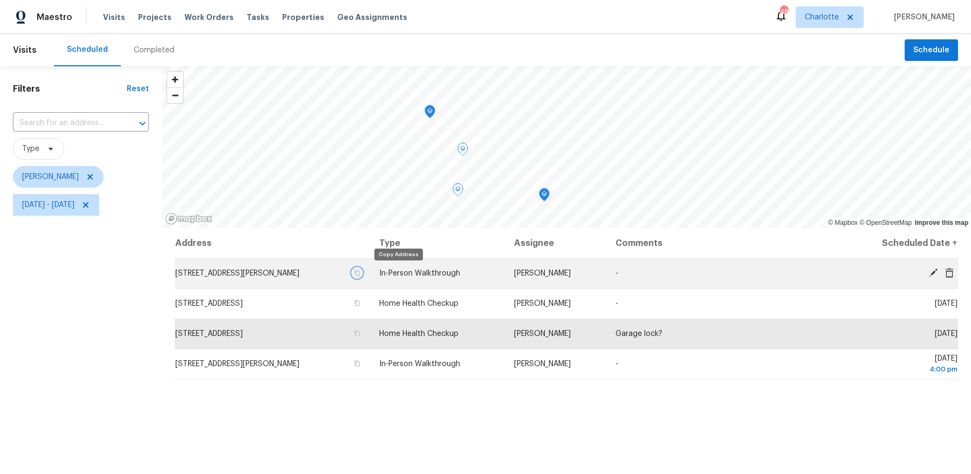
click at [360, 273] on icon "button" at bounding box center [357, 273] width 6 height 6
